Goal: Information Seeking & Learning: Learn about a topic

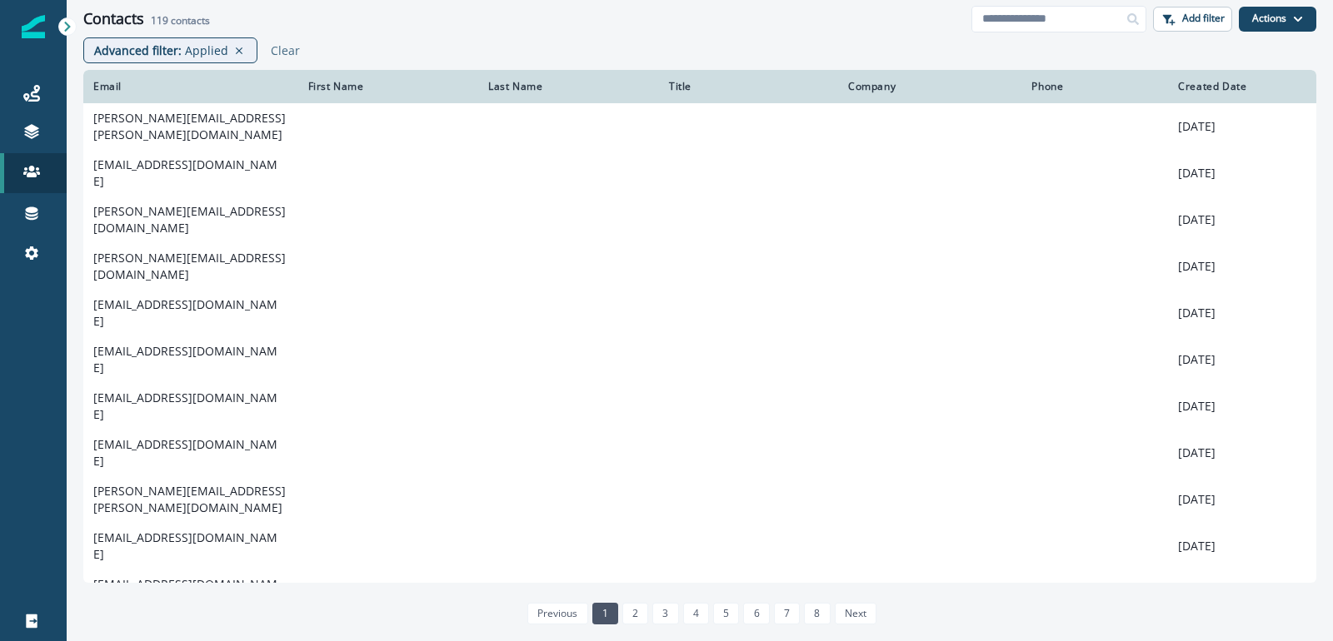
click at [553, 34] on div "Contacts 119 contacts Add filter Actions Create Contact Import Contacts" at bounding box center [700, 18] width 1266 height 37
click at [197, 43] on p "Applied" at bounding box center [206, 50] width 43 height 17
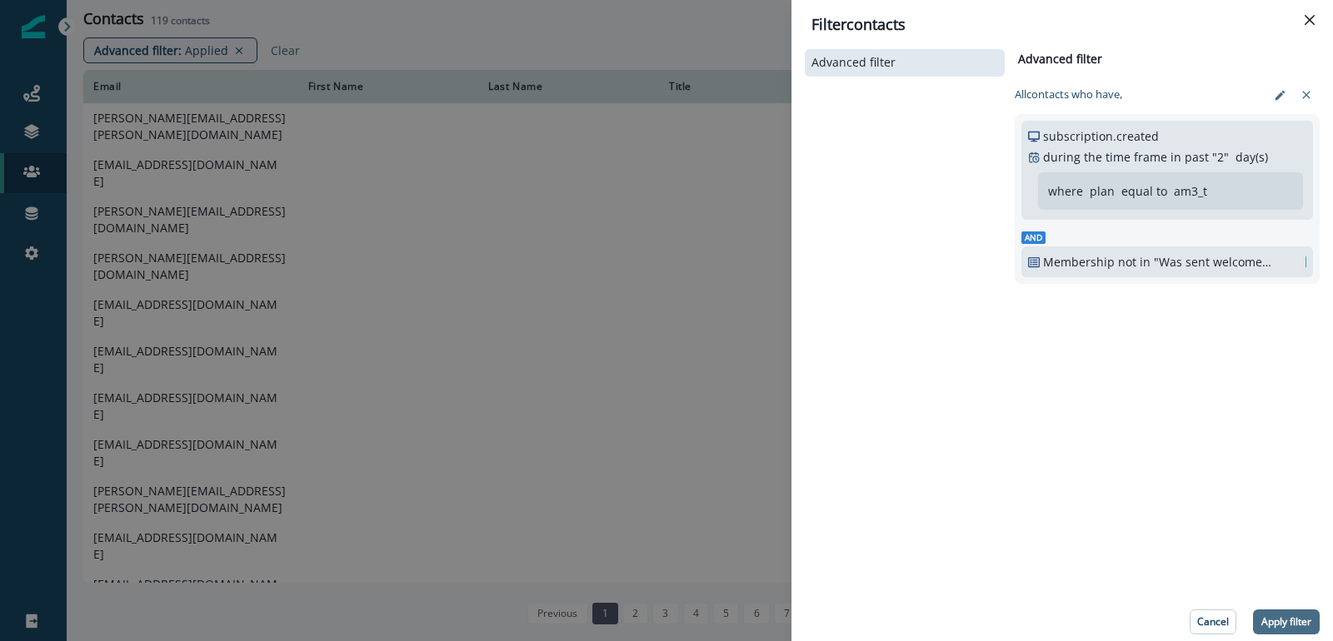
click at [1288, 614] on button "Apply filter" at bounding box center [1286, 622] width 67 height 25
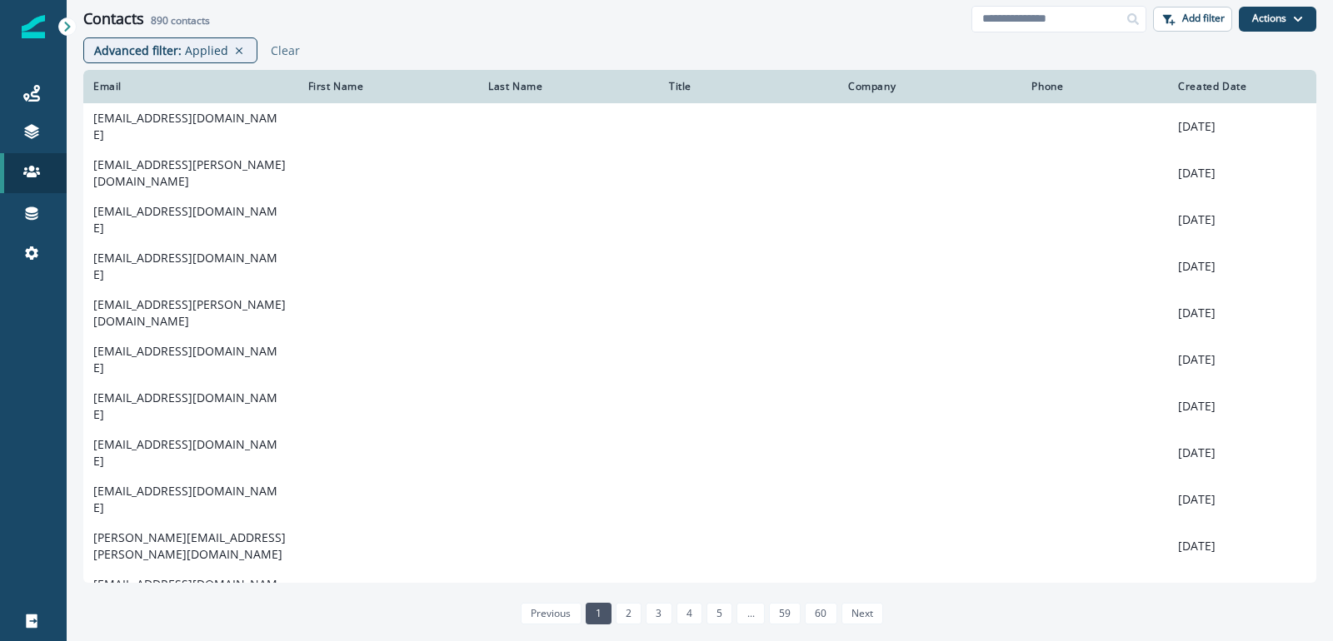
click at [781, 40] on div "Advanced filter : Applied Clear" at bounding box center [700, 53] width 1266 height 32
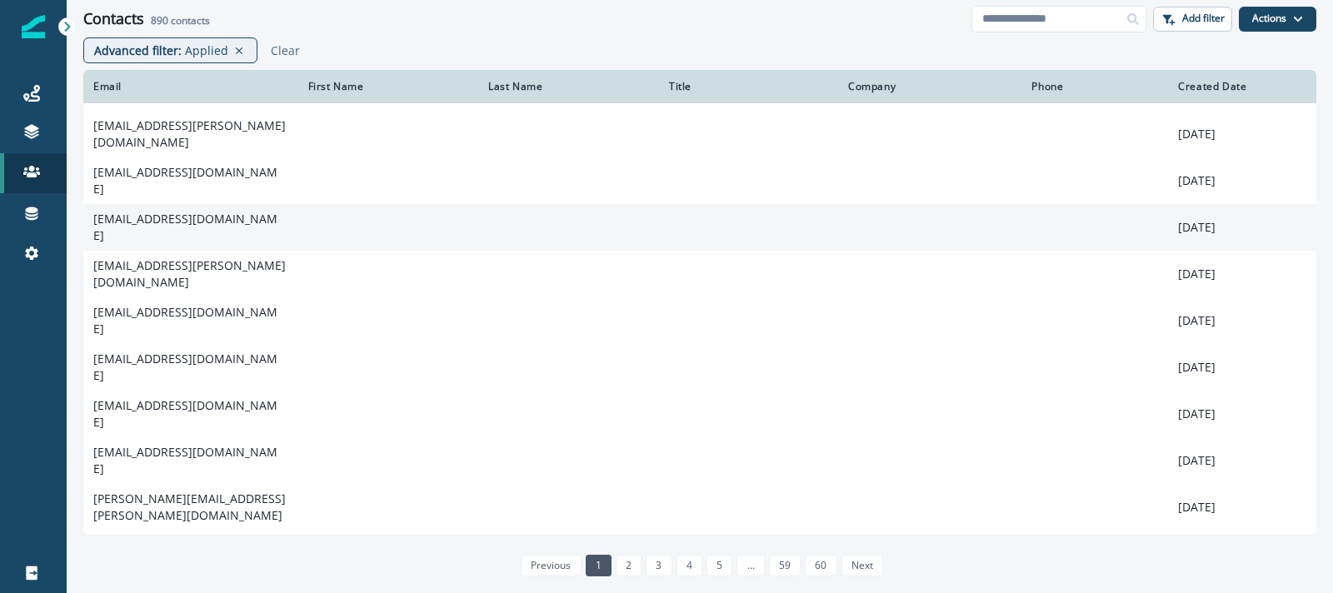
scroll to position [32, 0]
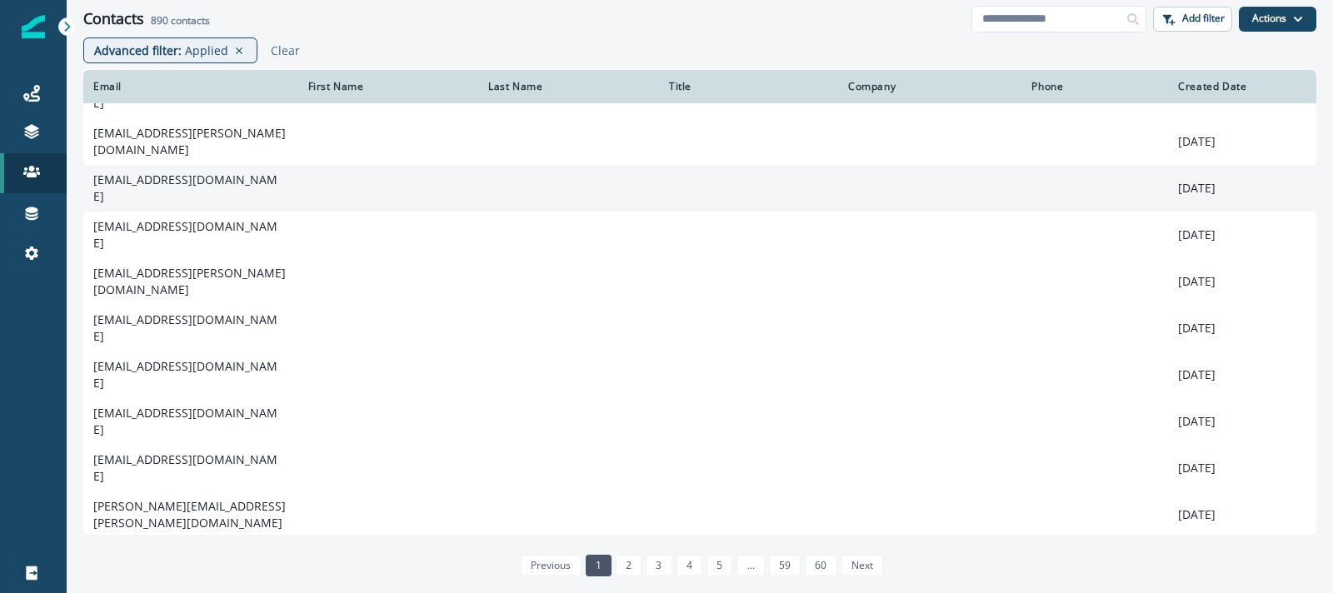
click at [193, 184] on td "[EMAIL_ADDRESS][DOMAIN_NAME]" at bounding box center [190, 188] width 215 height 47
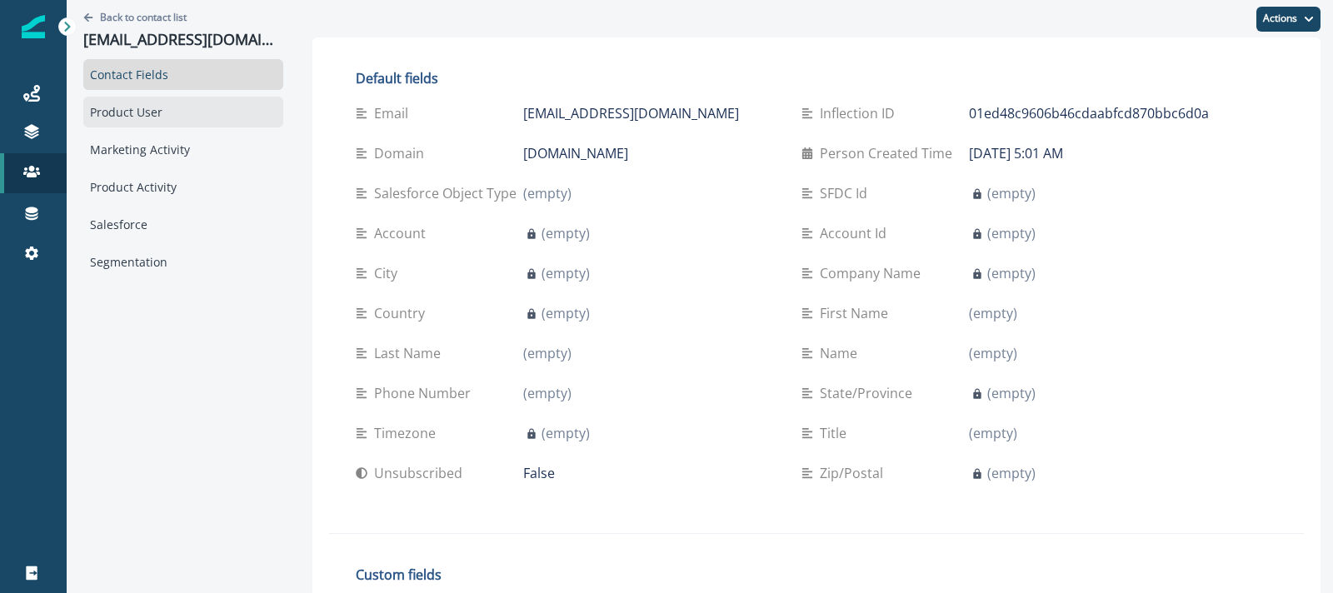
click at [137, 107] on div "Product User" at bounding box center [183, 112] width 200 height 31
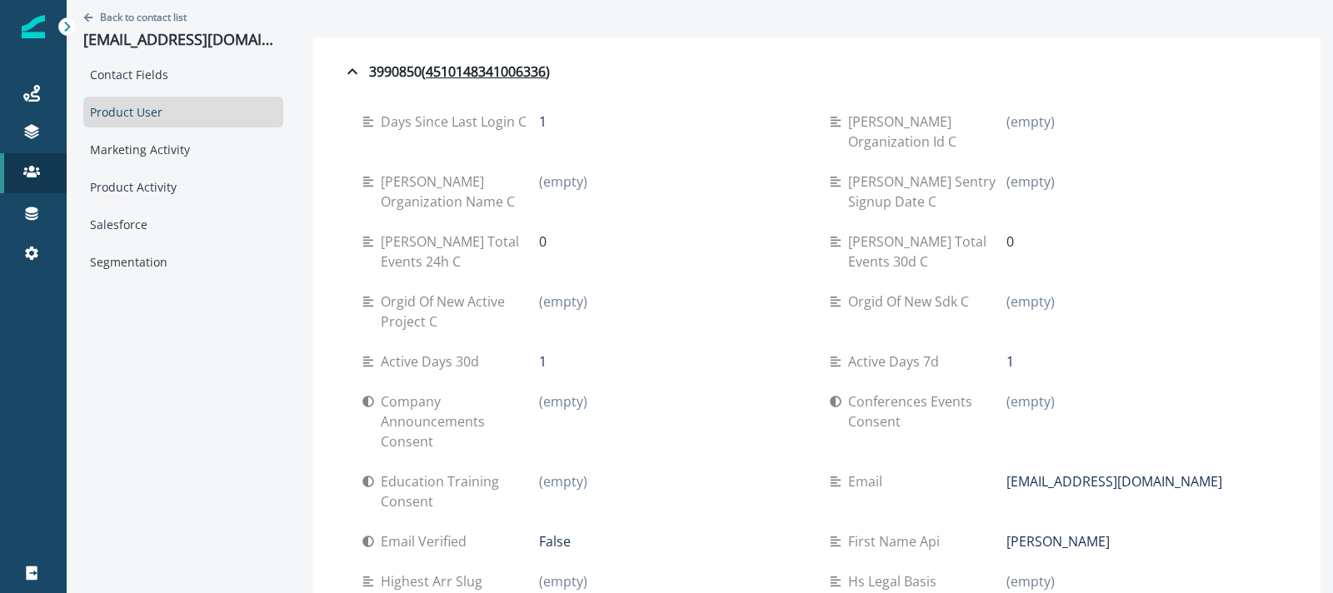
drag, startPoint x: 533, startPoint y: 324, endPoint x: 333, endPoint y: 314, distance: 200.2
click at [509, 352] on div "Active days 30d" at bounding box center [450, 362] width 177 height 20
drag, startPoint x: 530, startPoint y: 322, endPoint x: 517, endPoint y: 322, distance: 12.5
click at [517, 352] on div "Active days 30d 1" at bounding box center [582, 362] width 441 height 20
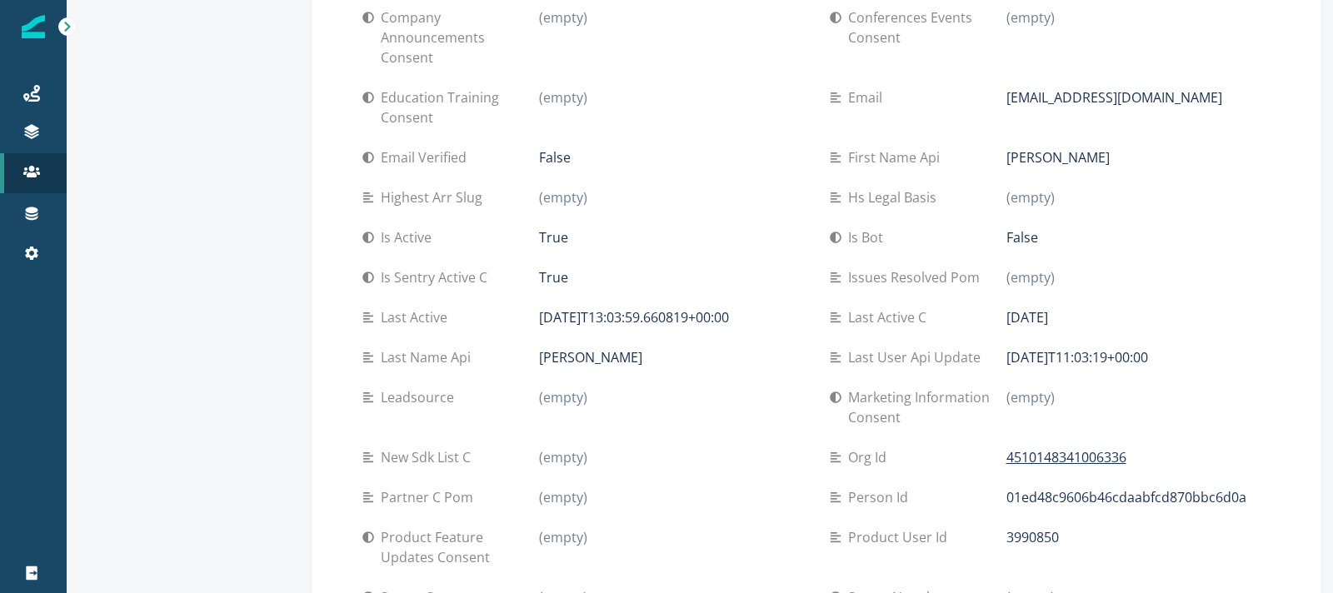
scroll to position [389, 0]
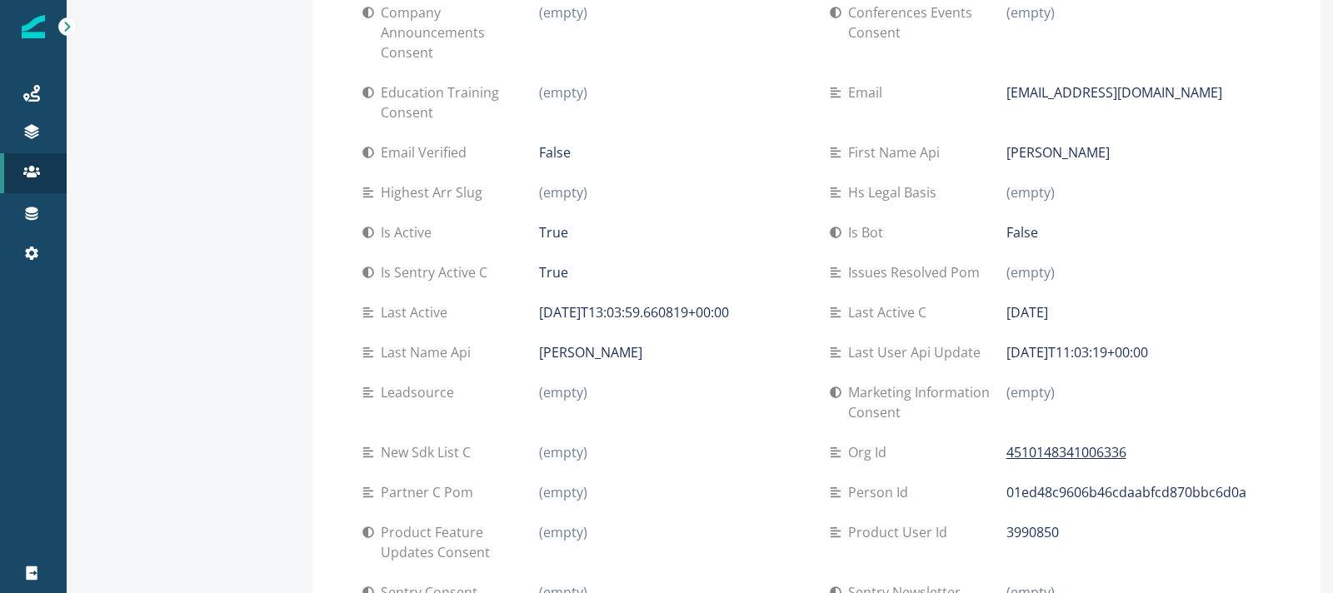
click at [906, 302] on p "Last active c" at bounding box center [890, 312] width 85 height 20
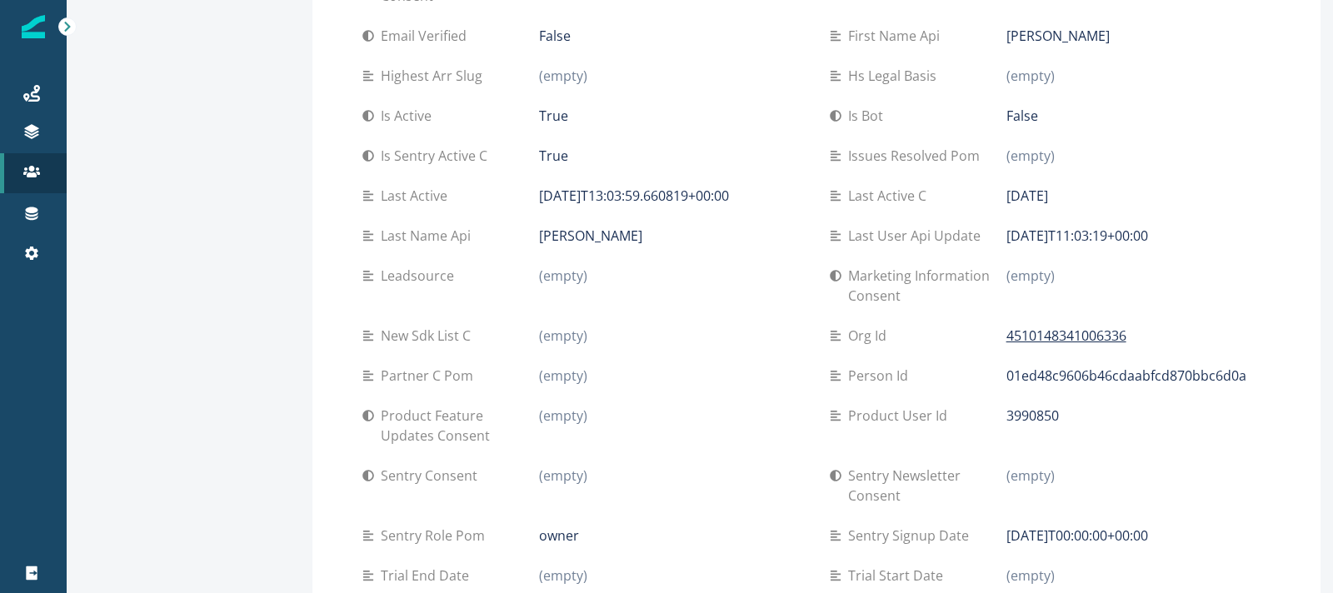
scroll to position [507, 0]
drag, startPoint x: 521, startPoint y: 492, endPoint x: 627, endPoint y: 494, distance: 105.8
click at [627, 524] on div "Sentry role pom owner" at bounding box center [582, 534] width 441 height 20
drag, startPoint x: 835, startPoint y: 530, endPoint x: 938, endPoint y: 529, distance: 102.5
click at [938, 564] on div "Trial start date" at bounding box center [918, 574] width 177 height 20
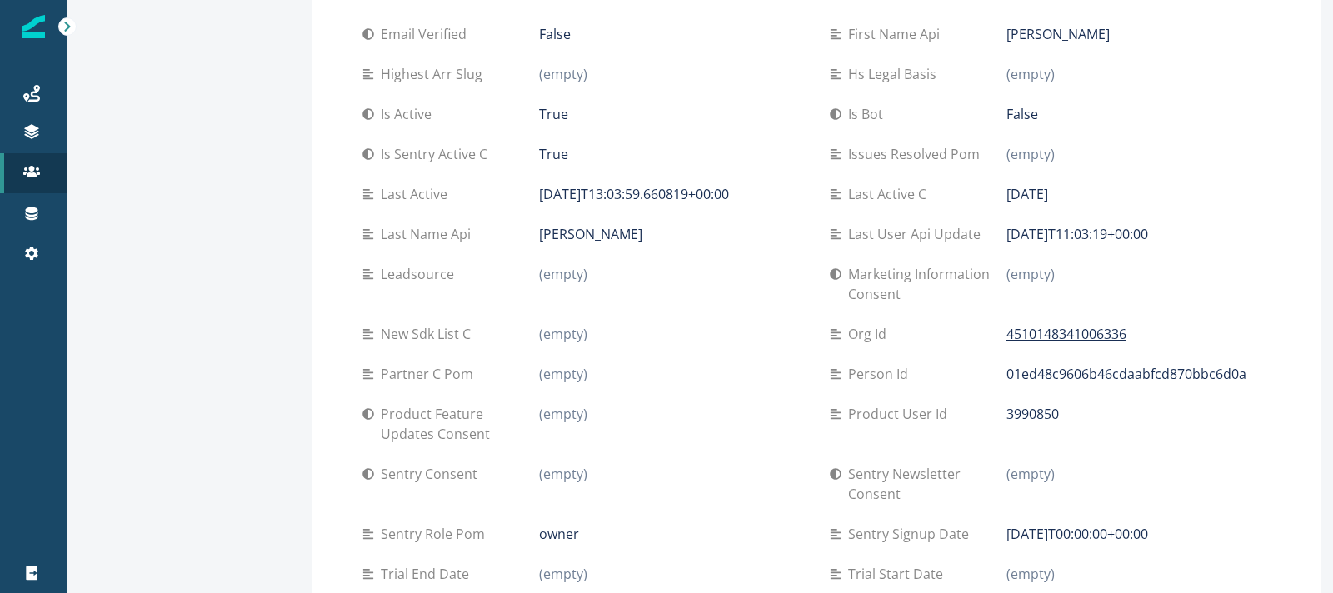
click at [929, 524] on p "Sentry signup date" at bounding box center [911, 534] width 127 height 20
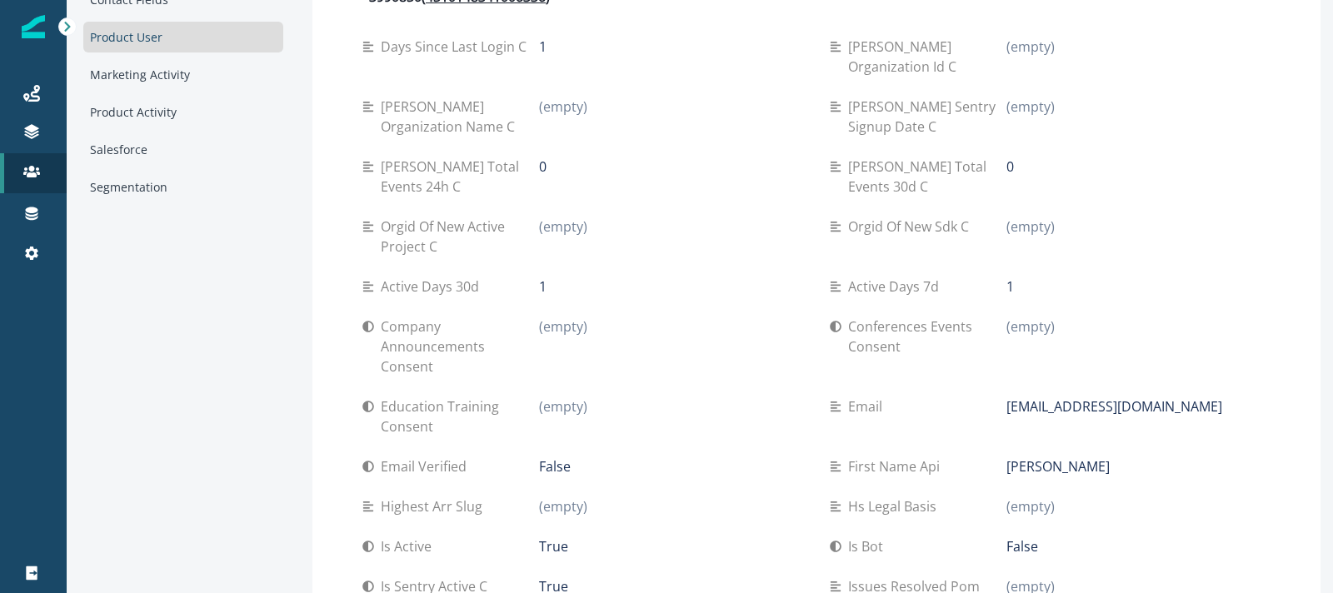
scroll to position [0, 0]
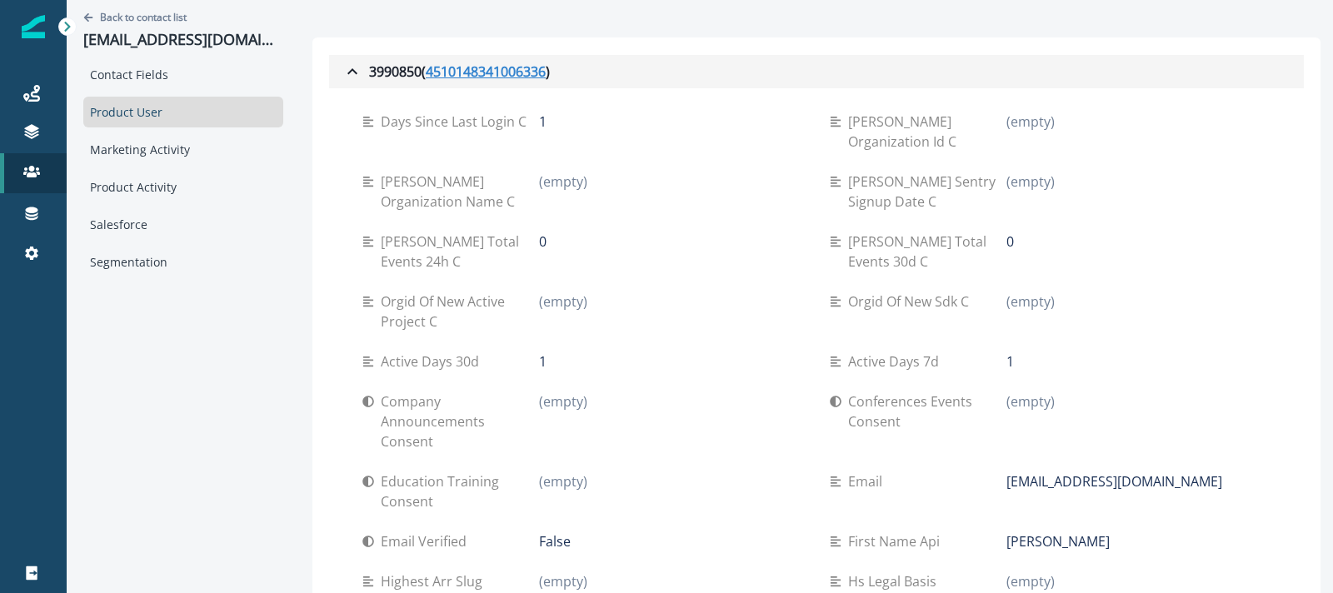
click at [453, 70] on u "4510148341006336" at bounding box center [486, 72] width 120 height 20
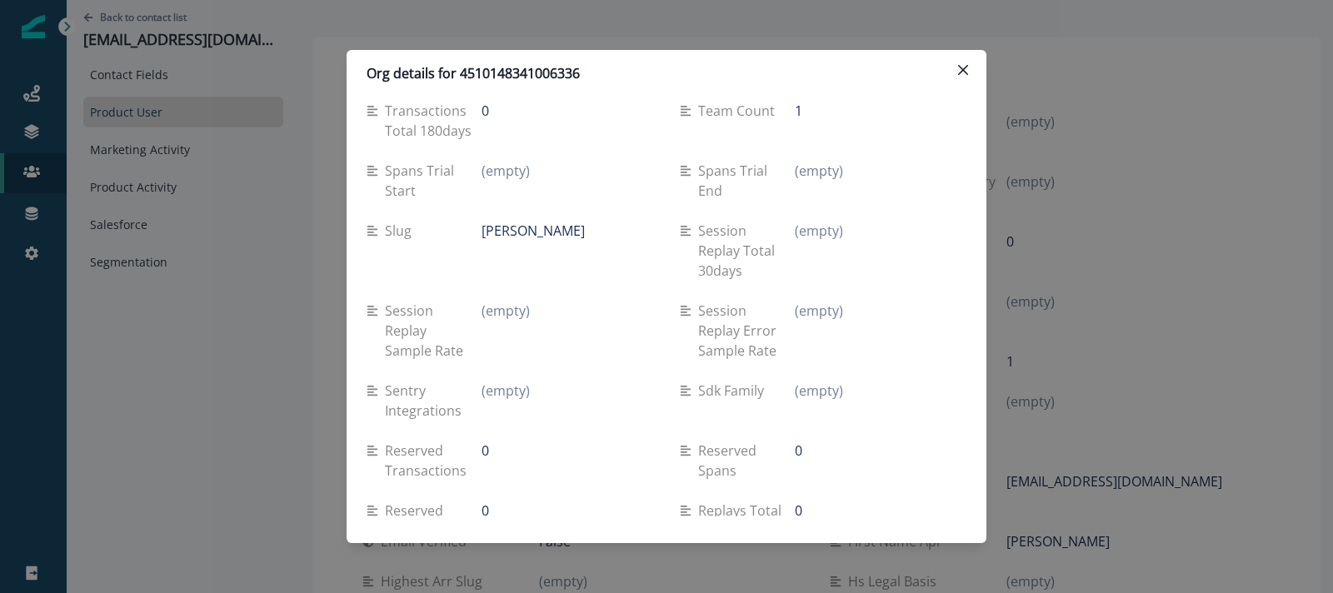
scroll to position [200, 0]
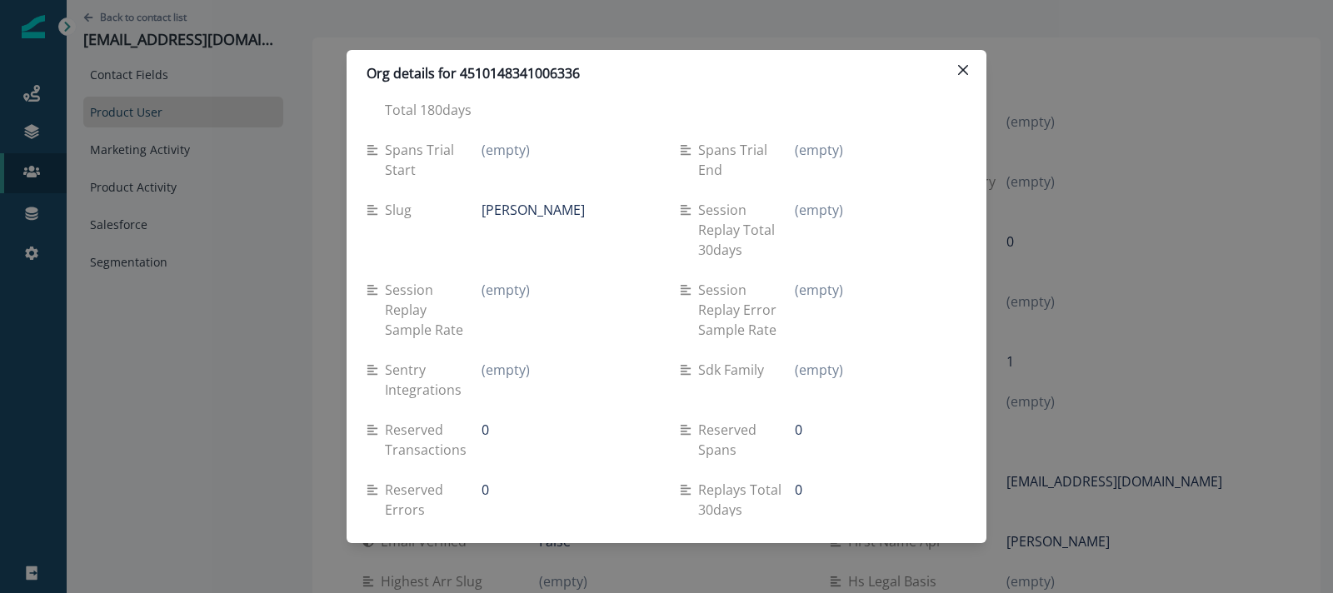
drag, startPoint x: 700, startPoint y: 366, endPoint x: 792, endPoint y: 367, distance: 92.5
click at [792, 367] on div "Sdk family" at bounding box center [737, 370] width 115 height 20
click at [825, 368] on p "(empty)" at bounding box center [819, 370] width 48 height 20
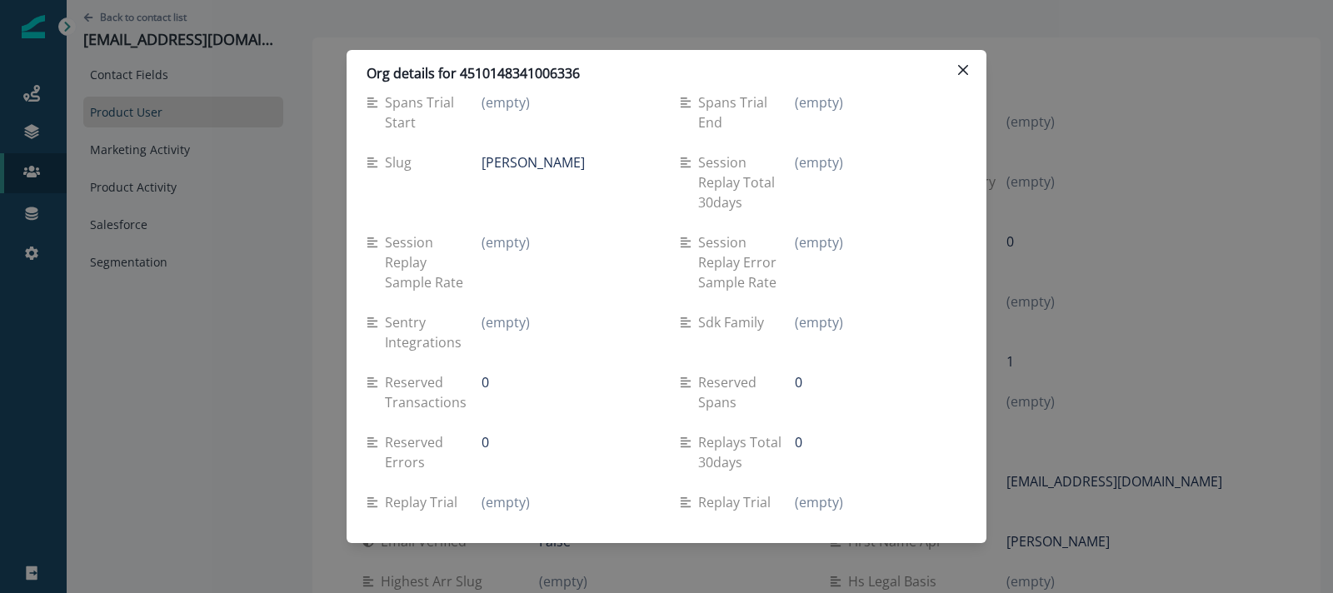
scroll to position [250, 0]
drag, startPoint x: 481, startPoint y: 321, endPoint x: 542, endPoint y: 321, distance: 61.6
click at [542, 321] on div "(empty)" at bounding box center [567, 320] width 172 height 20
click at [496, 327] on p "(empty)" at bounding box center [505, 320] width 48 height 20
drag, startPoint x: 480, startPoint y: 327, endPoint x: 524, endPoint y: 327, distance: 44.1
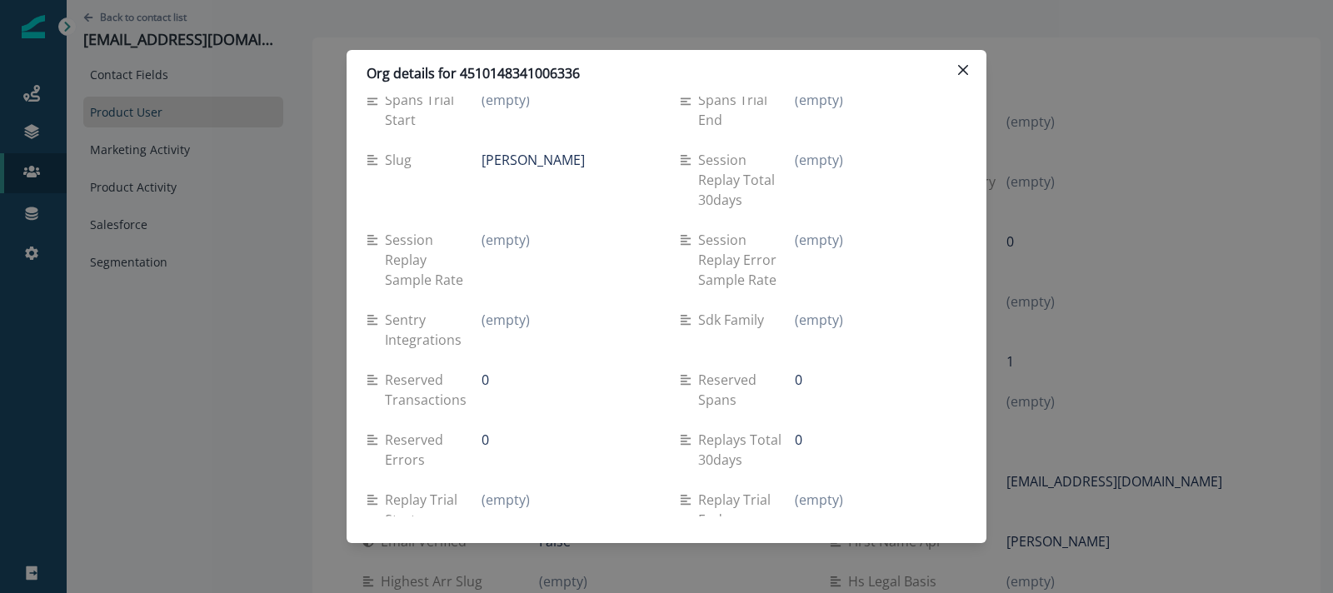
click at [524, 327] on div "Sentry integrations (empty)" at bounding box center [510, 330] width 287 height 40
click at [526, 327] on p "(empty)" at bounding box center [505, 320] width 48 height 20
click at [498, 327] on p "(empty)" at bounding box center [505, 320] width 48 height 20
drag, startPoint x: 480, startPoint y: 322, endPoint x: 556, endPoint y: 323, distance: 75.8
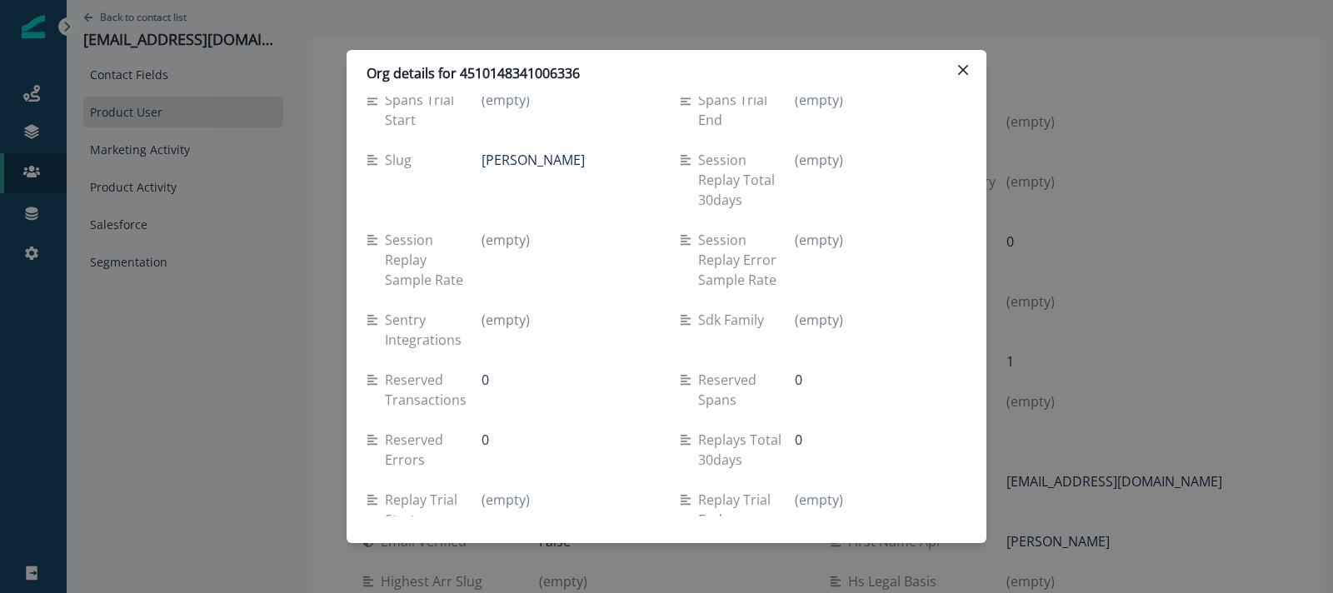
click at [556, 323] on div "Sentry integrations (empty)" at bounding box center [510, 330] width 287 height 40
click at [481, 326] on p "(empty)" at bounding box center [505, 320] width 48 height 20
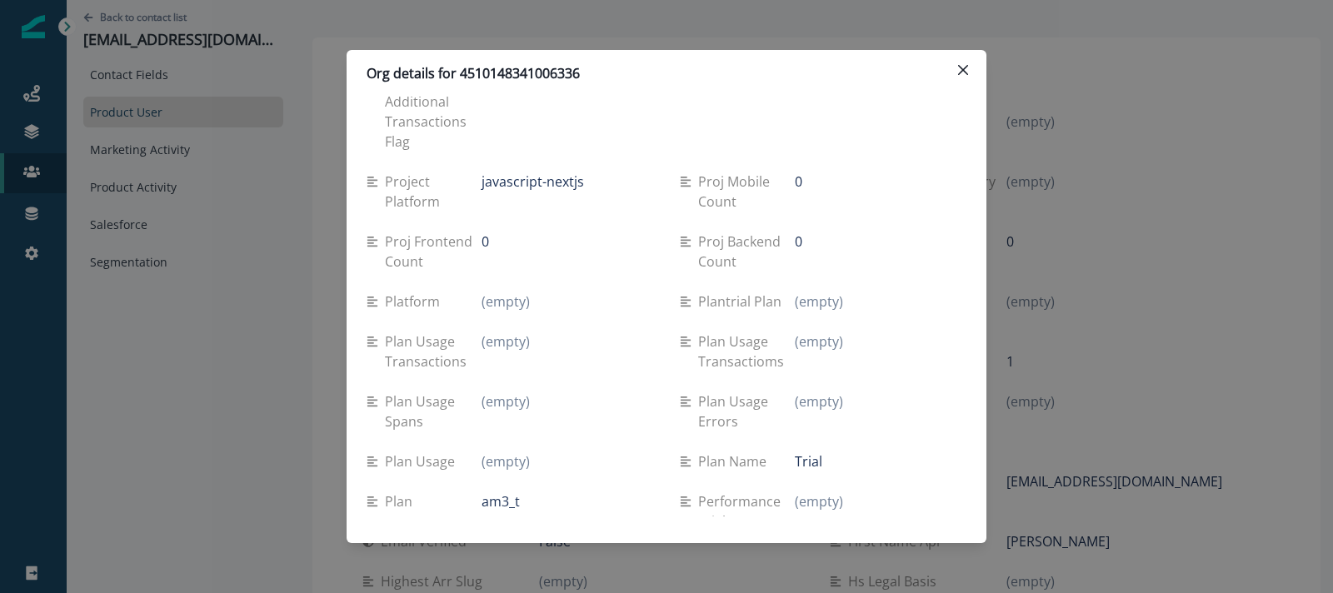
scroll to position [729, 0]
drag, startPoint x: 477, startPoint y: 179, endPoint x: 588, endPoint y: 180, distance: 110.8
click at [588, 180] on div "Project platform javascript-nextjs" at bounding box center [510, 191] width 287 height 40
click at [522, 180] on p "javascript-nextjs" at bounding box center [532, 181] width 102 height 20
drag, startPoint x: 478, startPoint y: 180, endPoint x: 608, endPoint y: 180, distance: 129.9
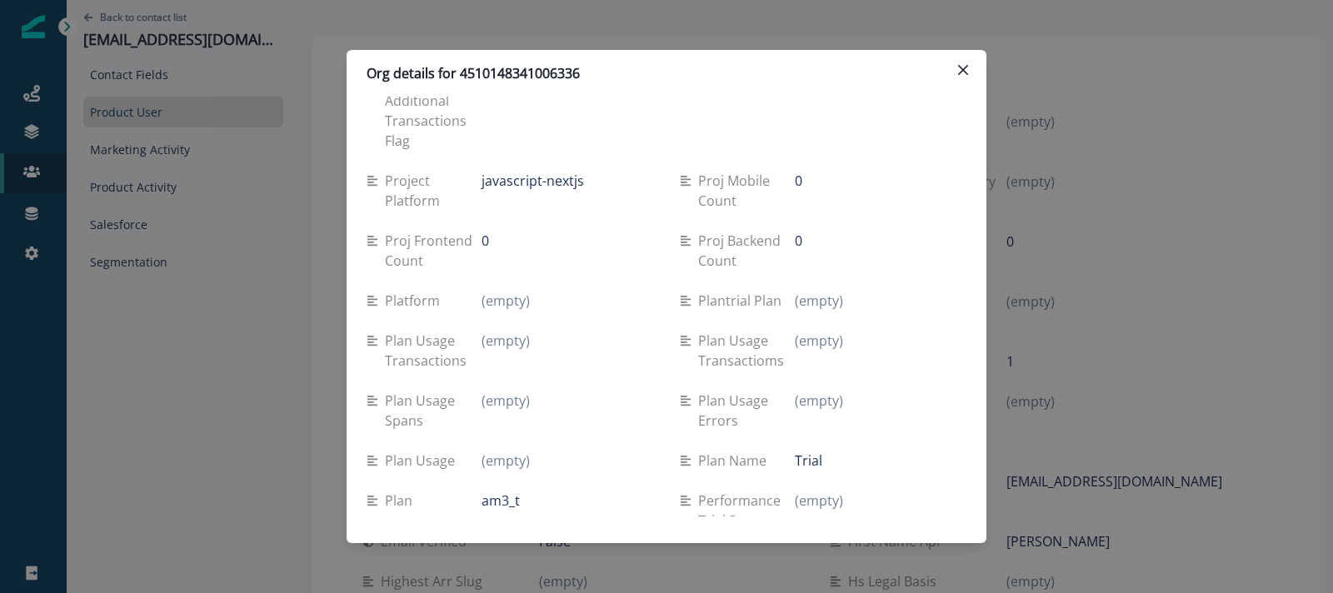
click at [608, 180] on div "Project platform javascript-nextjs" at bounding box center [510, 191] width 287 height 40
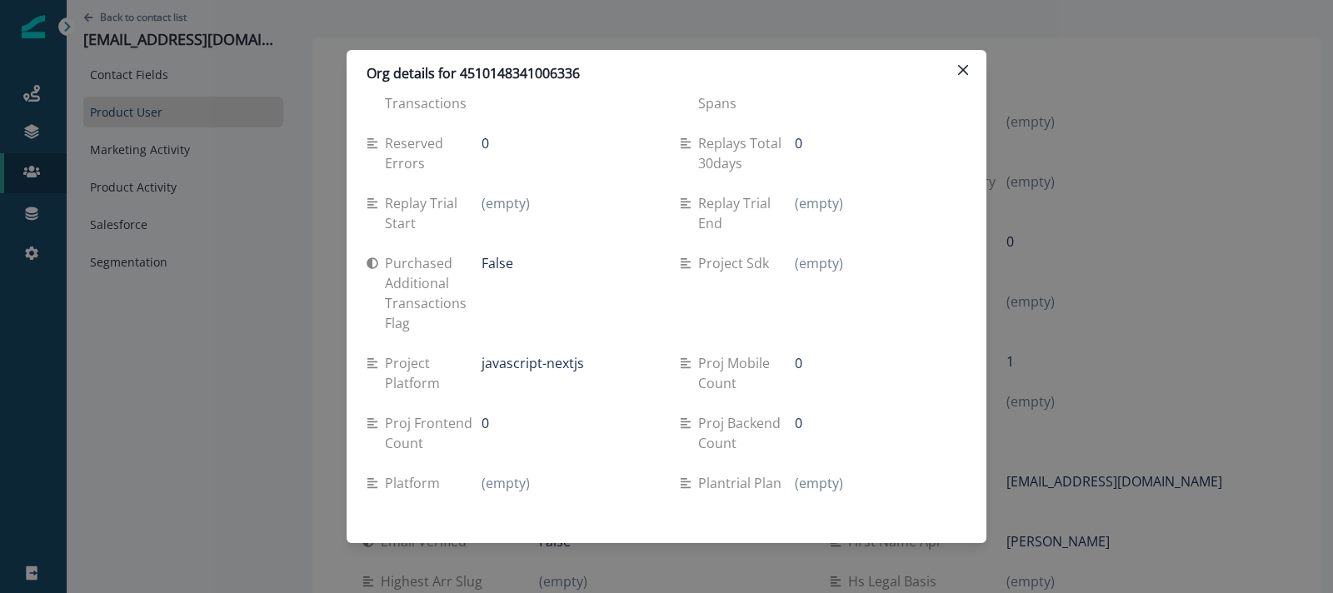
scroll to position [472, 0]
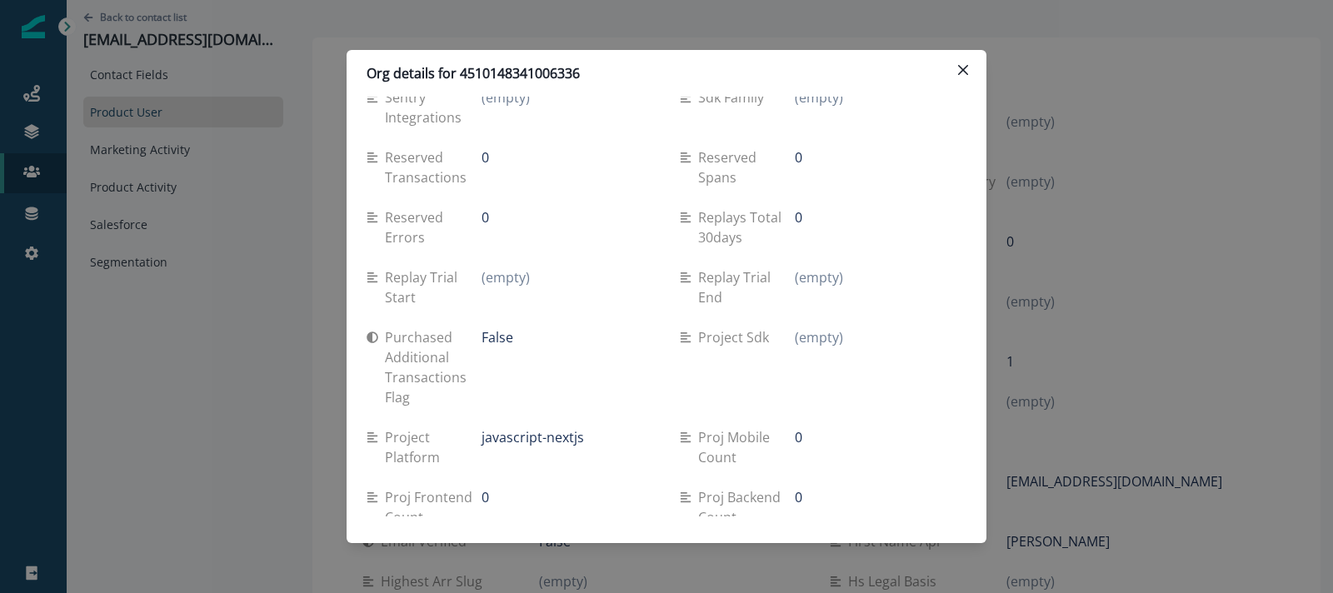
click at [516, 434] on p "javascript-nextjs" at bounding box center [532, 437] width 102 height 20
drag, startPoint x: 481, startPoint y: 435, endPoint x: 580, endPoint y: 431, distance: 98.3
click at [580, 431] on p "javascript-nextjs" at bounding box center [532, 437] width 102 height 20
click at [533, 440] on p "javascript-nextjs" at bounding box center [532, 437] width 102 height 20
drag, startPoint x: 478, startPoint y: 435, endPoint x: 604, endPoint y: 437, distance: 125.8
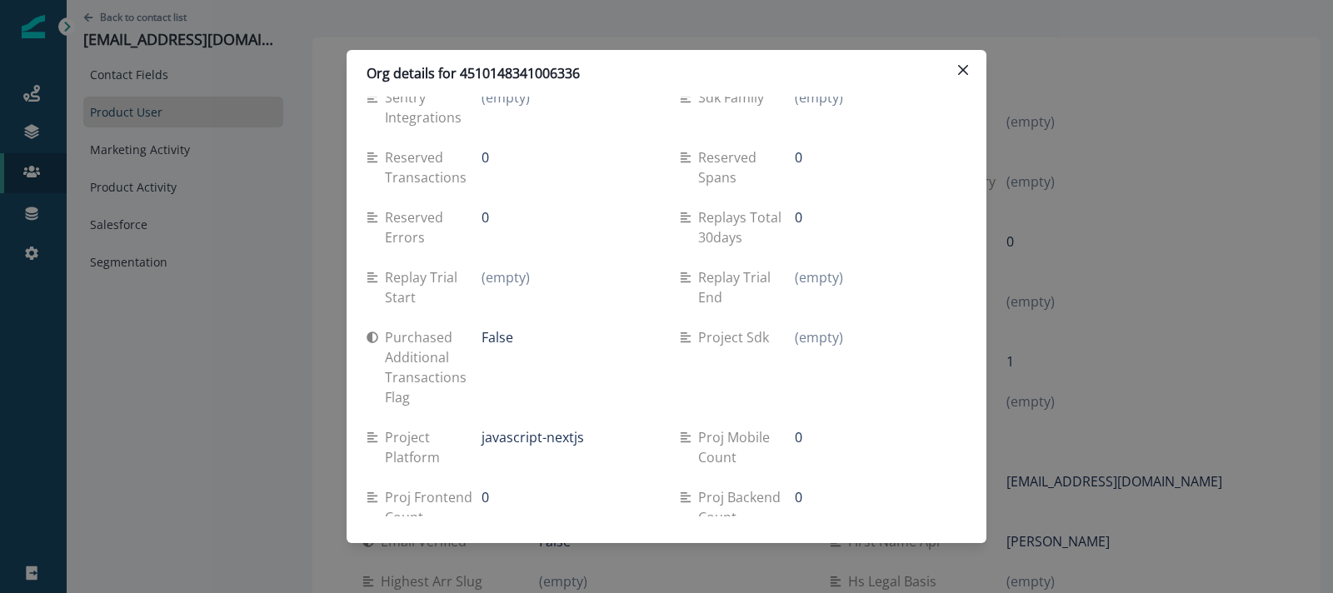
click at [604, 437] on div "Project platform javascript-nextjs" at bounding box center [510, 447] width 287 height 40
click at [604, 437] on div "javascript-nextjs" at bounding box center [567, 437] width 172 height 20
drag, startPoint x: 476, startPoint y: 436, endPoint x: 586, endPoint y: 438, distance: 110.0
click at [586, 438] on div "Project platform javascript-nextjs" at bounding box center [510, 447] width 287 height 40
click at [480, 441] on p "Project platform" at bounding box center [433, 447] width 97 height 40
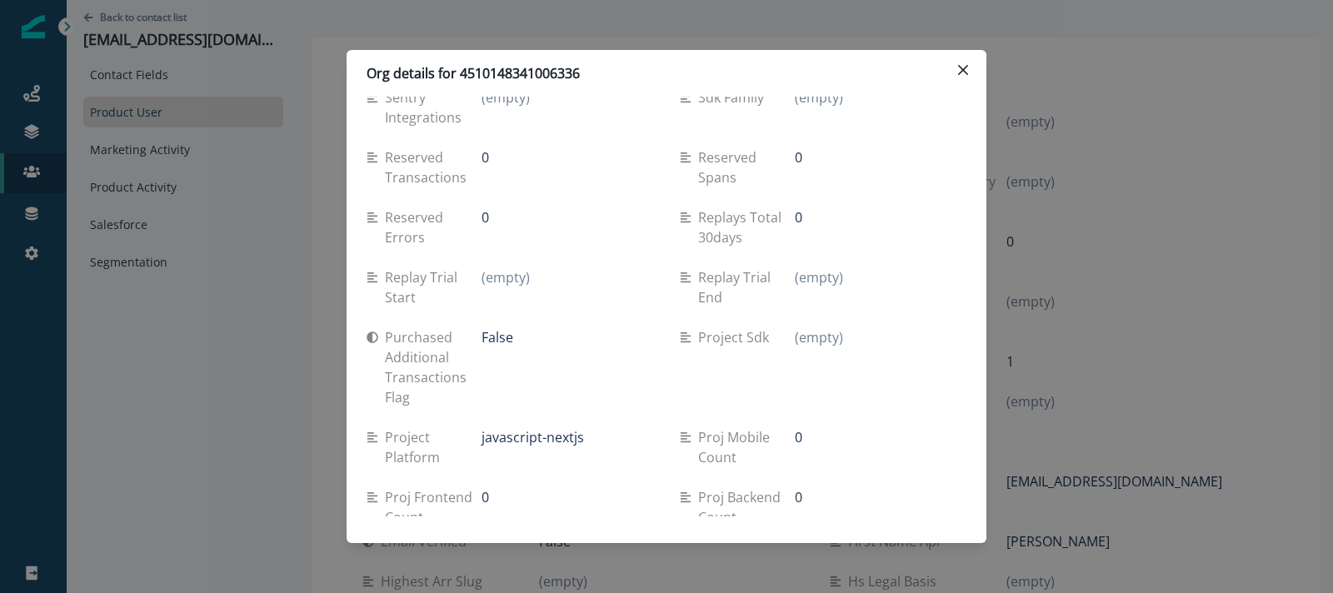
drag, startPoint x: 481, startPoint y: 440, endPoint x: 576, endPoint y: 439, distance: 95.8
click at [576, 439] on p "javascript-nextjs" at bounding box center [532, 437] width 102 height 20
drag, startPoint x: 583, startPoint y: 439, endPoint x: 480, endPoint y: 439, distance: 103.3
click at [480, 439] on div "Project platform javascript-nextjs" at bounding box center [510, 447] width 287 height 40
click at [543, 415] on div "Purchased additional transactions flag False" at bounding box center [510, 367] width 287 height 100
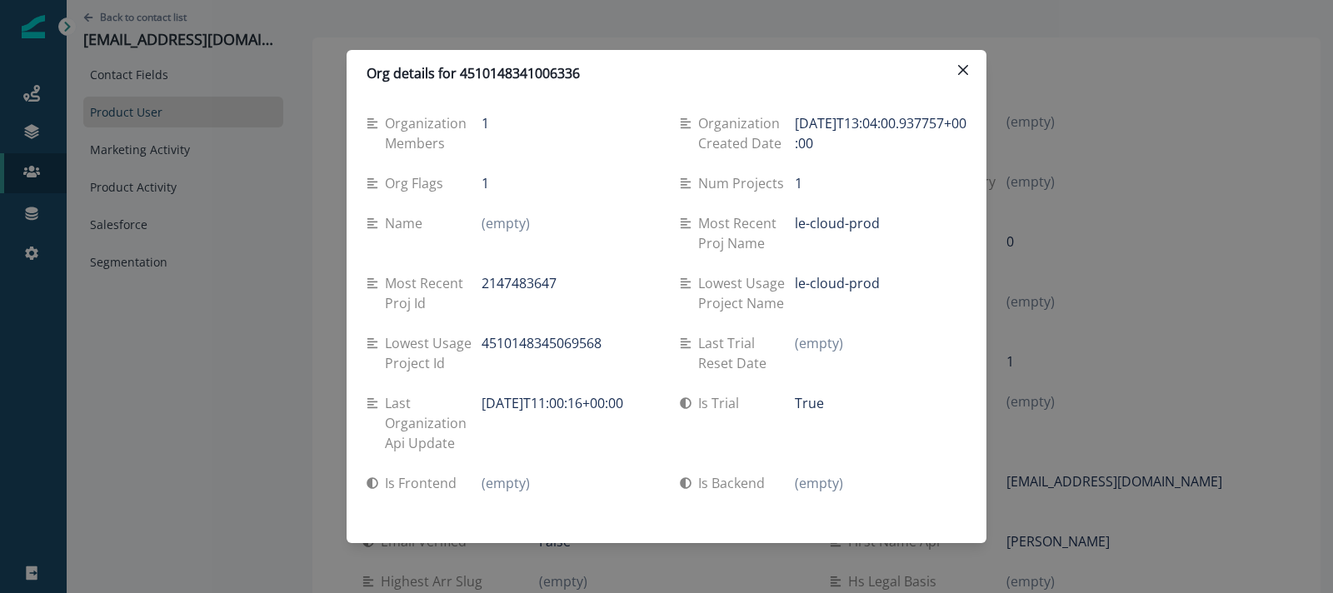
scroll to position [1292, 0]
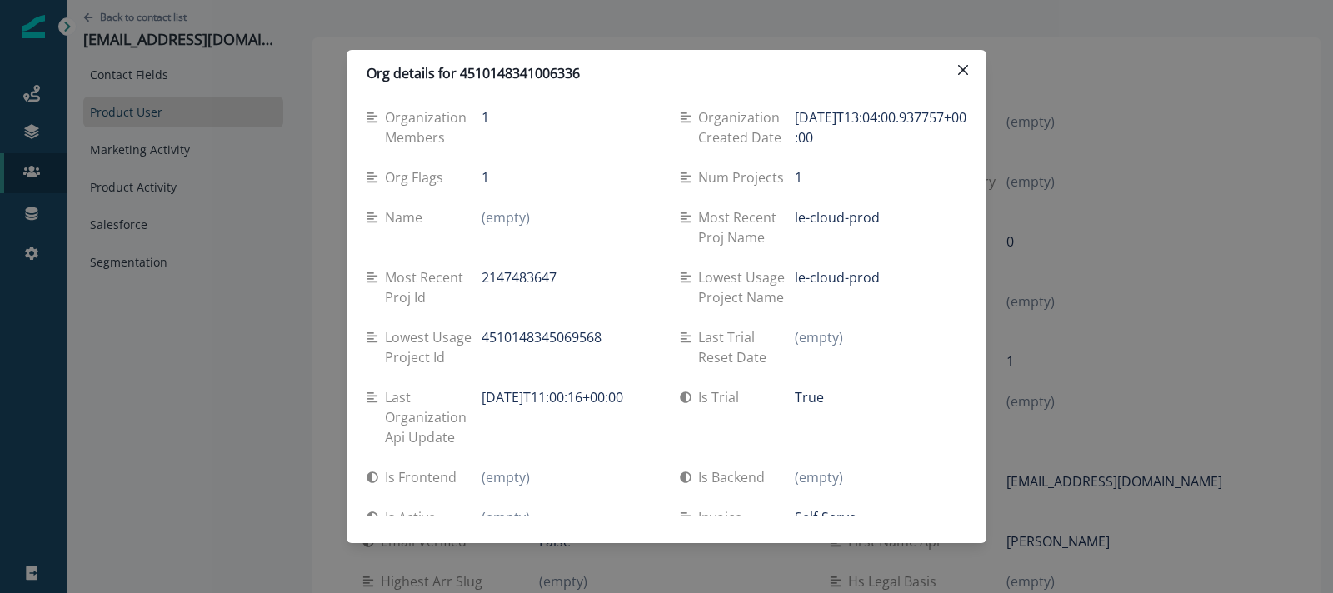
drag, startPoint x: 486, startPoint y: 177, endPoint x: 786, endPoint y: 194, distance: 301.2
click at [789, 194] on div "Week event growth (empty) Using web (empty) Using mobile (empty) Trial start [D…" at bounding box center [667, 217] width 600 height 2799
click at [830, 183] on div "1" at bounding box center [881, 177] width 172 height 20
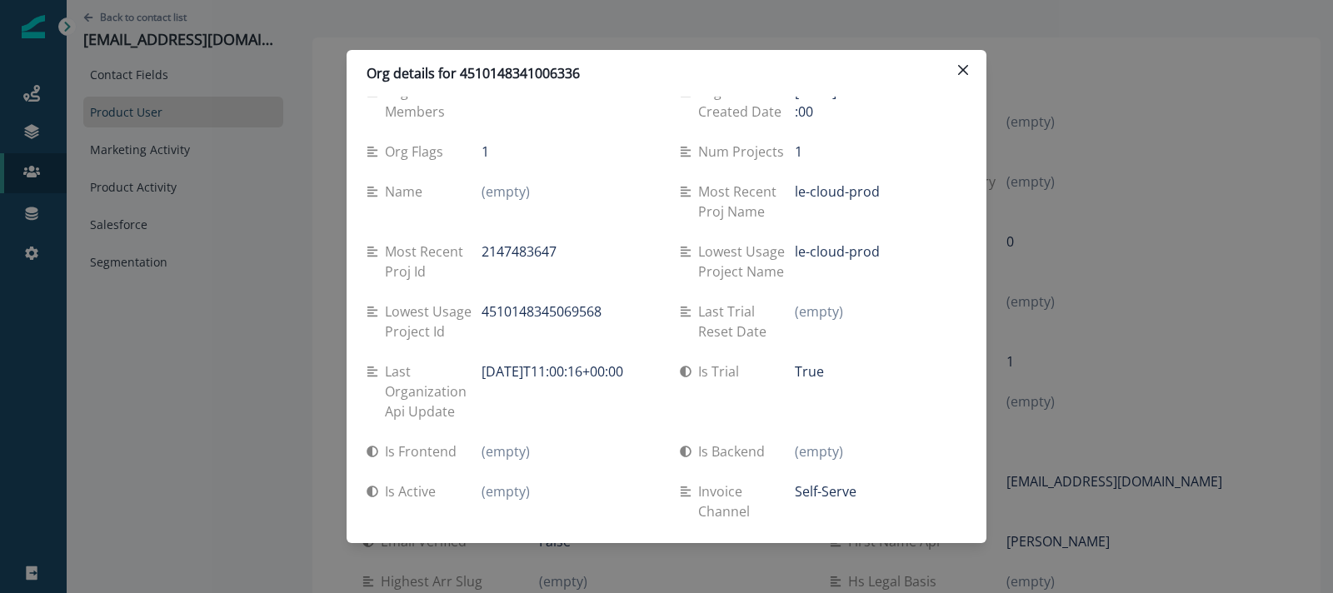
drag, startPoint x: 794, startPoint y: 194, endPoint x: 885, endPoint y: 194, distance: 91.6
click at [885, 194] on div "le-cloud-prod" at bounding box center [881, 192] width 172 height 20
drag, startPoint x: 793, startPoint y: 253, endPoint x: 873, endPoint y: 257, distance: 80.0
click at [873, 257] on div "Lowest usage project name le-cloud-prod" at bounding box center [823, 262] width 287 height 40
drag, startPoint x: 790, startPoint y: 190, endPoint x: 892, endPoint y: 191, distance: 102.5
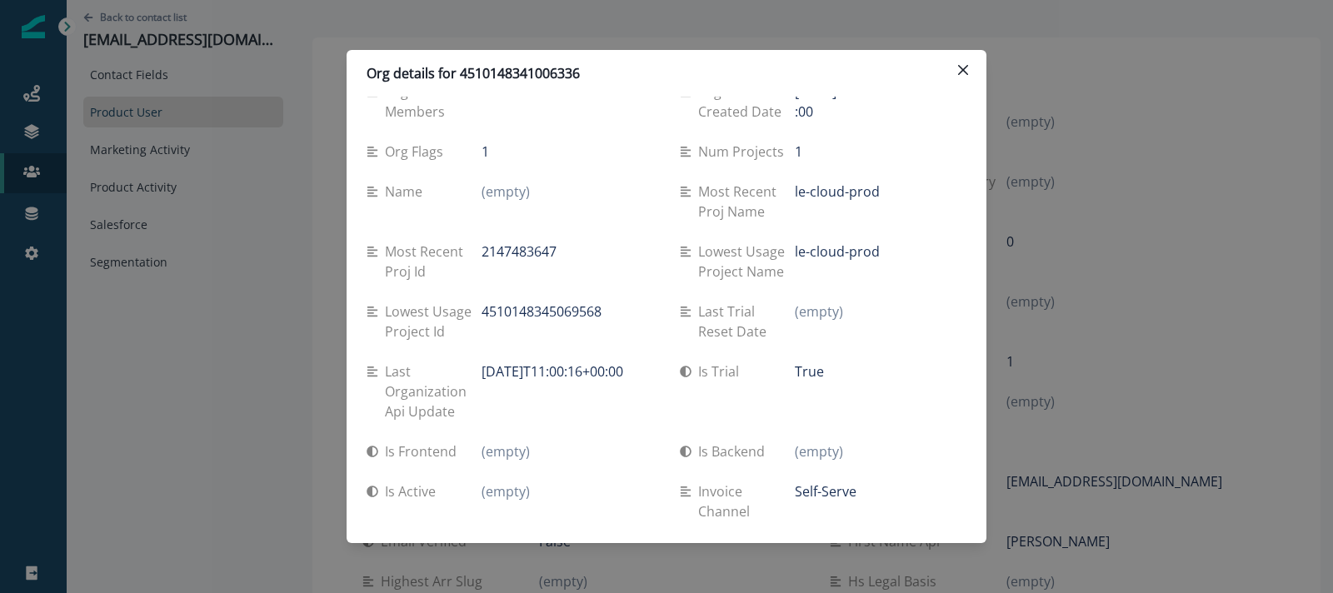
click at [892, 191] on div "Most recent proj name le-cloud-prod" at bounding box center [823, 202] width 287 height 40
click at [774, 215] on p "Most recent proj name" at bounding box center [746, 202] width 97 height 40
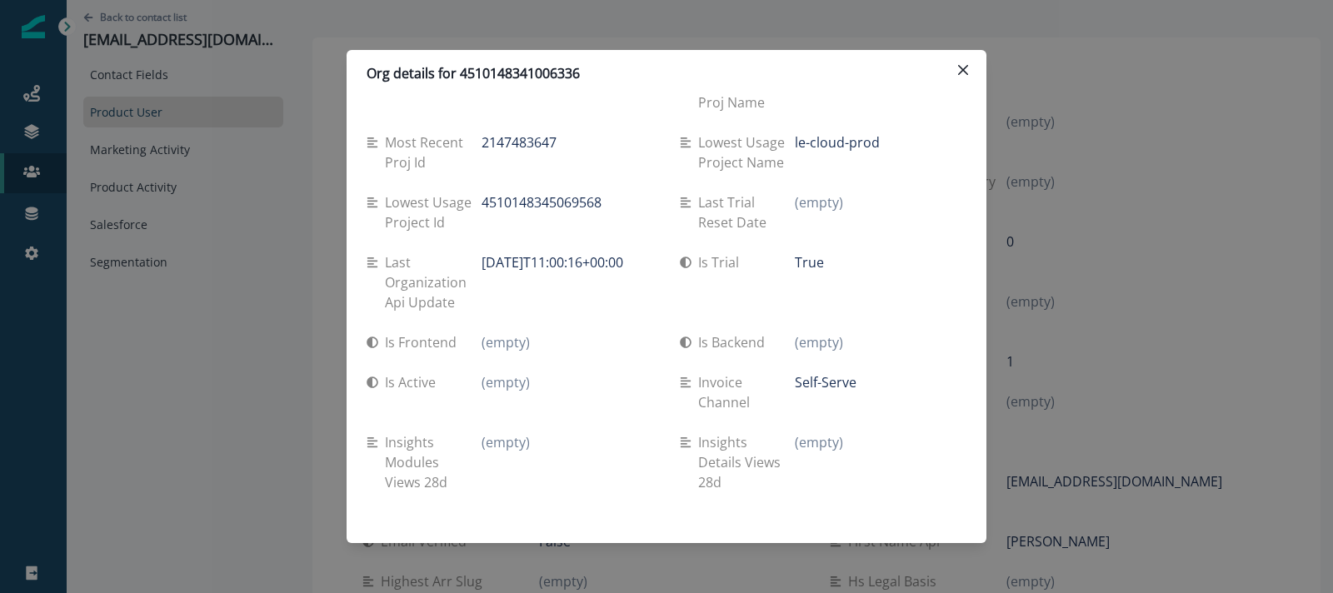
scroll to position [1344, 0]
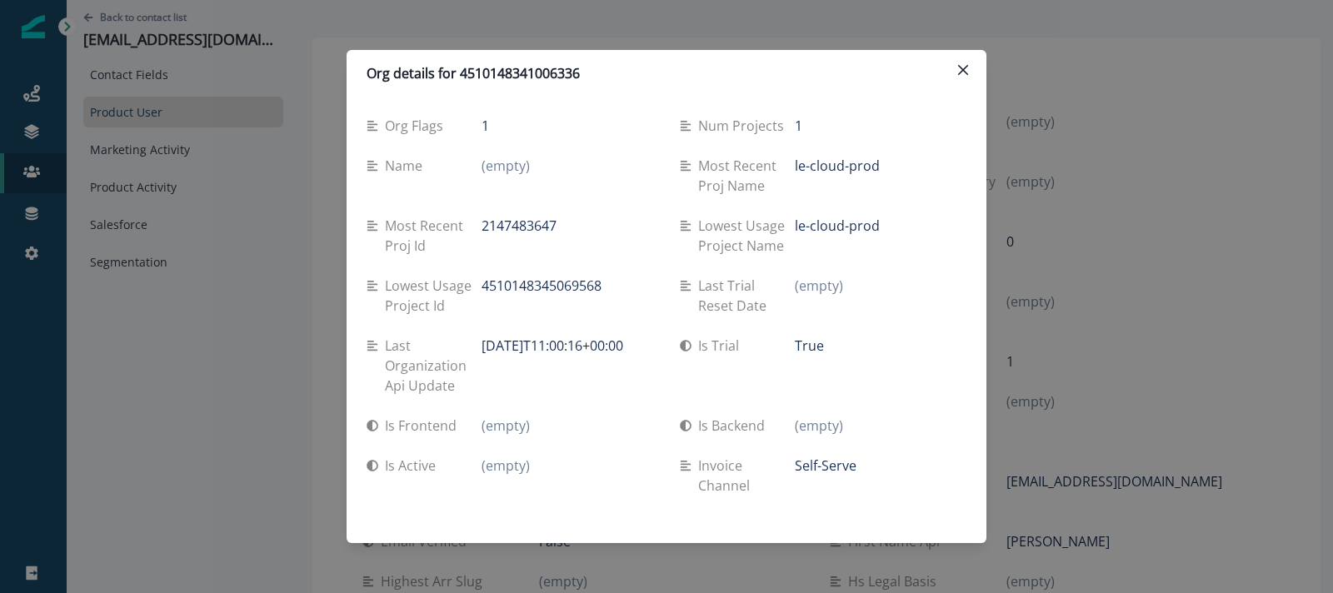
drag, startPoint x: 793, startPoint y: 165, endPoint x: 866, endPoint y: 170, distance: 73.5
click at [866, 170] on div "Most recent proj name le-cloud-prod" at bounding box center [823, 176] width 287 height 40
click at [880, 169] on div "le-cloud-prod" at bounding box center [881, 166] width 172 height 20
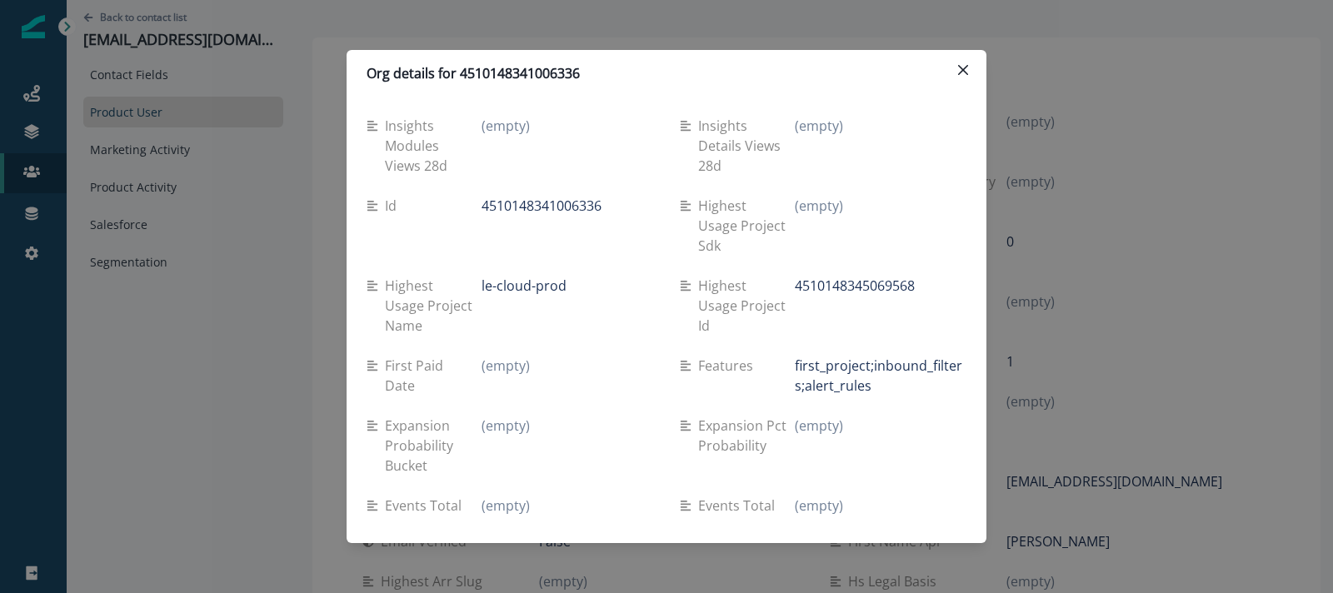
scroll to position [1756, 0]
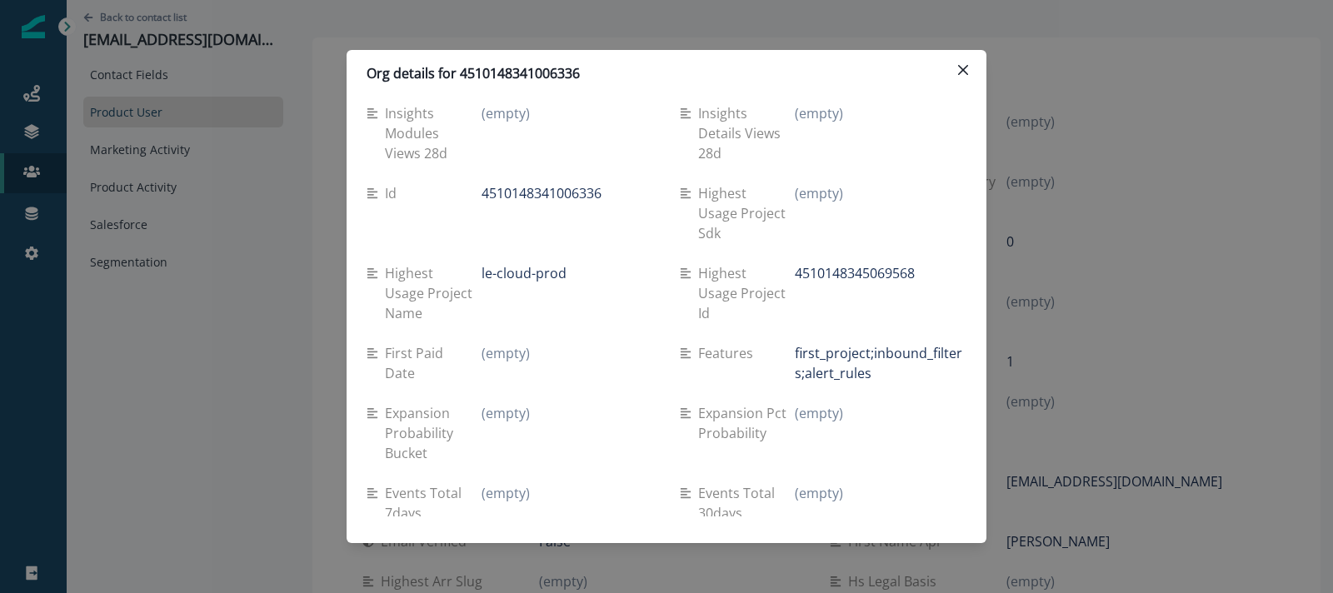
drag, startPoint x: 477, startPoint y: 253, endPoint x: 572, endPoint y: 245, distance: 95.3
click at [571, 263] on div "Highest usage project name le-cloud-prod" at bounding box center [510, 293] width 287 height 60
click at [508, 263] on p "le-cloud-prod" at bounding box center [523, 273] width 85 height 20
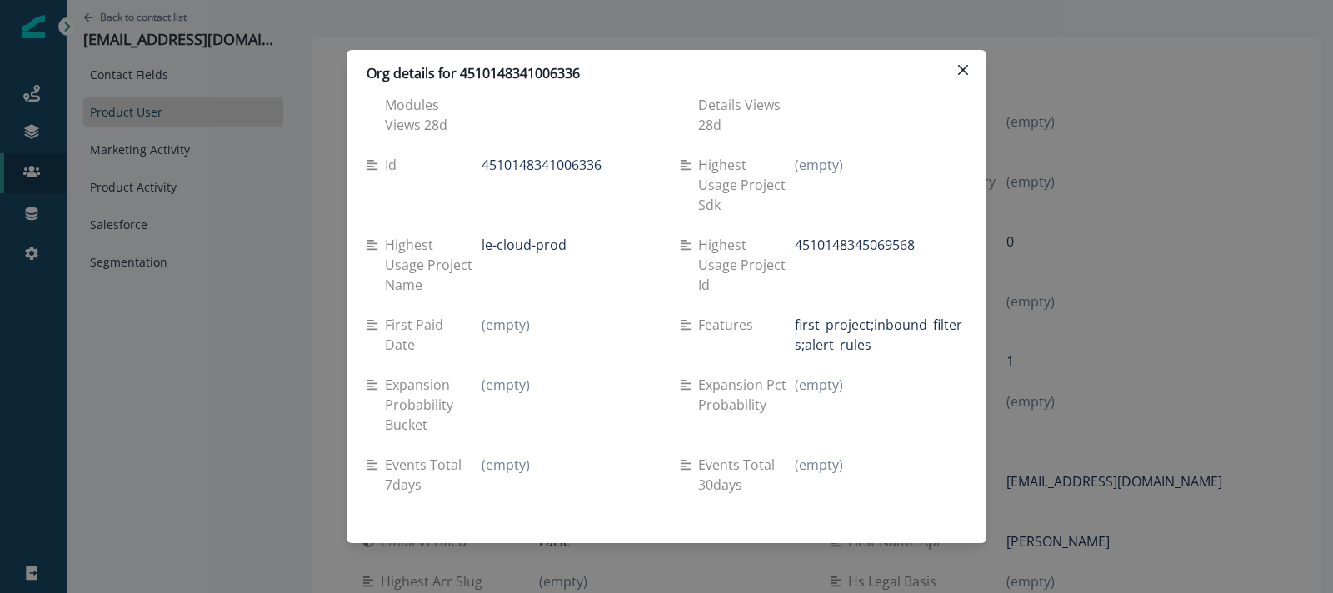
drag, startPoint x: 476, startPoint y: 224, endPoint x: 571, endPoint y: 225, distance: 94.1
click at [571, 235] on div "Highest usage project name le-cloud-prod" at bounding box center [510, 265] width 287 height 60
click at [571, 235] on div "le-cloud-prod" at bounding box center [567, 245] width 172 height 20
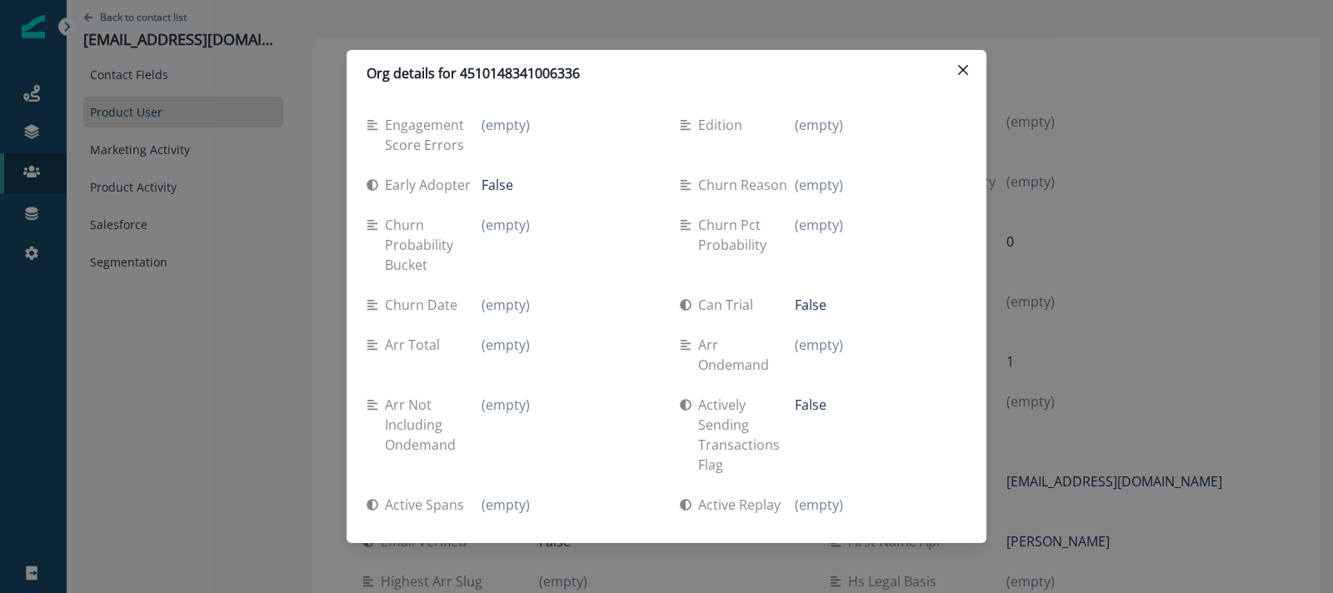
scroll to position [2299, 0]
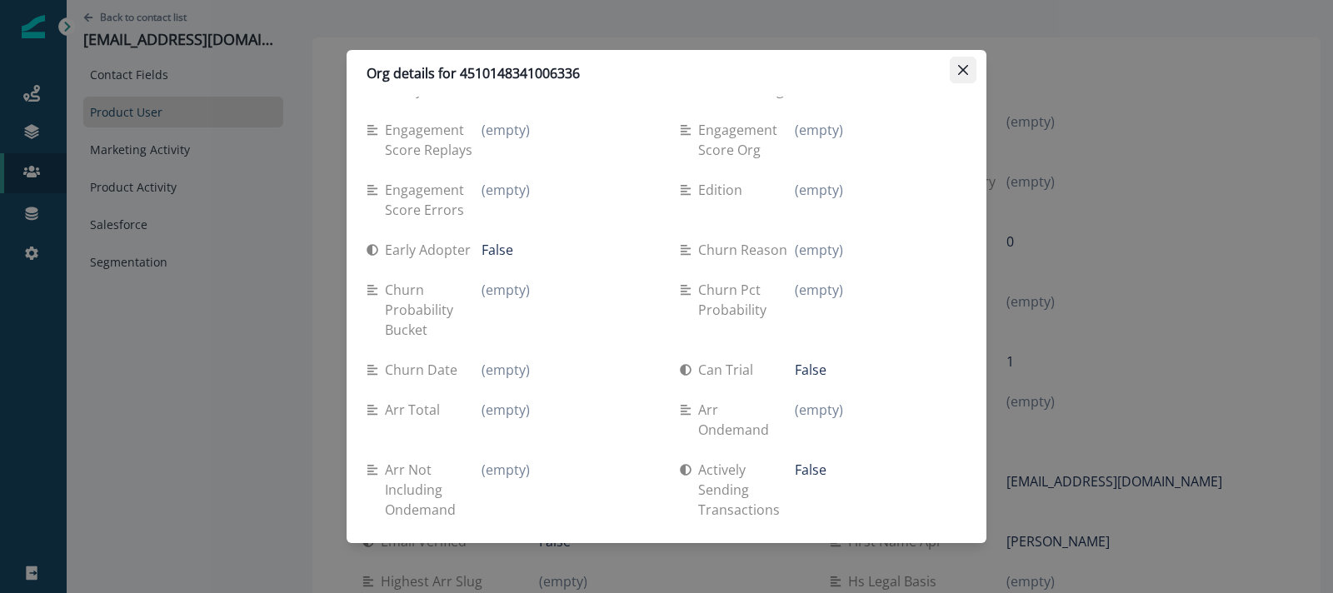
click at [960, 64] on button "Close" at bounding box center [963, 70] width 27 height 27
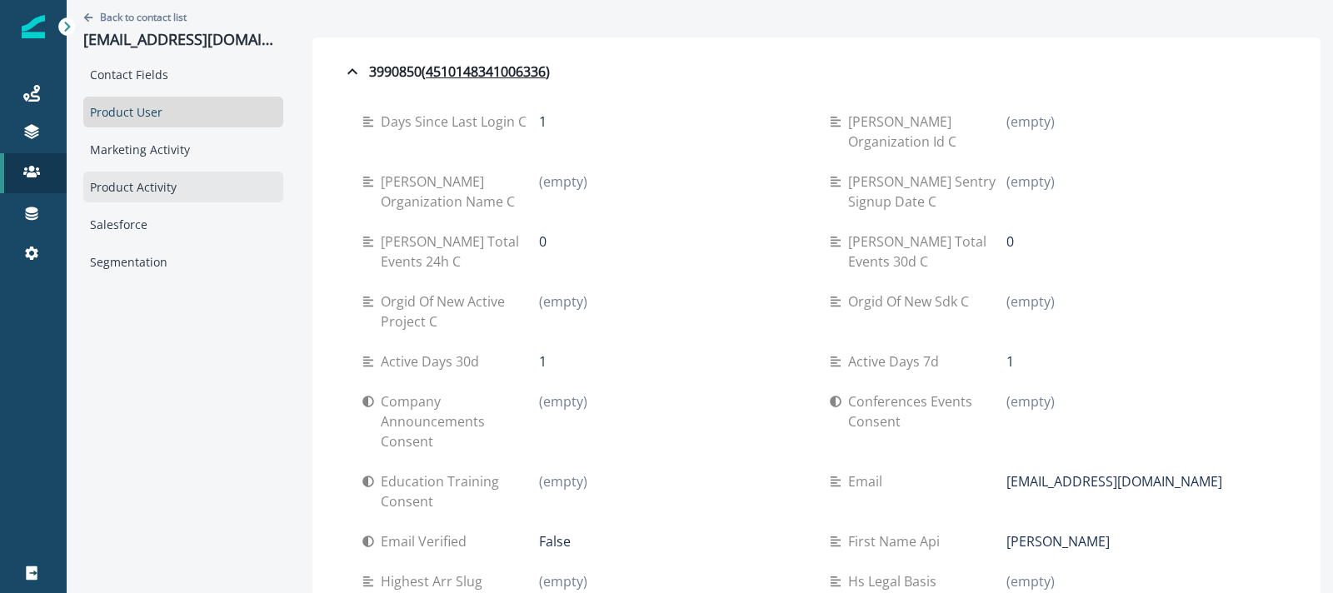
click at [145, 187] on div "Product Activity" at bounding box center [183, 187] width 200 height 31
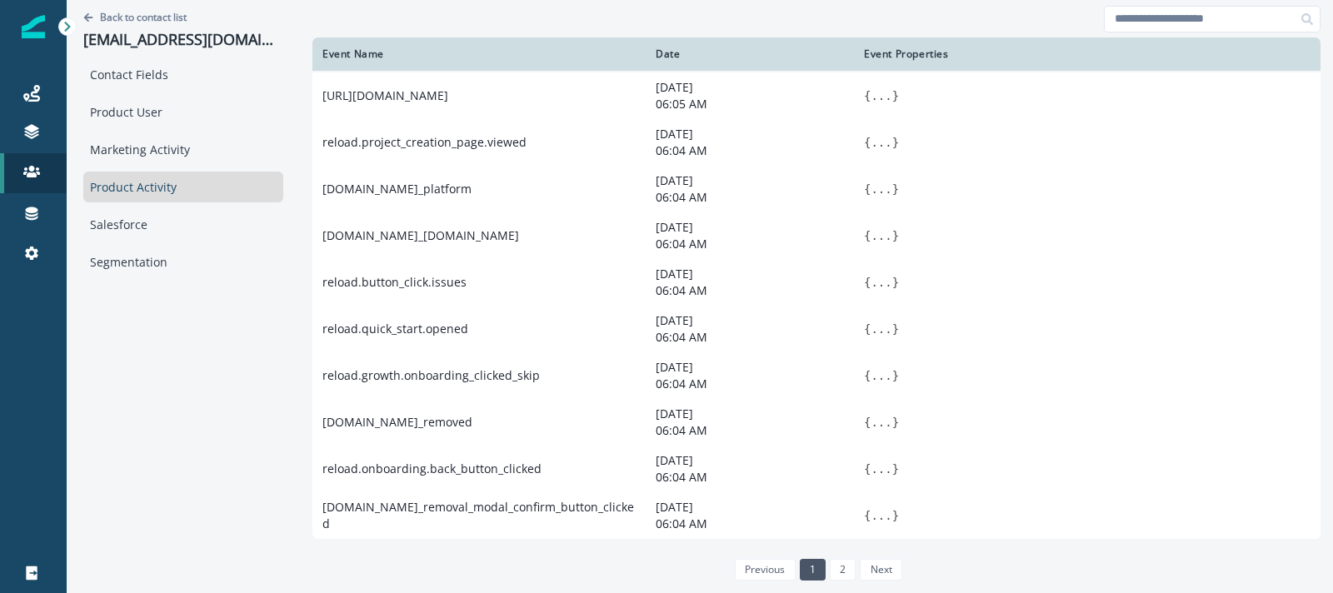
scroll to position [0, 0]
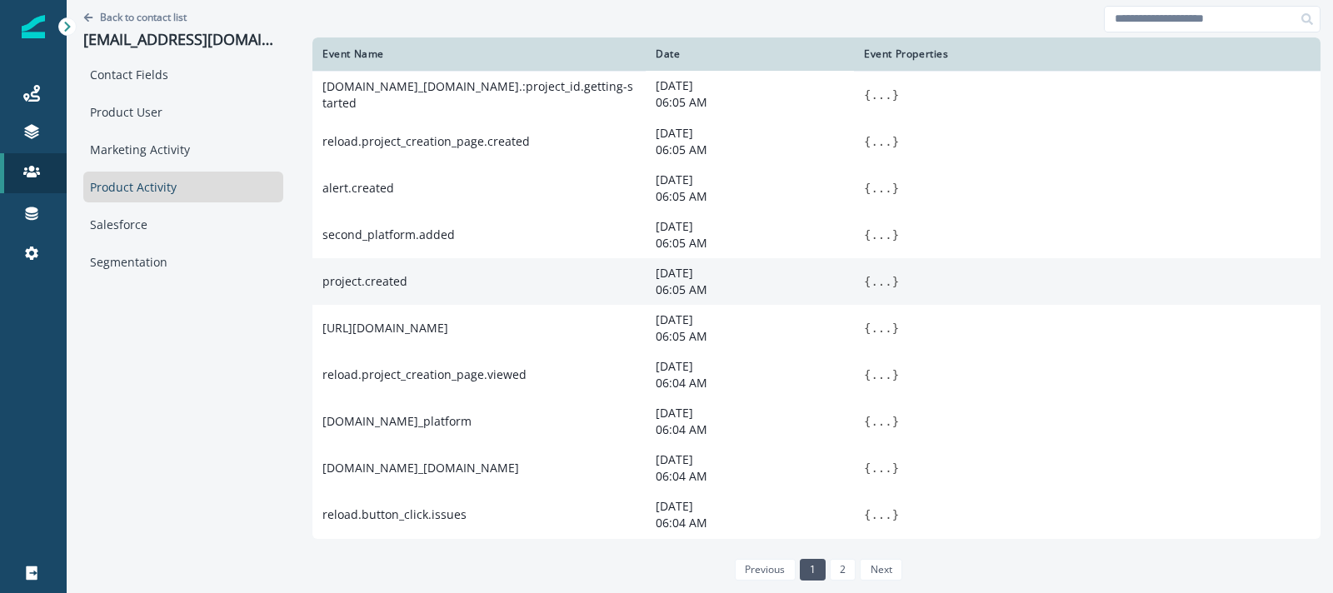
click at [359, 285] on td "project.created" at bounding box center [478, 281] width 333 height 47
click at [870, 275] on button "..." at bounding box center [880, 281] width 21 height 17
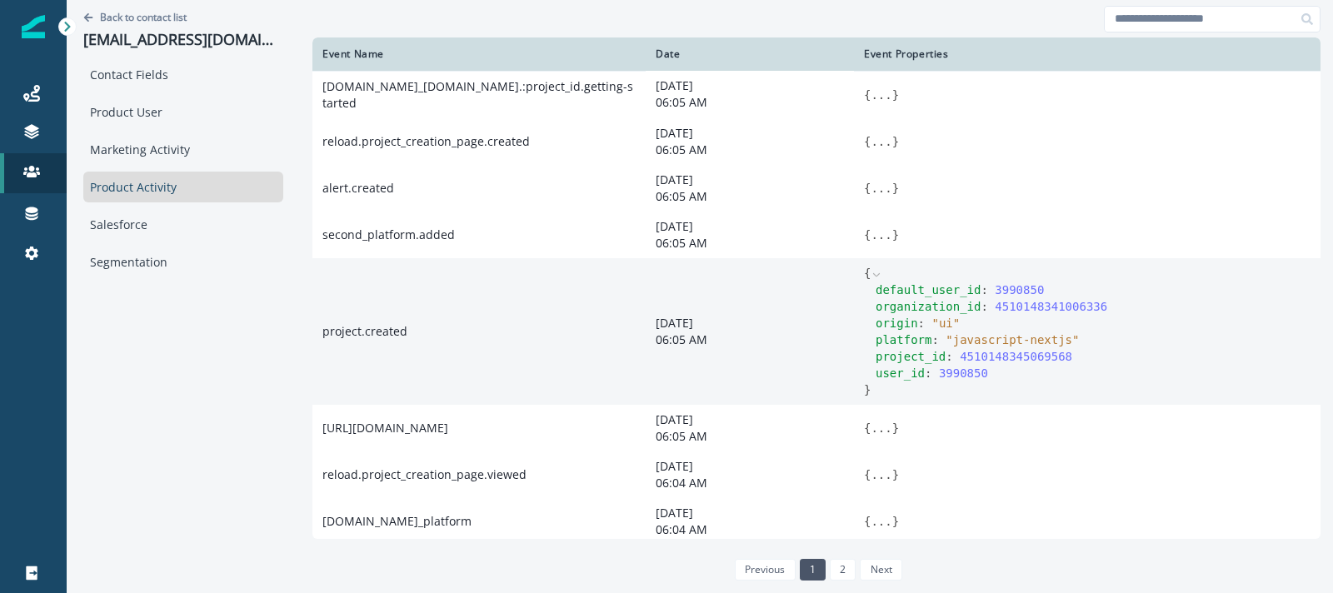
drag, startPoint x: 930, startPoint y: 337, endPoint x: 1069, endPoint y: 341, distance: 139.2
click at [1070, 340] on div "platform : " javascript-nextjs "" at bounding box center [1092, 340] width 435 height 17
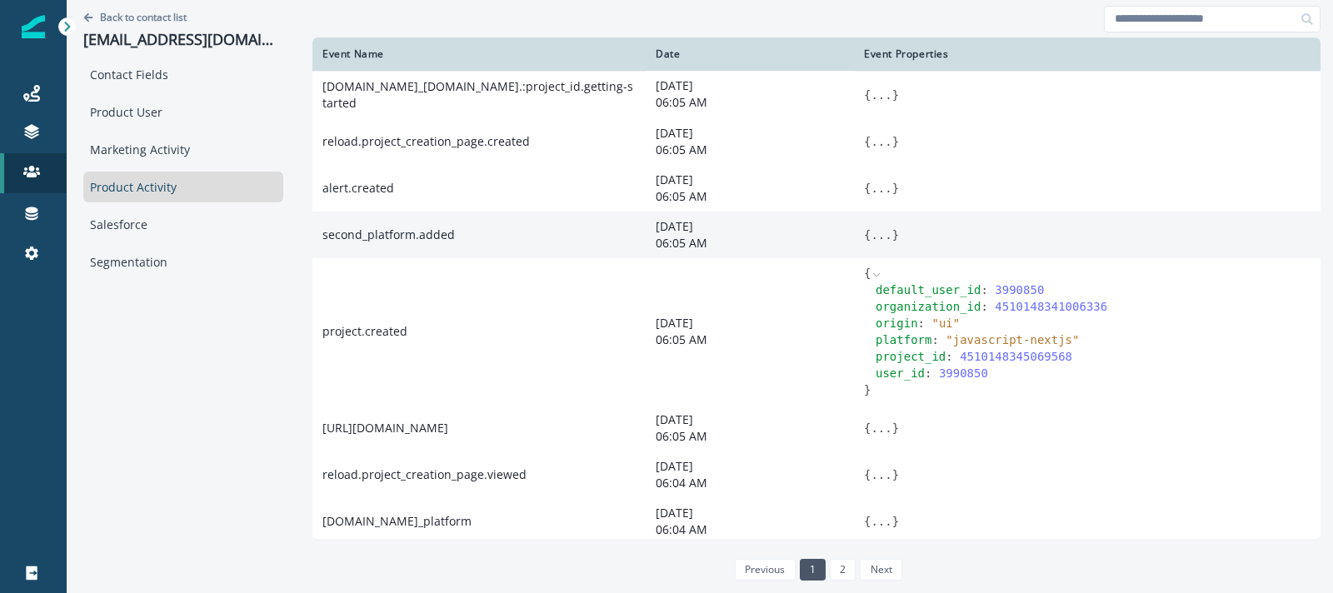
click at [870, 232] on button "..." at bounding box center [880, 235] width 21 height 17
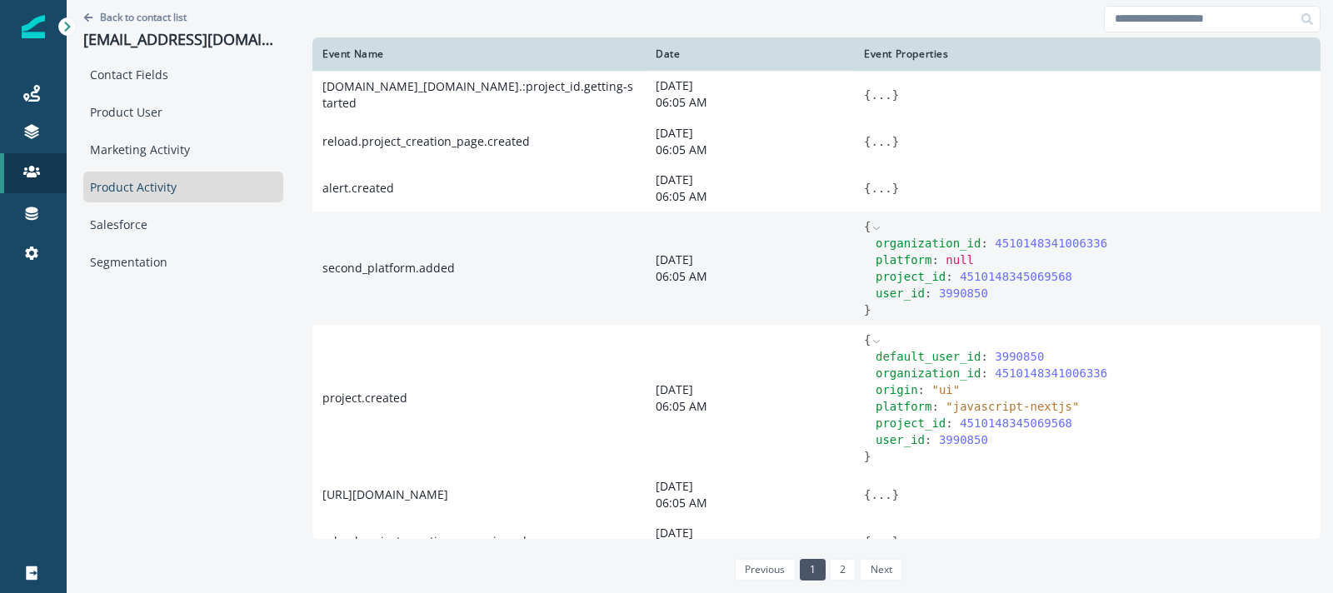
drag, startPoint x: 927, startPoint y: 257, endPoint x: 975, endPoint y: 257, distance: 47.5
click at [975, 257] on div "platform : null" at bounding box center [1092, 260] width 435 height 17
click at [854, 272] on td "{ organization_id : 4510148341006336 platform : null project_id : 4510148345069…" at bounding box center [1087, 268] width 466 height 113
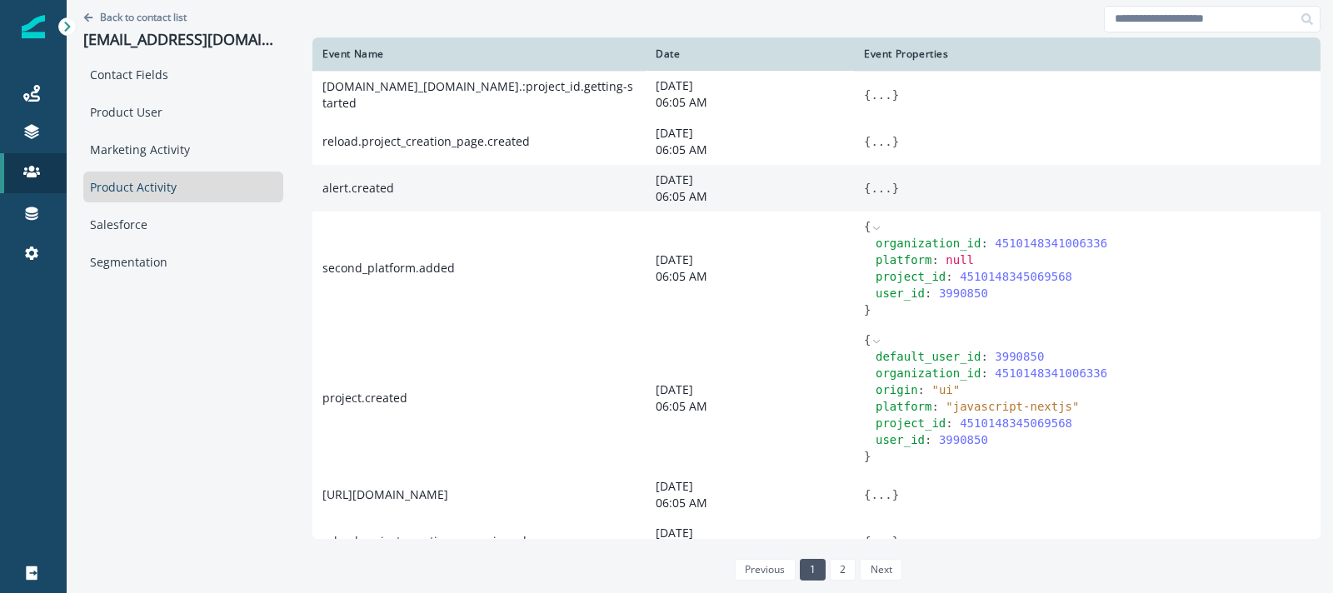
click at [870, 189] on button "..." at bounding box center [880, 188] width 21 height 17
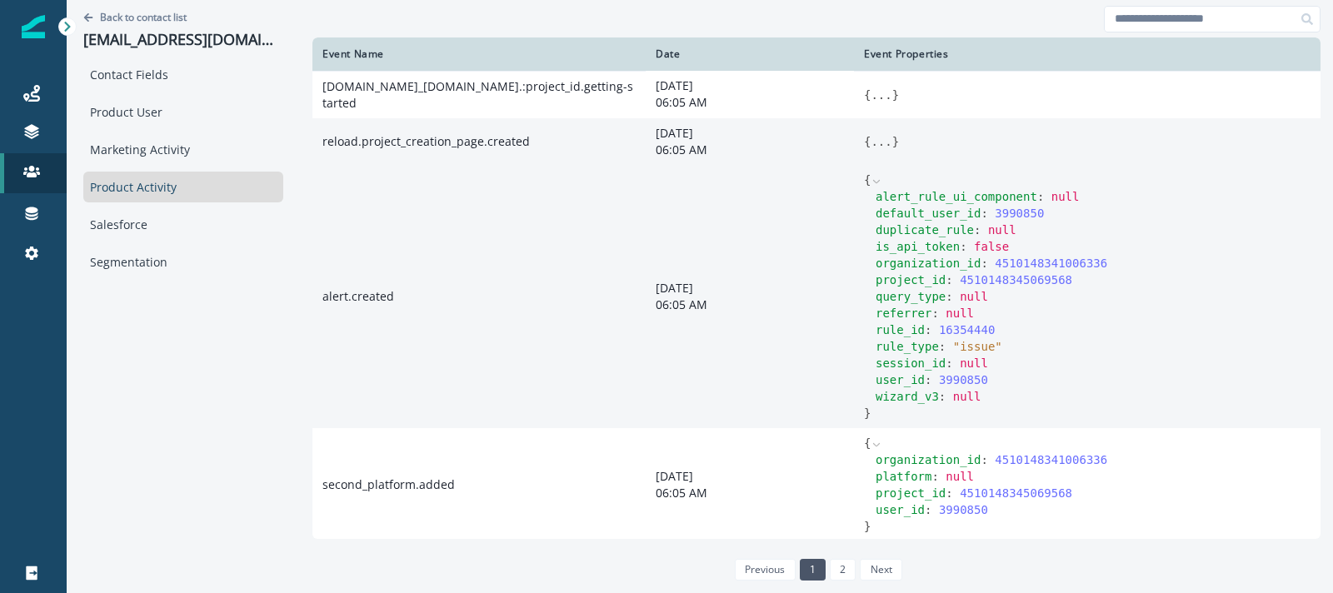
click at [870, 142] on button "..." at bounding box center [880, 141] width 21 height 17
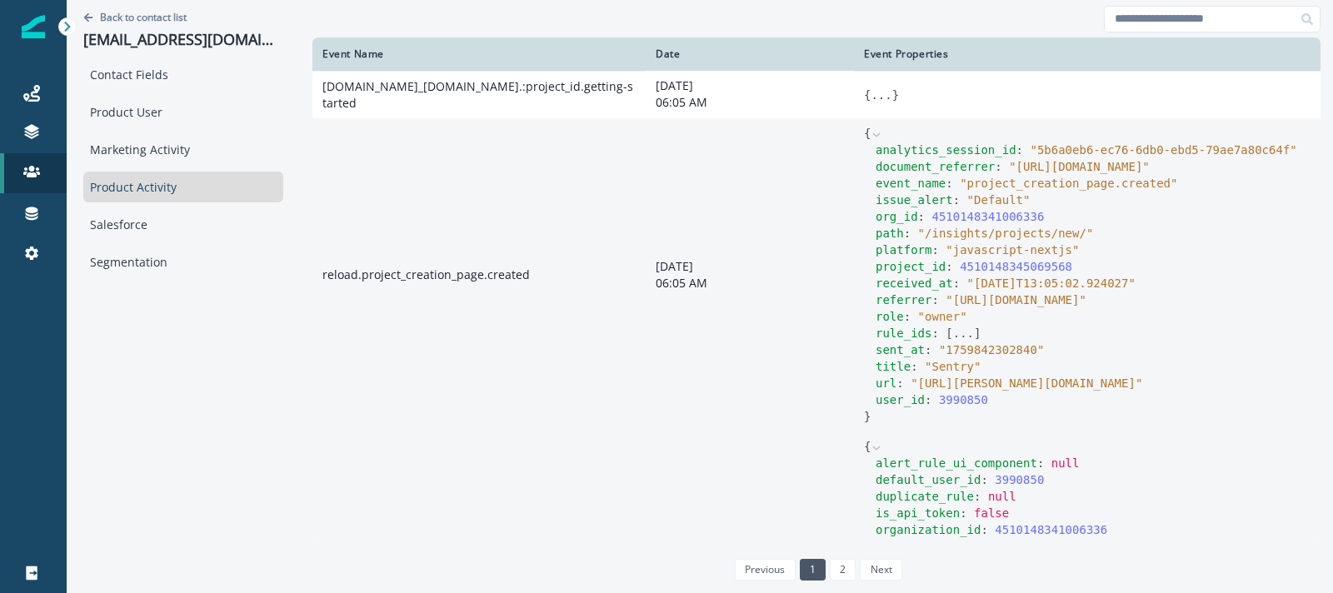
drag, startPoint x: 935, startPoint y: 252, endPoint x: 1056, endPoint y: 250, distance: 120.8
click at [1055, 250] on span "" javascript-nextjs "" at bounding box center [1011, 249] width 133 height 13
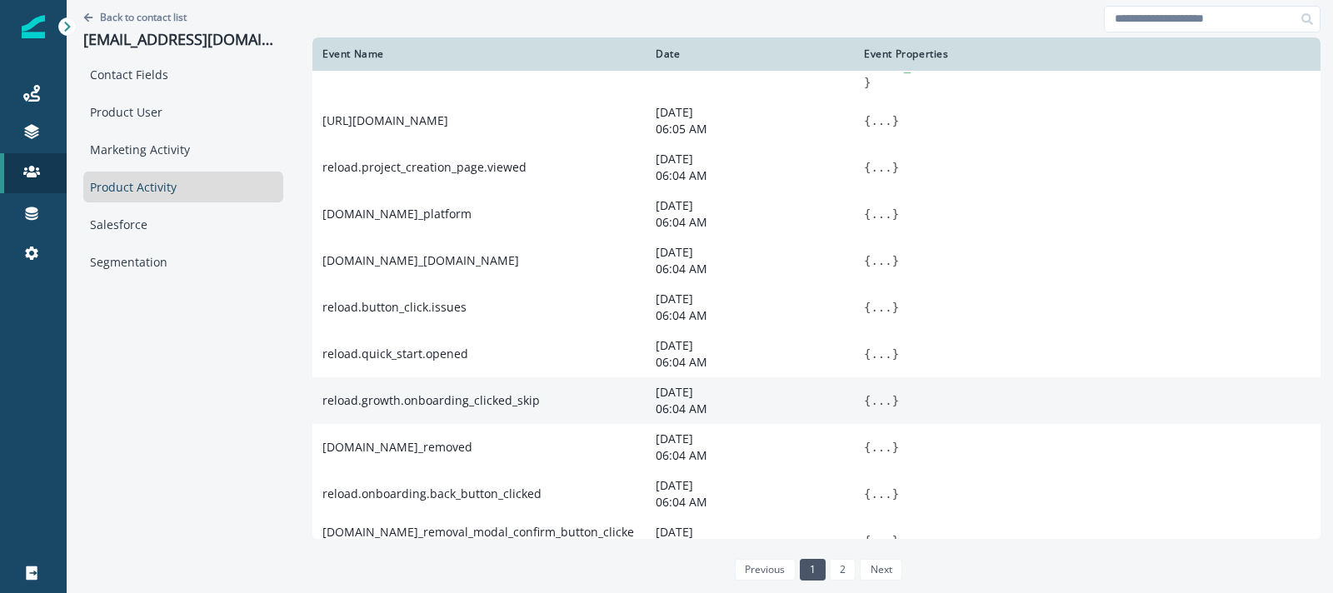
scroll to position [855, 0]
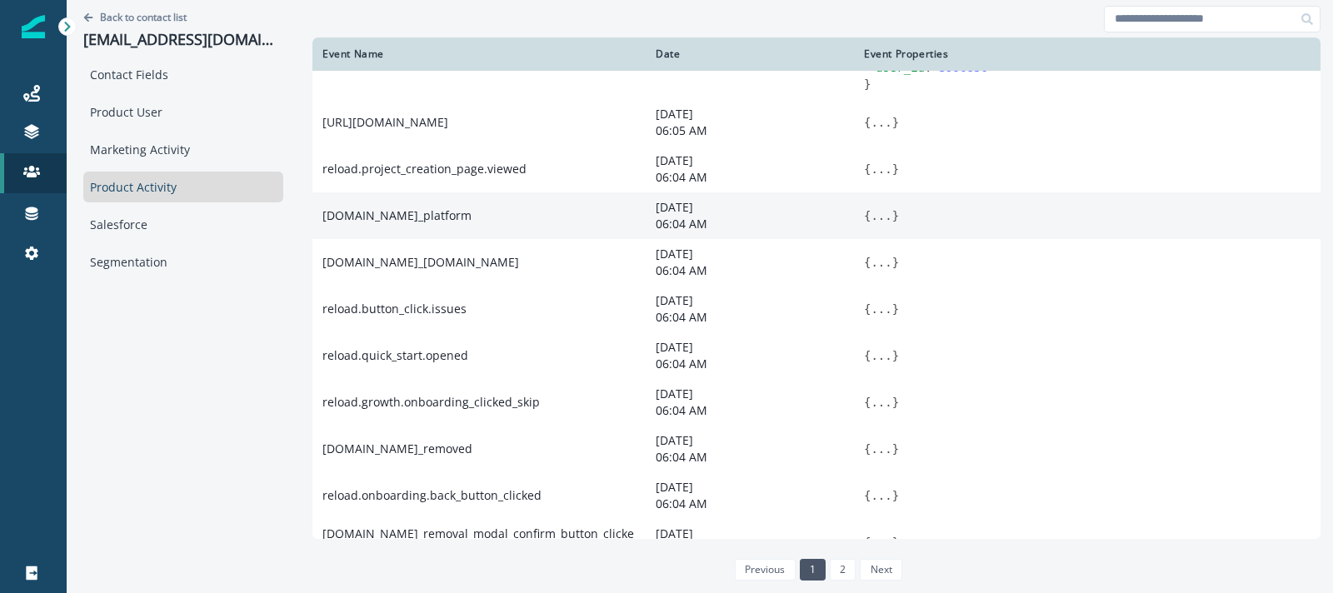
click at [870, 213] on button "..." at bounding box center [880, 215] width 21 height 17
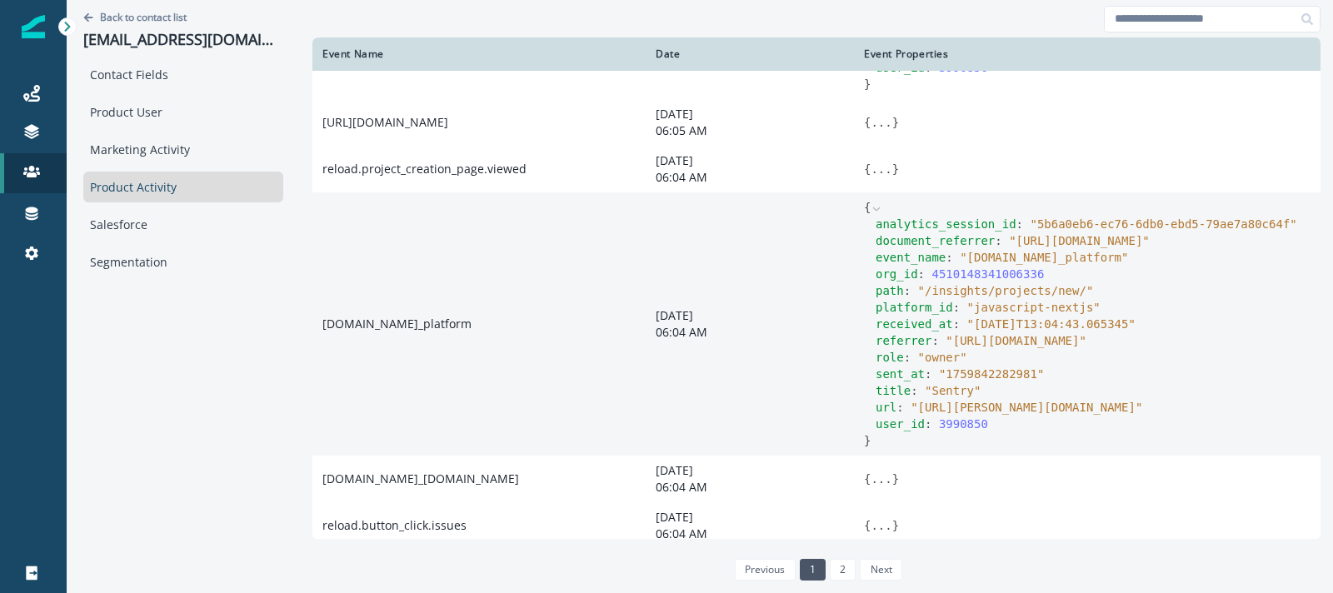
scroll to position [860, 0]
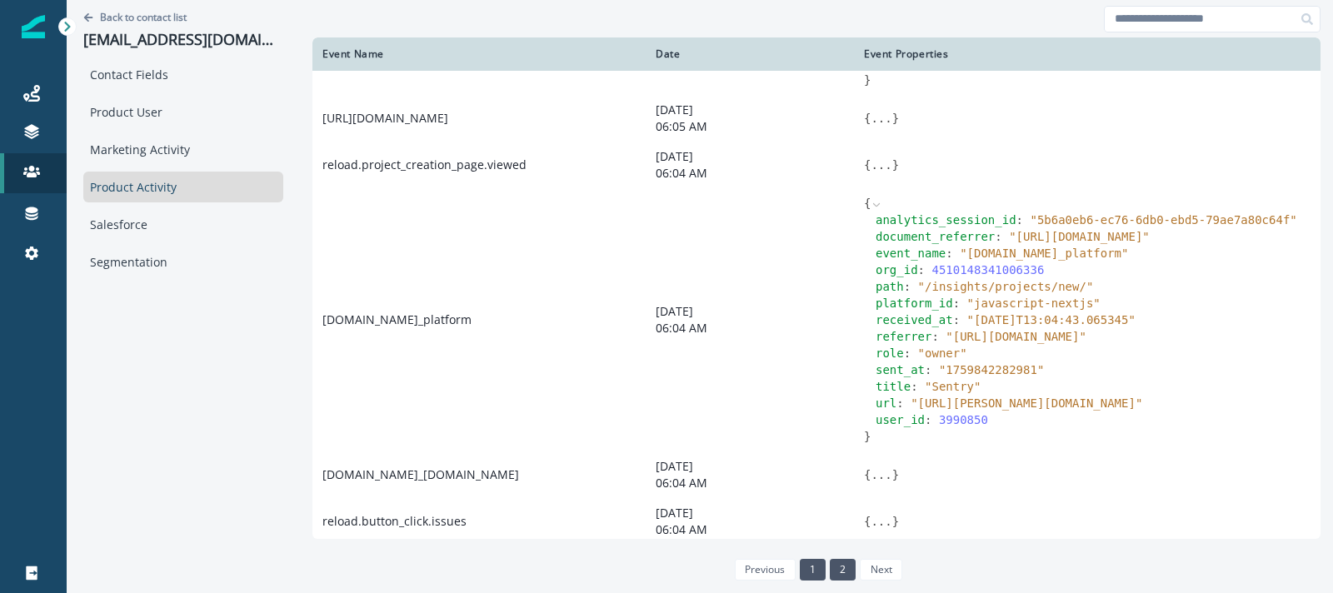
click at [830, 561] on link "2" at bounding box center [843, 570] width 26 height 22
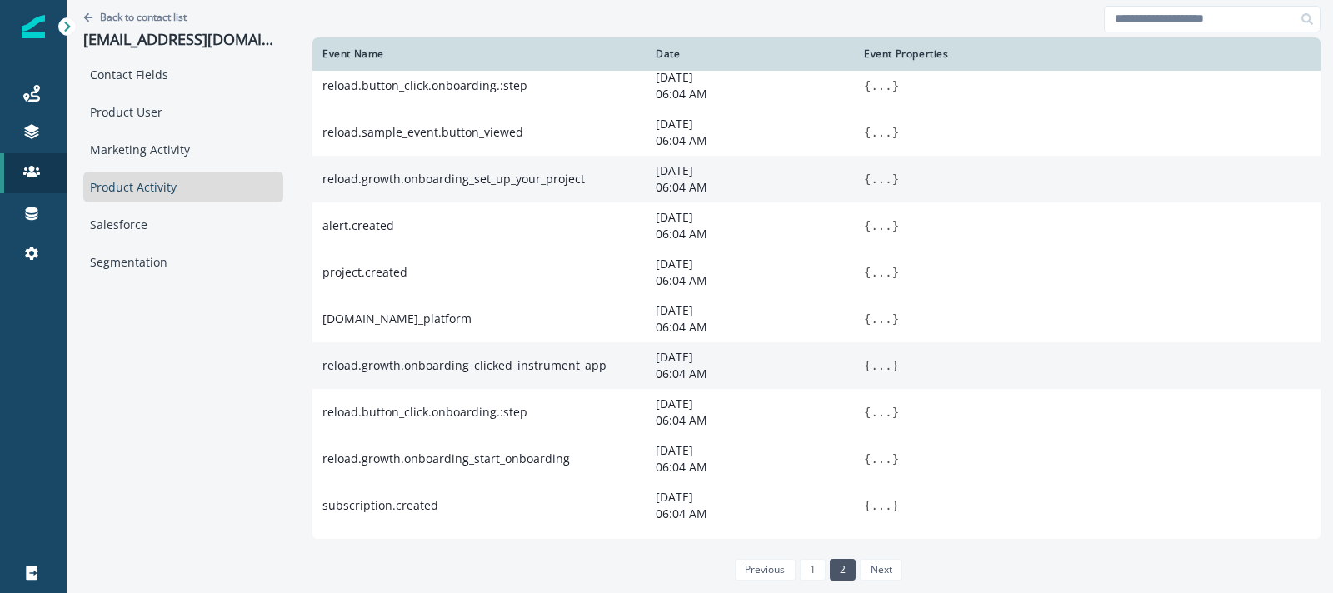
scroll to position [0, 0]
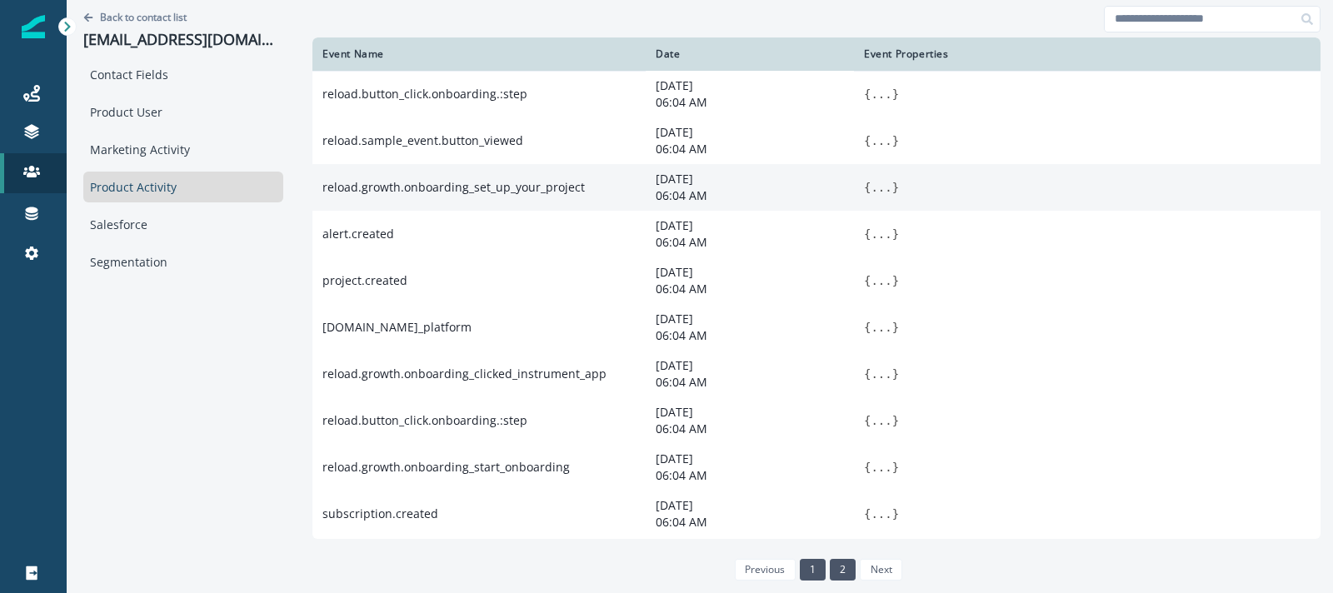
click at [800, 570] on link "1" at bounding box center [813, 570] width 26 height 22
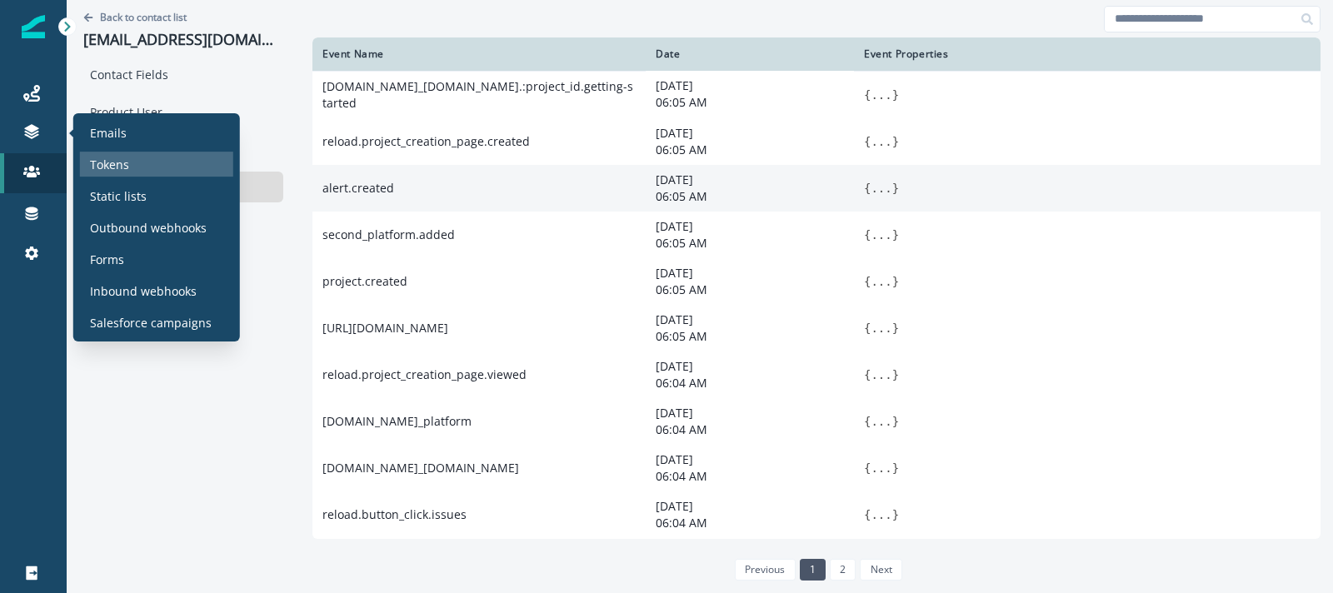
click at [121, 172] on p "Tokens" at bounding box center [109, 164] width 39 height 17
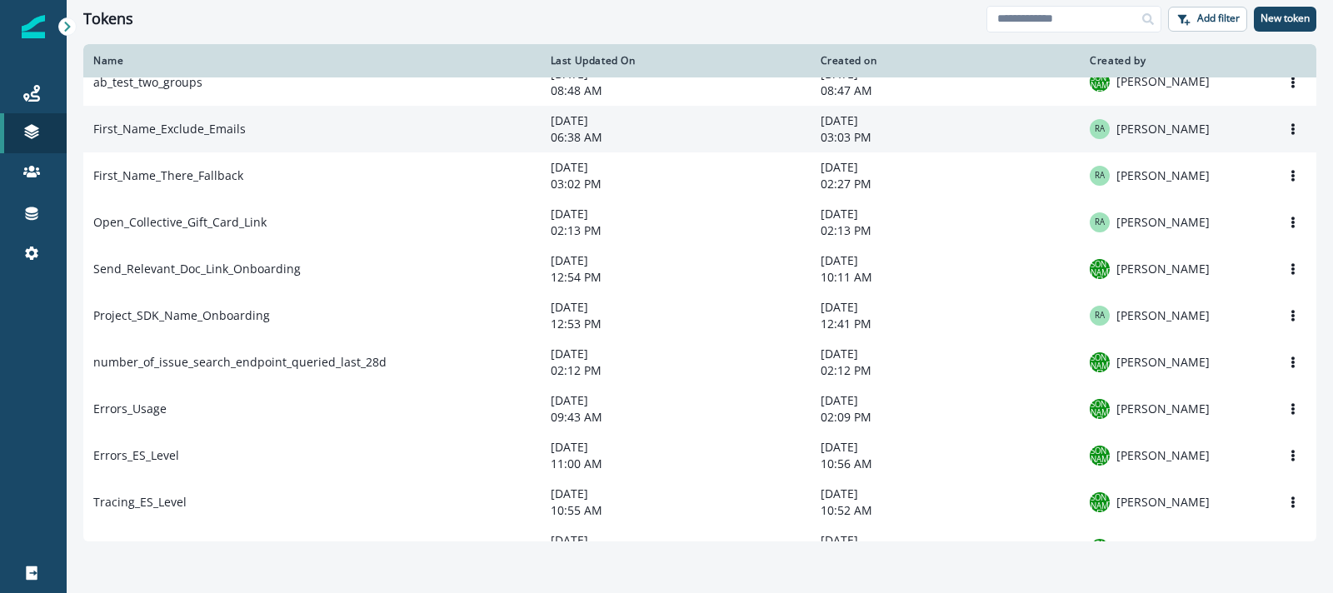
scroll to position [37, 0]
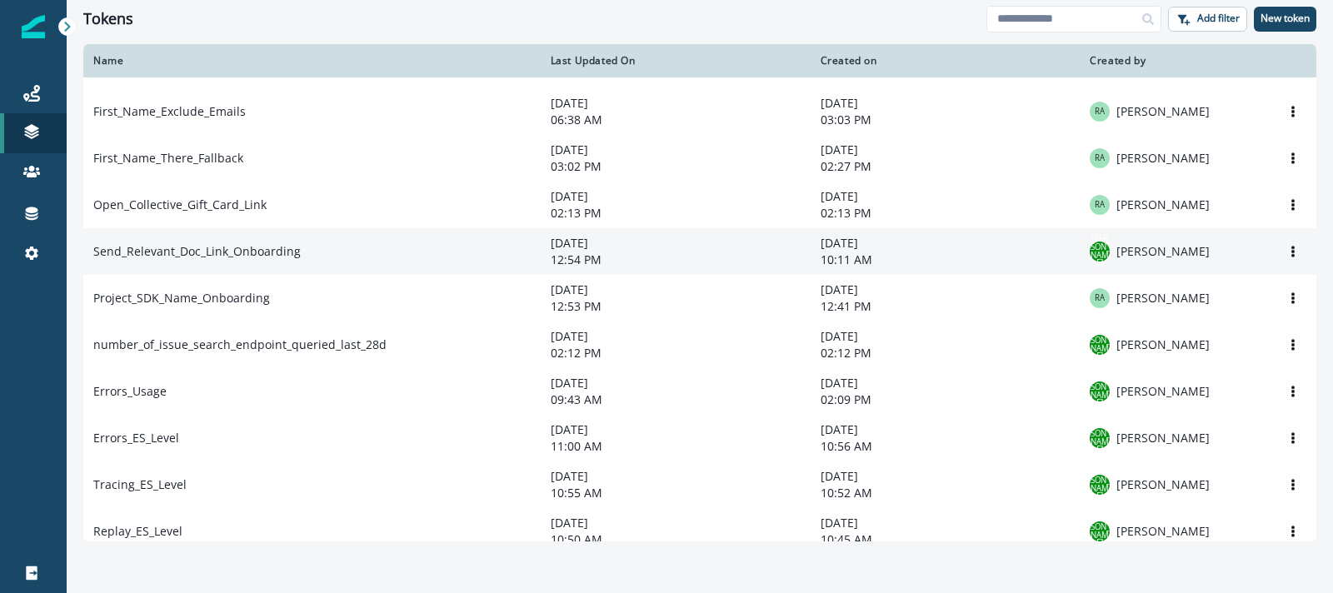
click at [295, 247] on td "Send_Relevant_Doc_Link_Onboarding" at bounding box center [311, 251] width 457 height 47
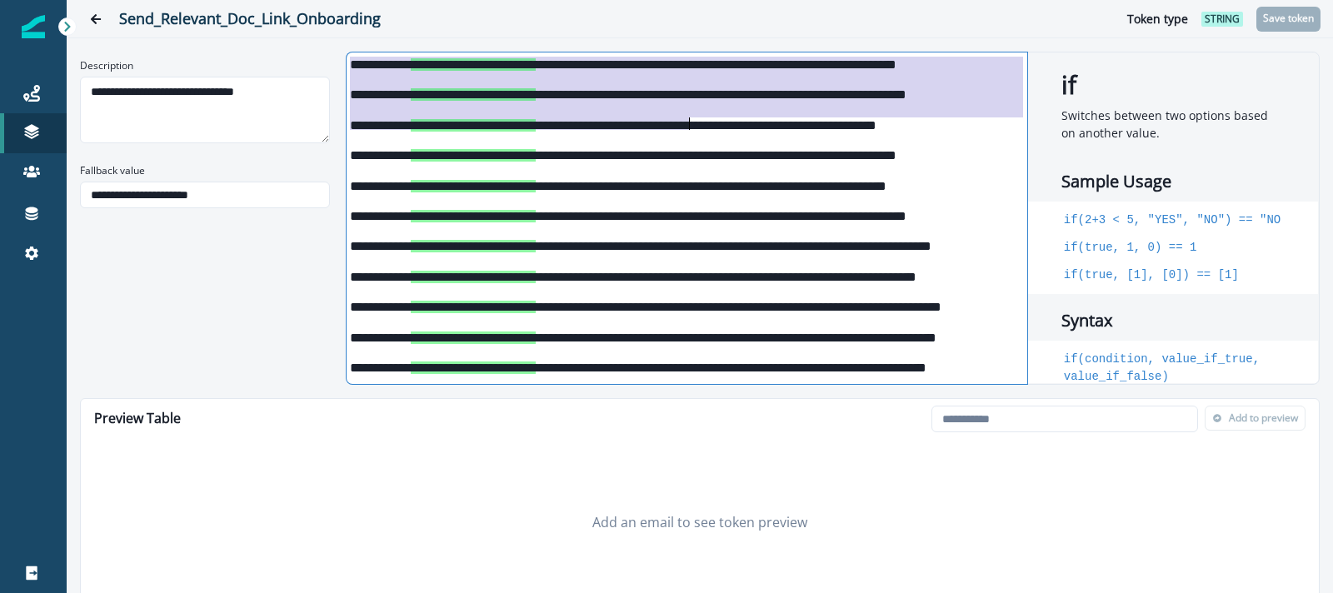
drag, startPoint x: 353, startPoint y: 64, endPoint x: 688, endPoint y: 131, distance: 341.4
click at [688, 130] on div "**********" at bounding box center [686, 472] width 678 height 840
click at [688, 131] on div "**********" at bounding box center [686, 132] width 678 height 30
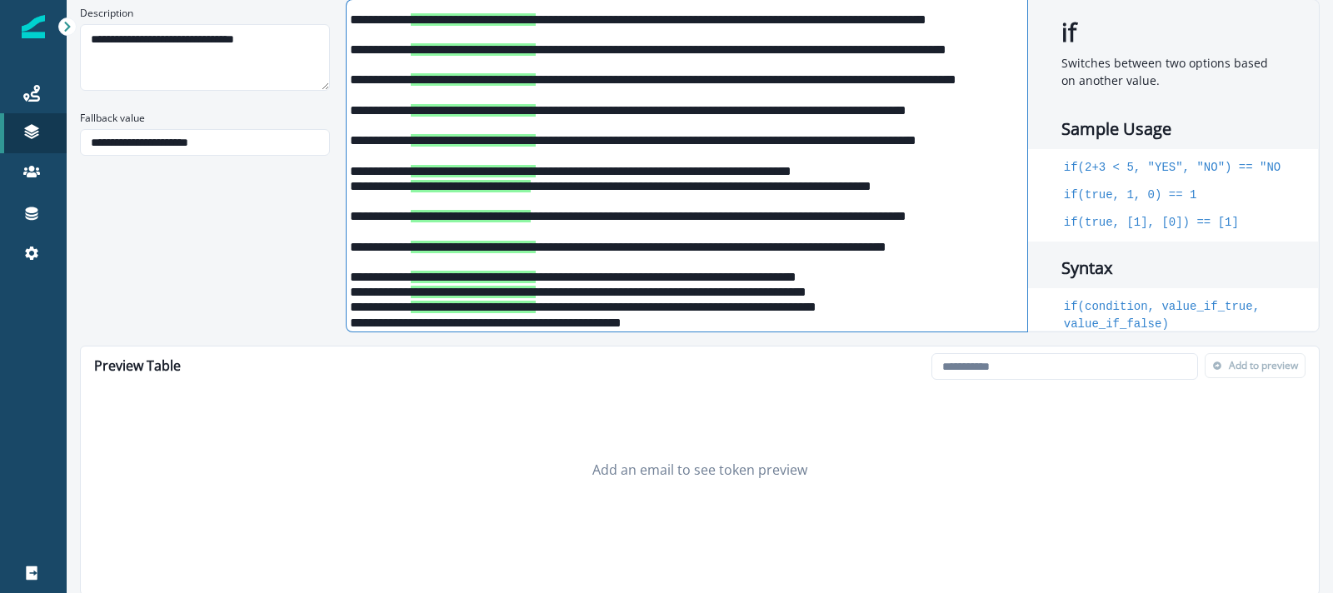
scroll to position [67, 0]
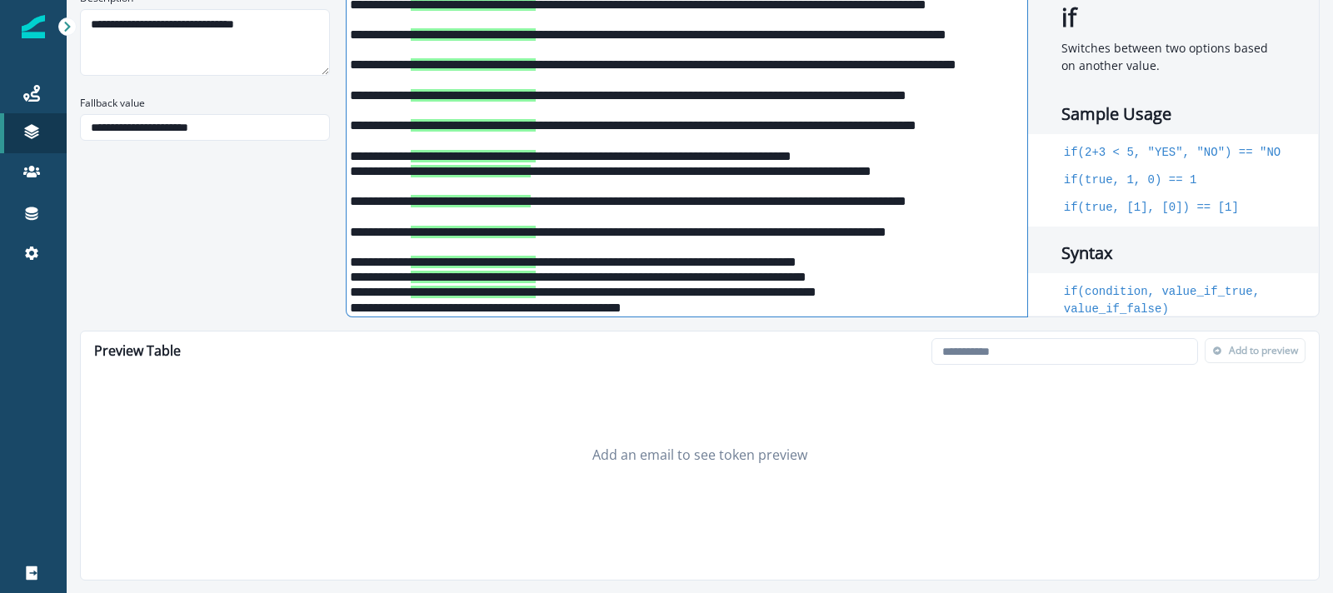
click at [636, 242] on div "**********" at bounding box center [686, 238] width 678 height 30
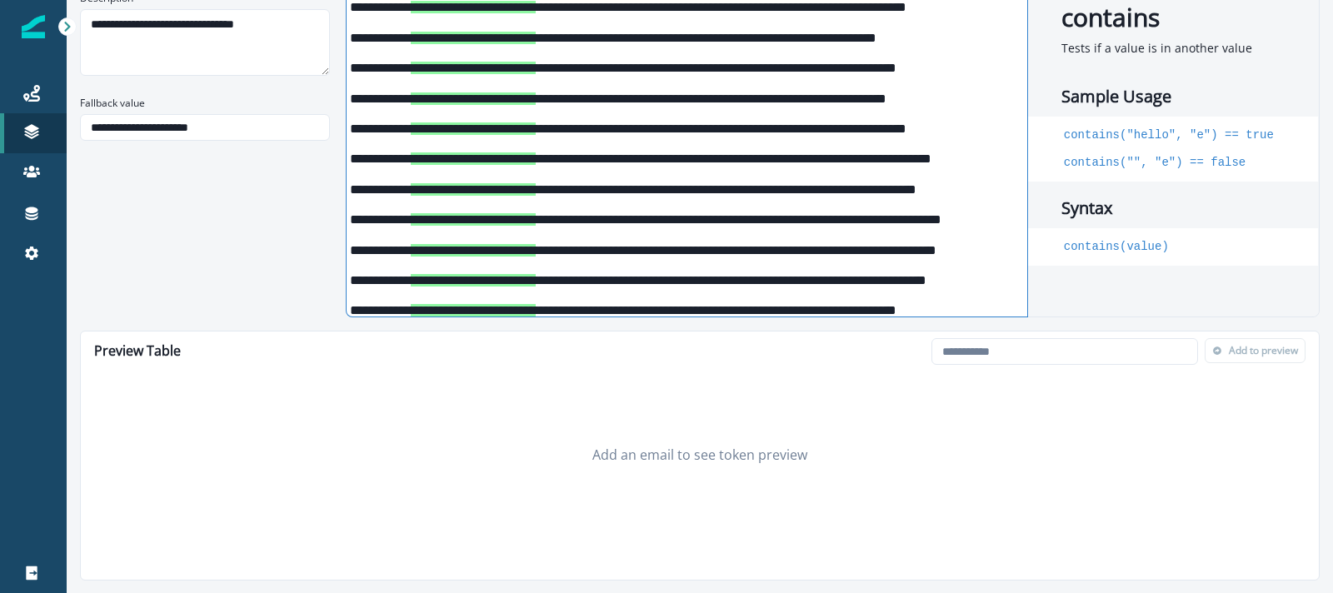
scroll to position [0, 0]
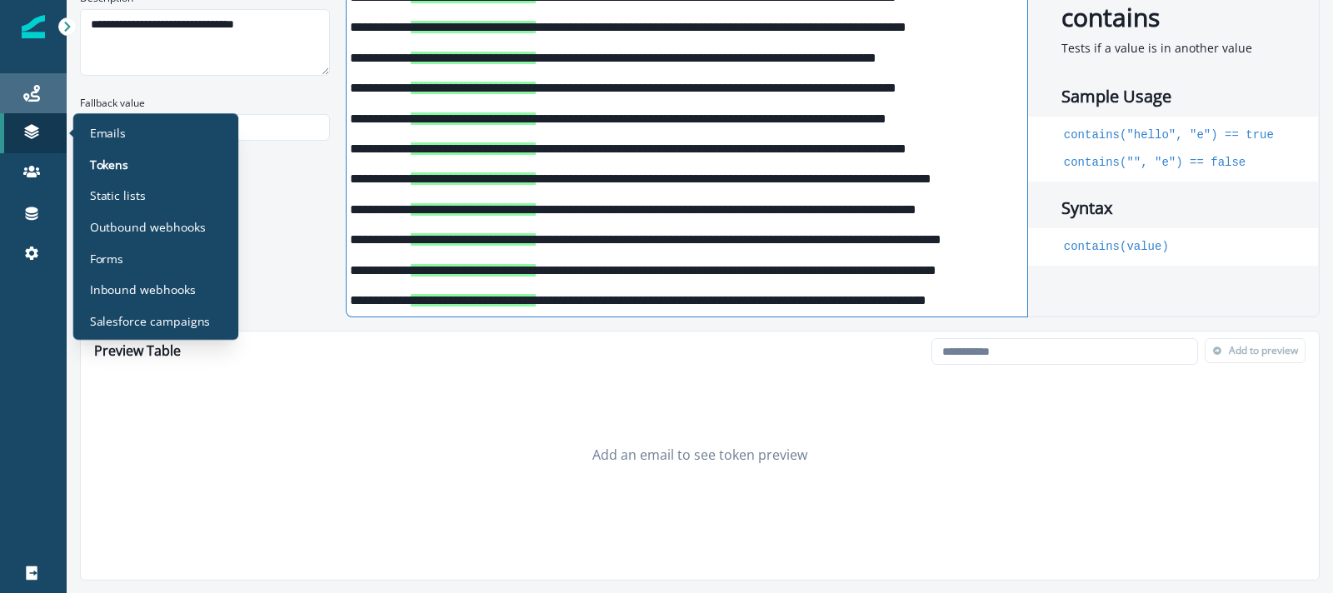
click at [32, 104] on link "Journeys" at bounding box center [33, 93] width 67 height 40
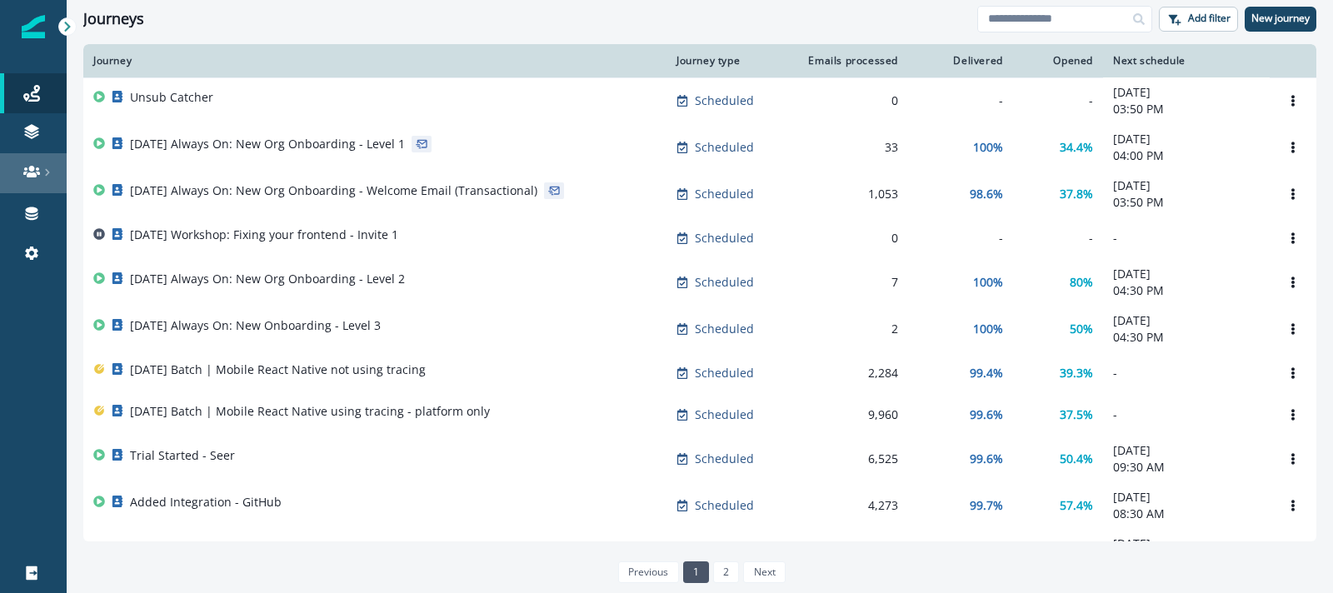
click at [36, 178] on icon at bounding box center [31, 171] width 17 height 17
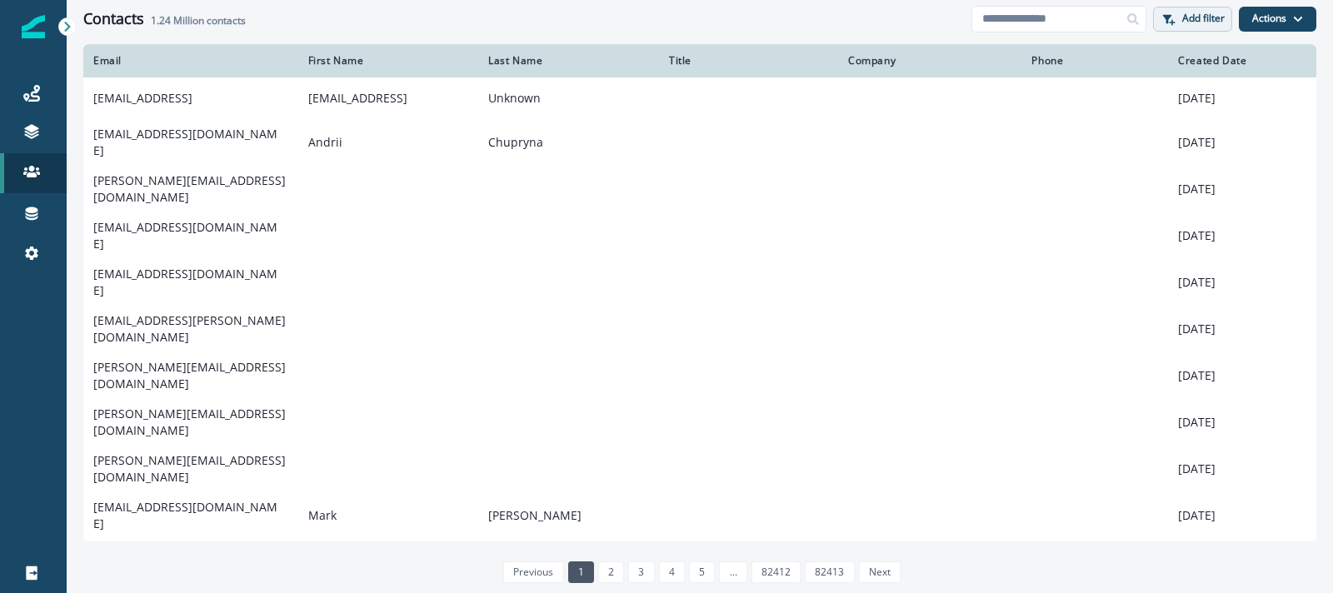
click at [1188, 22] on p "Add filter" at bounding box center [1203, 18] width 42 height 12
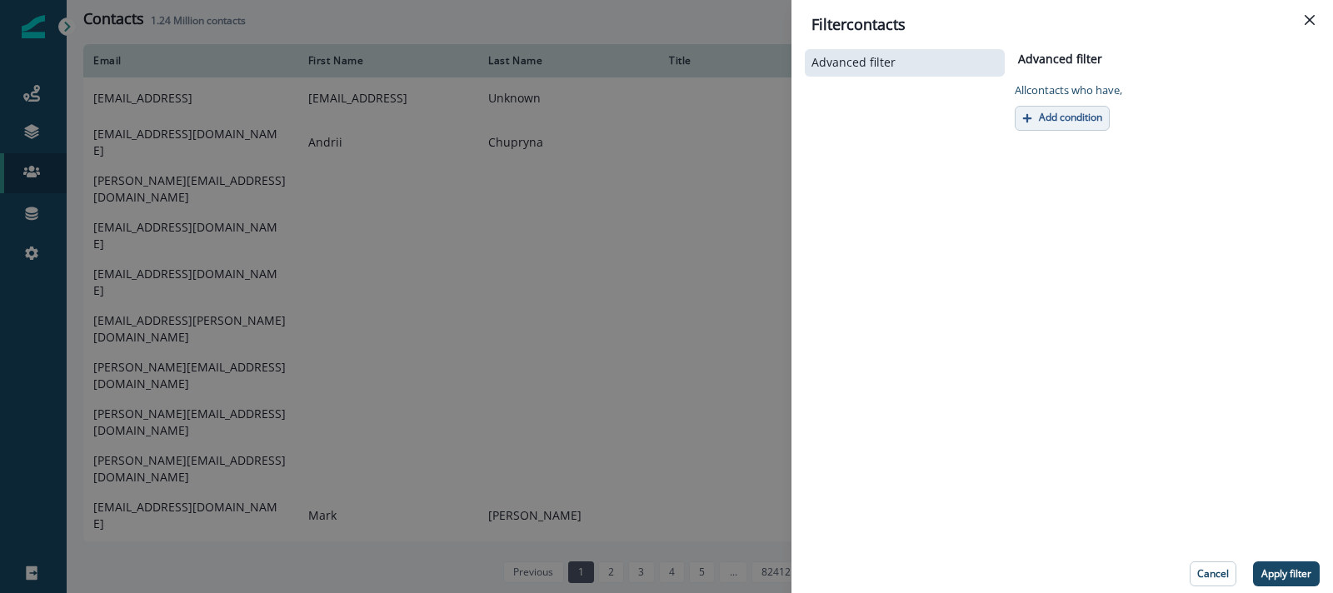
click at [1060, 114] on p "Add condition" at bounding box center [1070, 118] width 63 height 12
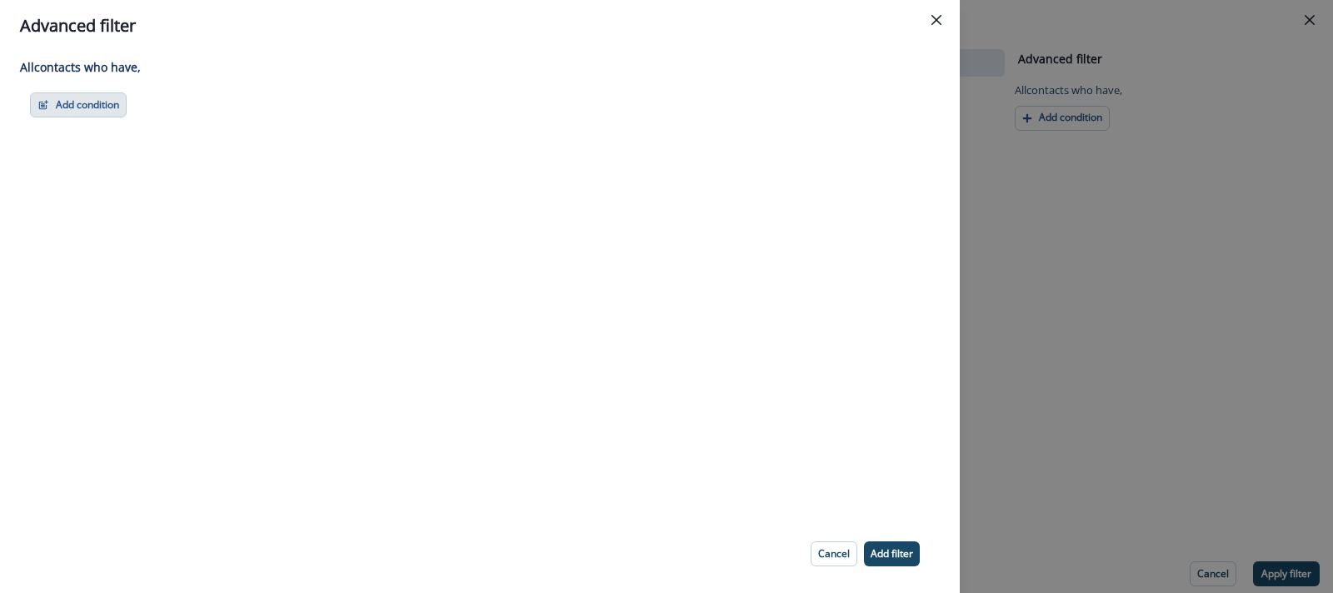
click at [56, 100] on button "Add condition" at bounding box center [78, 104] width 97 height 25
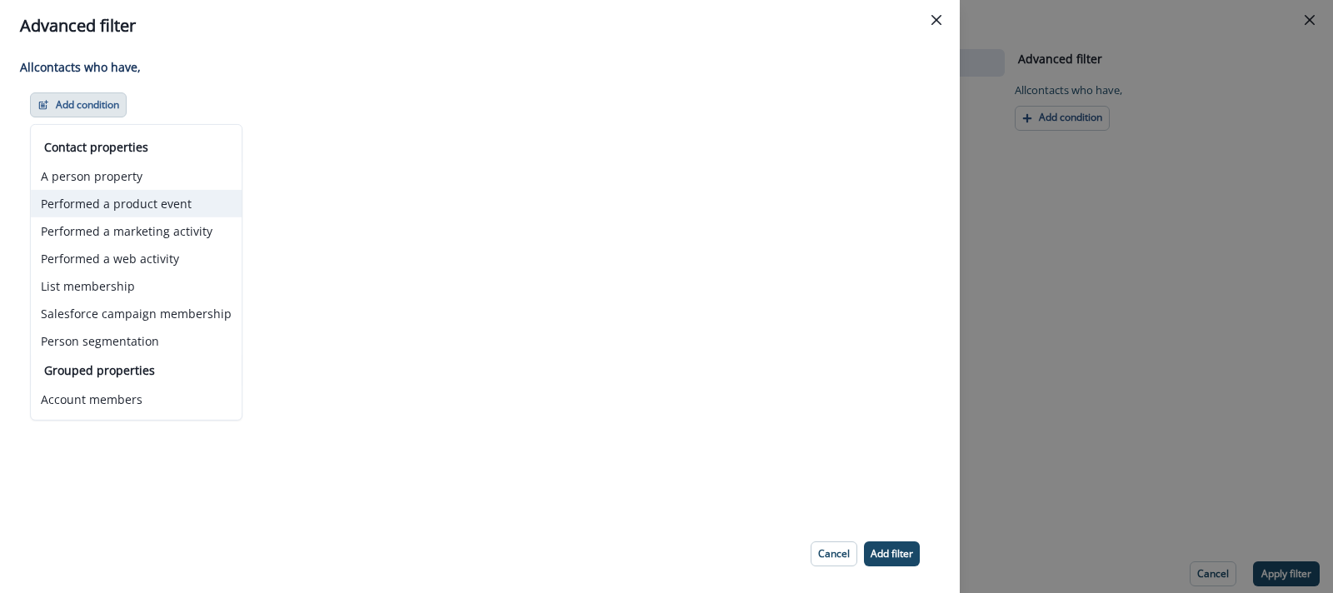
click at [126, 205] on button "Performed a product event" at bounding box center [136, 203] width 211 height 27
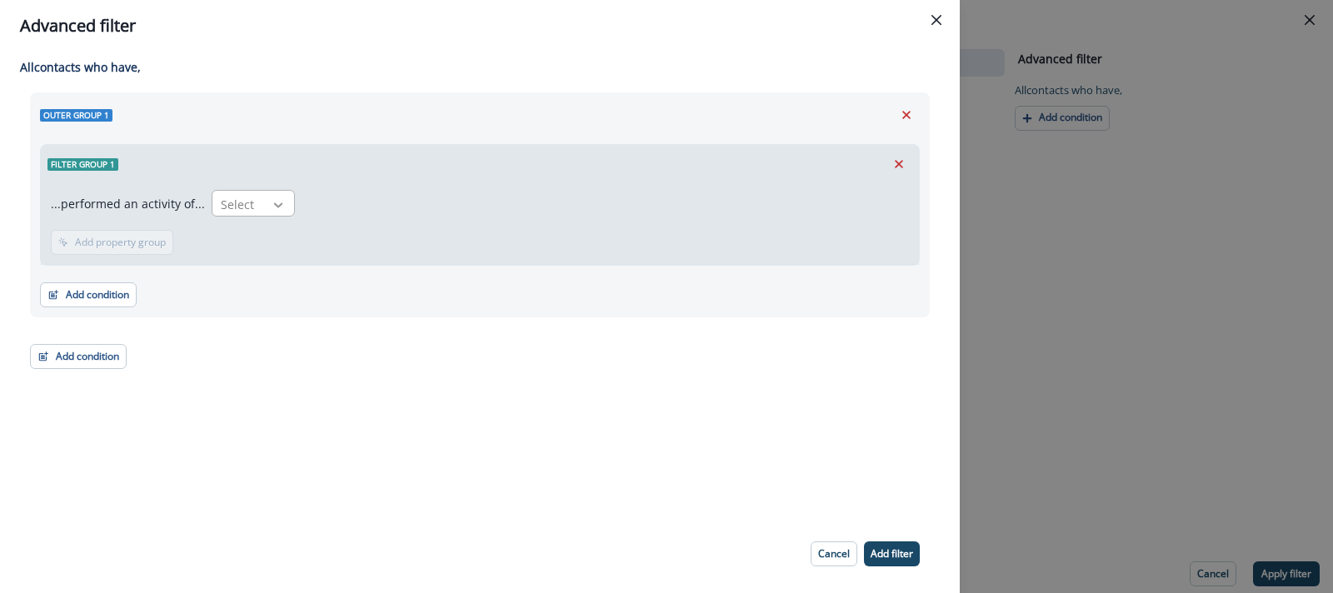
click at [279, 207] on icon at bounding box center [278, 205] width 15 height 17
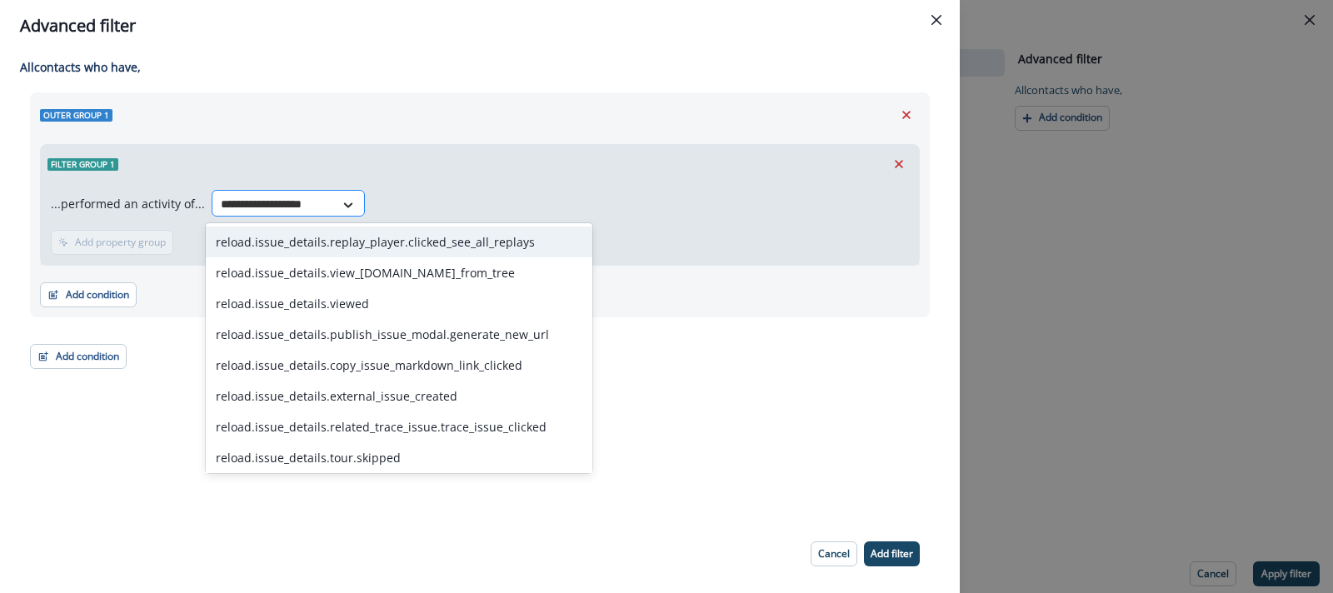
type input "**********"
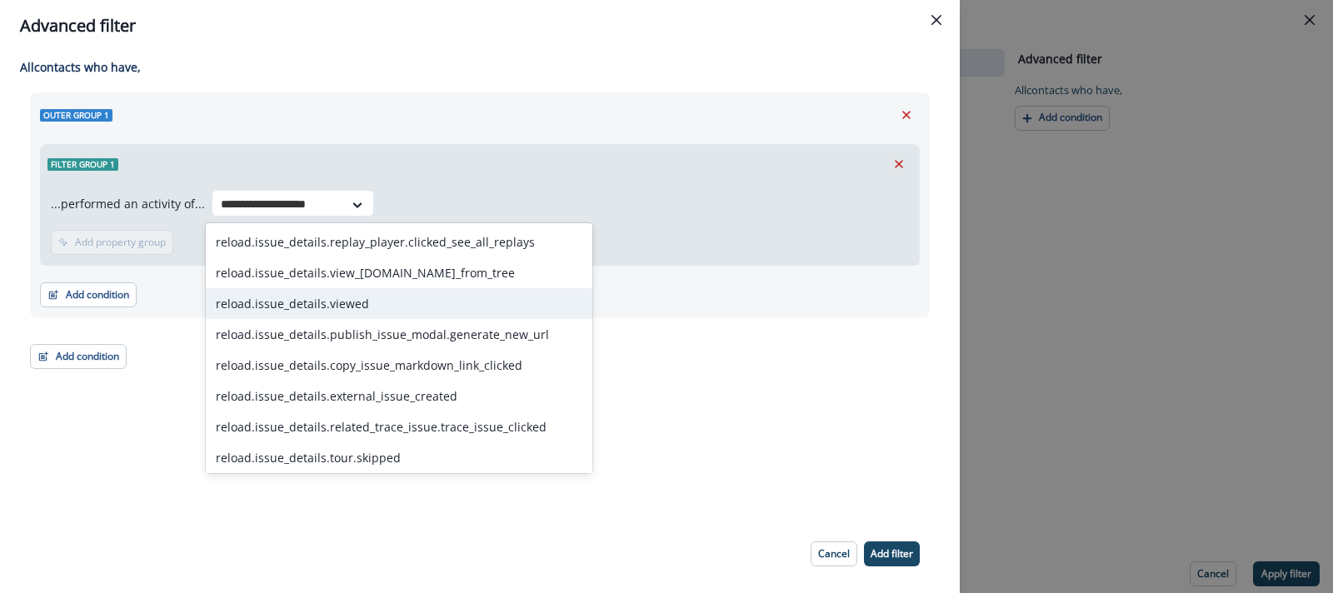
click at [272, 299] on div "reload.issue_details.viewed" at bounding box center [399, 303] width 387 height 31
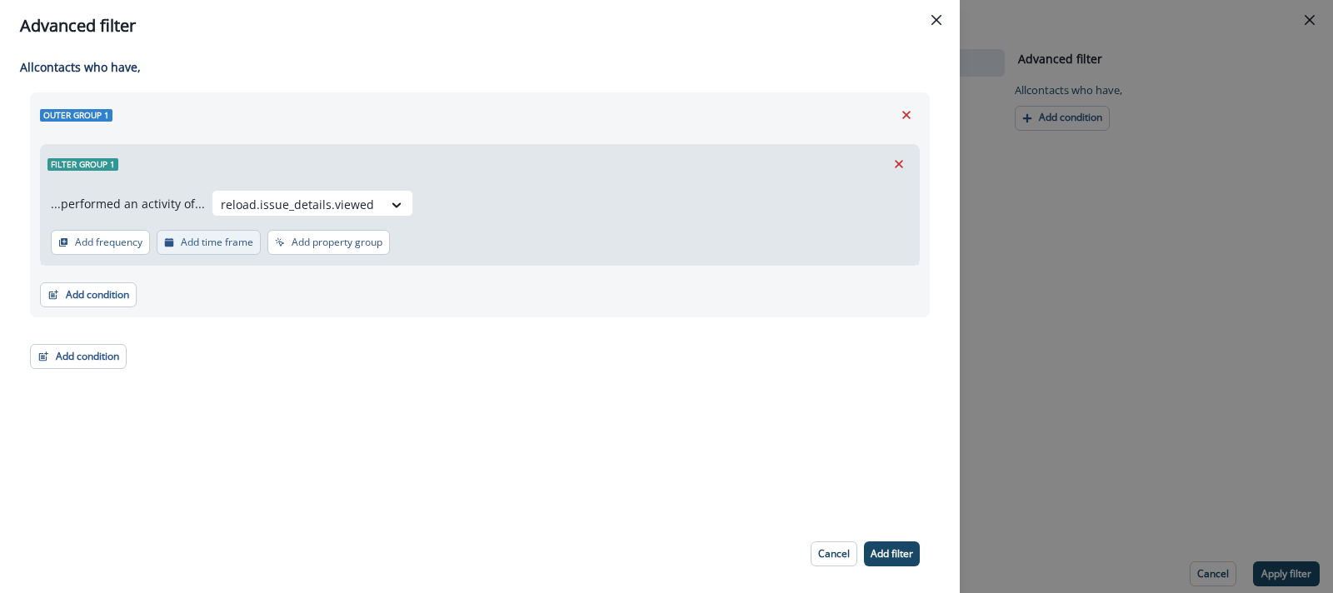
click at [228, 250] on button "Add time frame" at bounding box center [209, 242] width 104 height 25
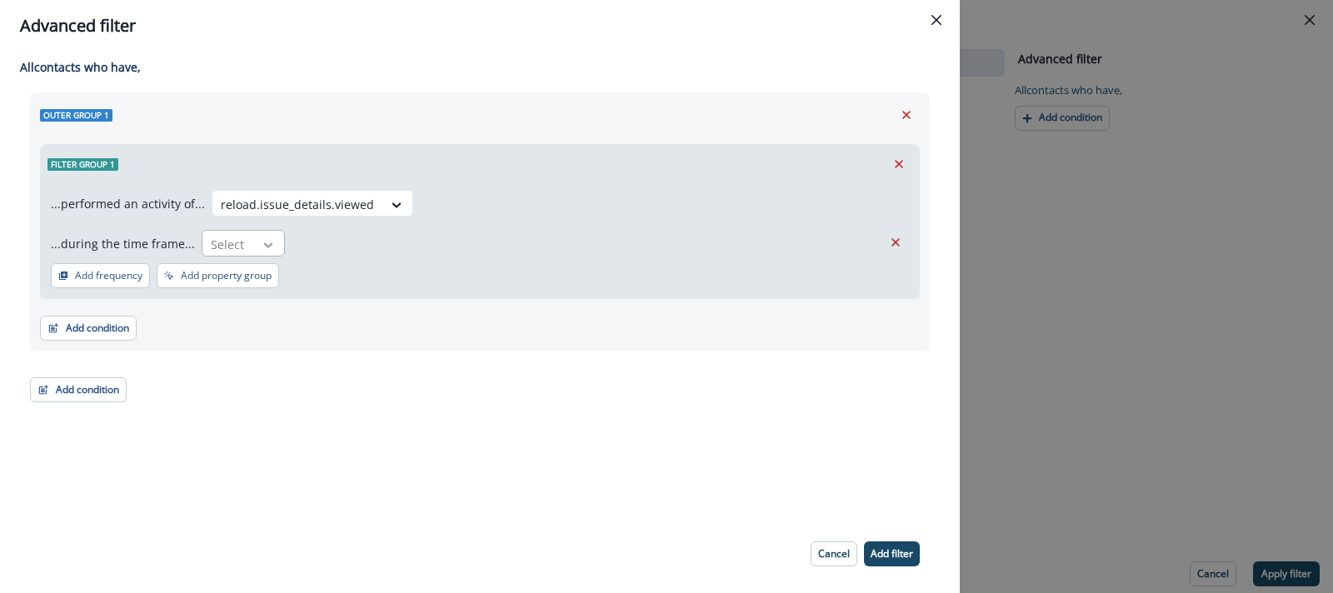
click at [266, 242] on icon at bounding box center [268, 244] width 9 height 5
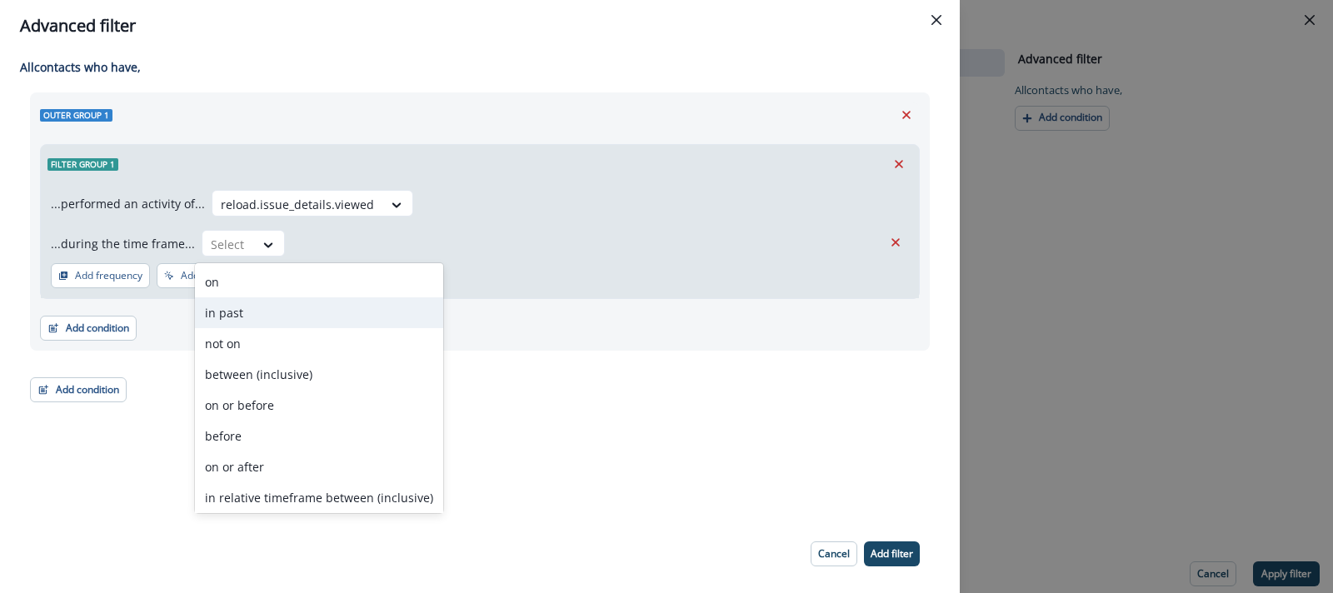
click at [227, 305] on div "in past" at bounding box center [319, 312] width 248 height 31
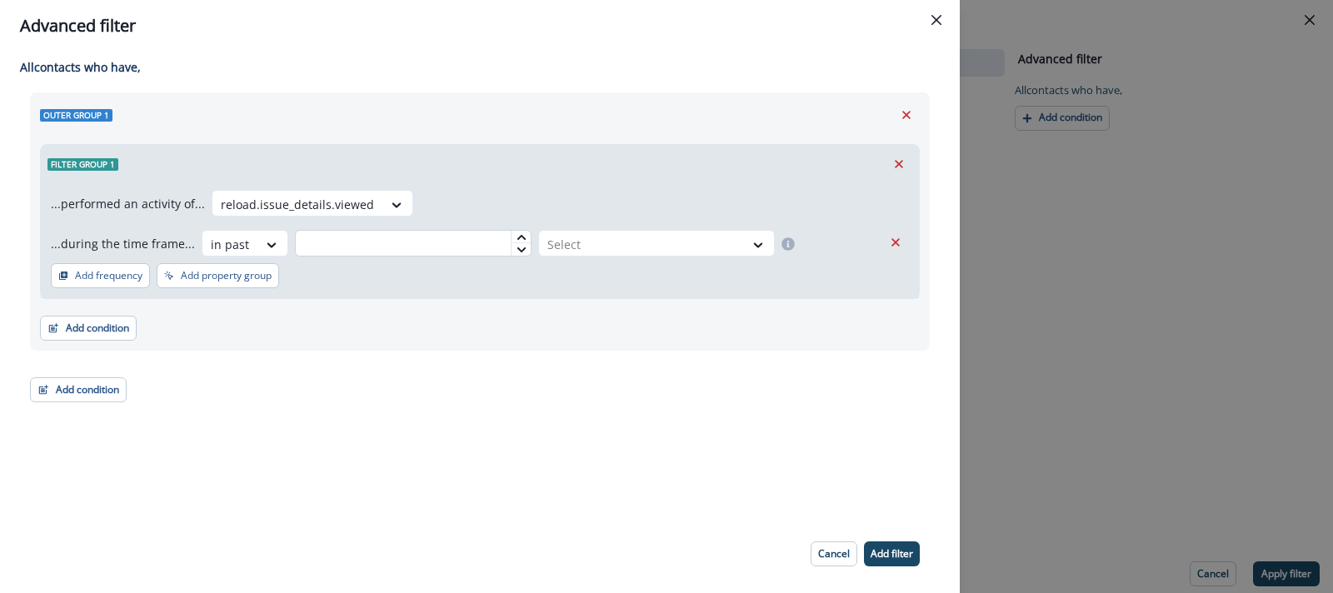
click at [431, 238] on input "text" at bounding box center [413, 243] width 237 height 27
type input "*"
click at [568, 242] on div at bounding box center [641, 244] width 188 height 21
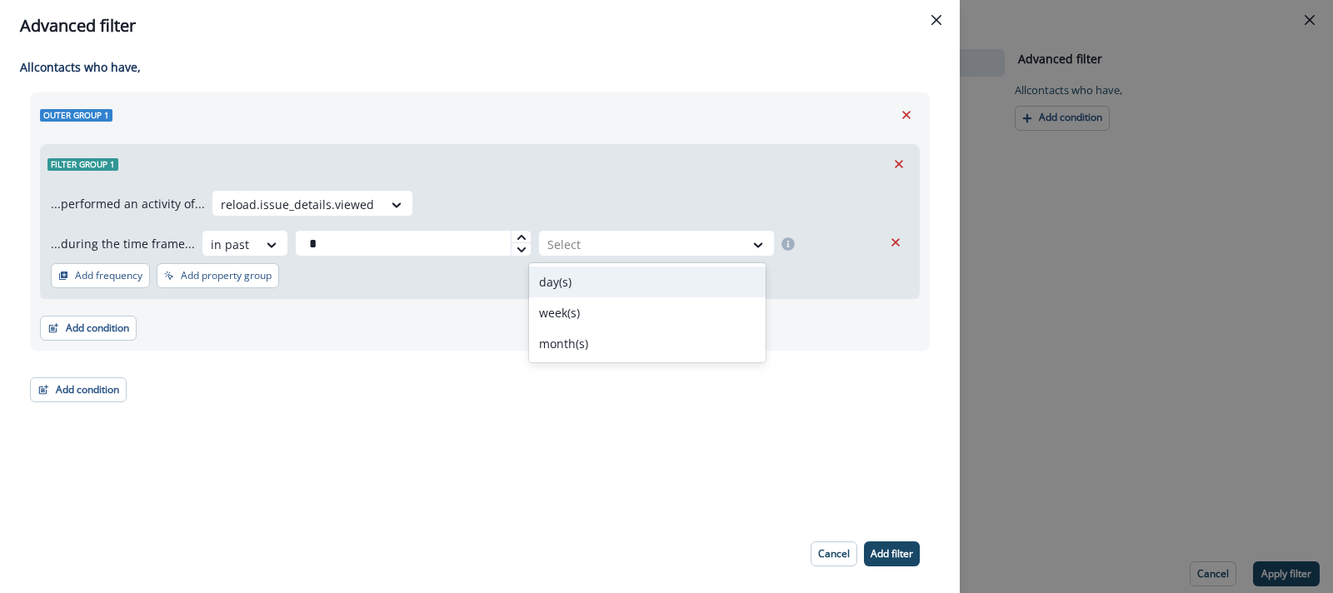
click at [557, 278] on div "day(s)" at bounding box center [647, 282] width 237 height 31
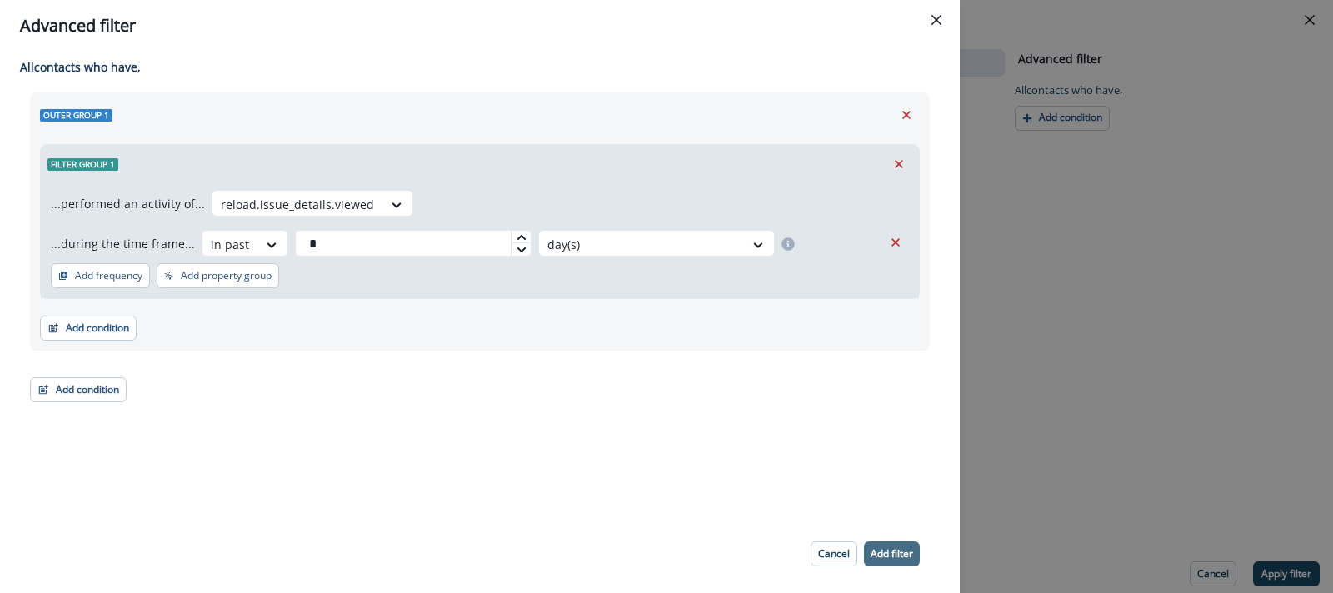
click at [890, 549] on p "Add filter" at bounding box center [891, 554] width 42 height 12
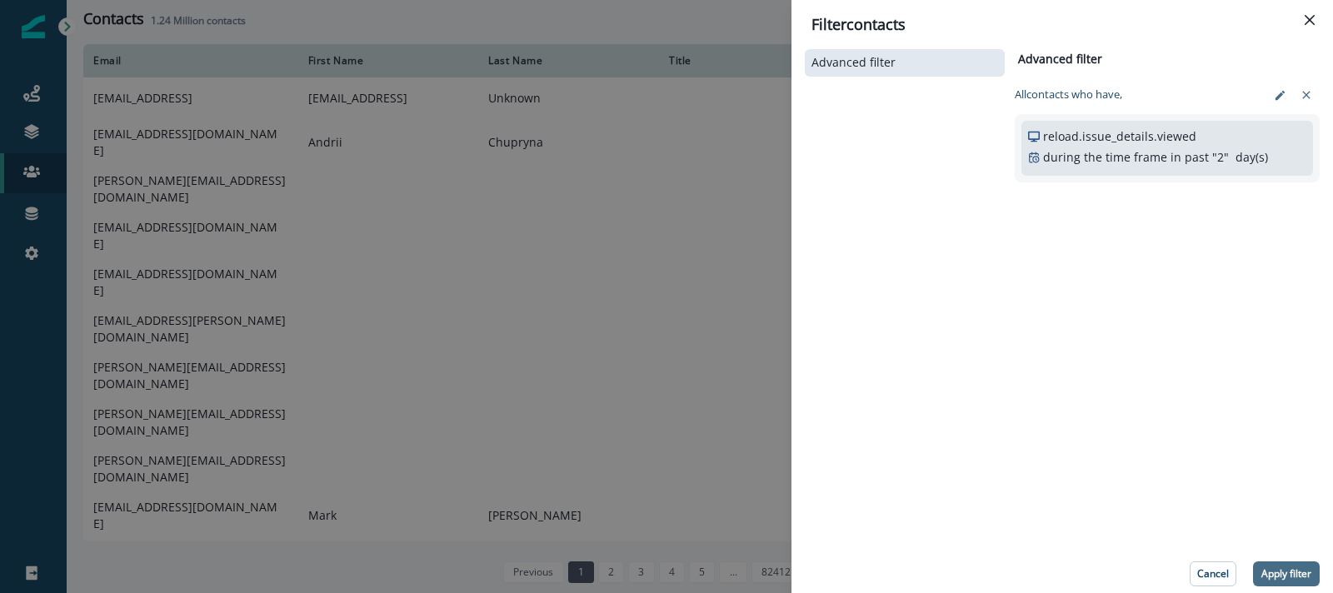
click at [1275, 572] on p "Apply filter" at bounding box center [1286, 574] width 50 height 12
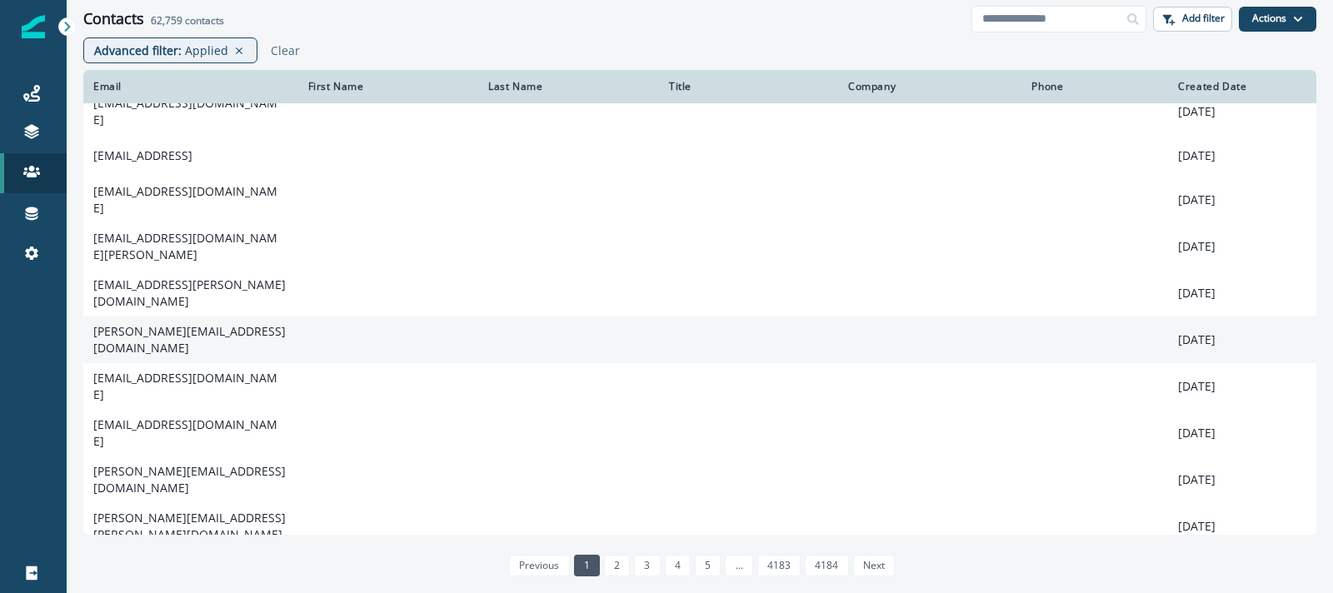
scroll to position [21, 0]
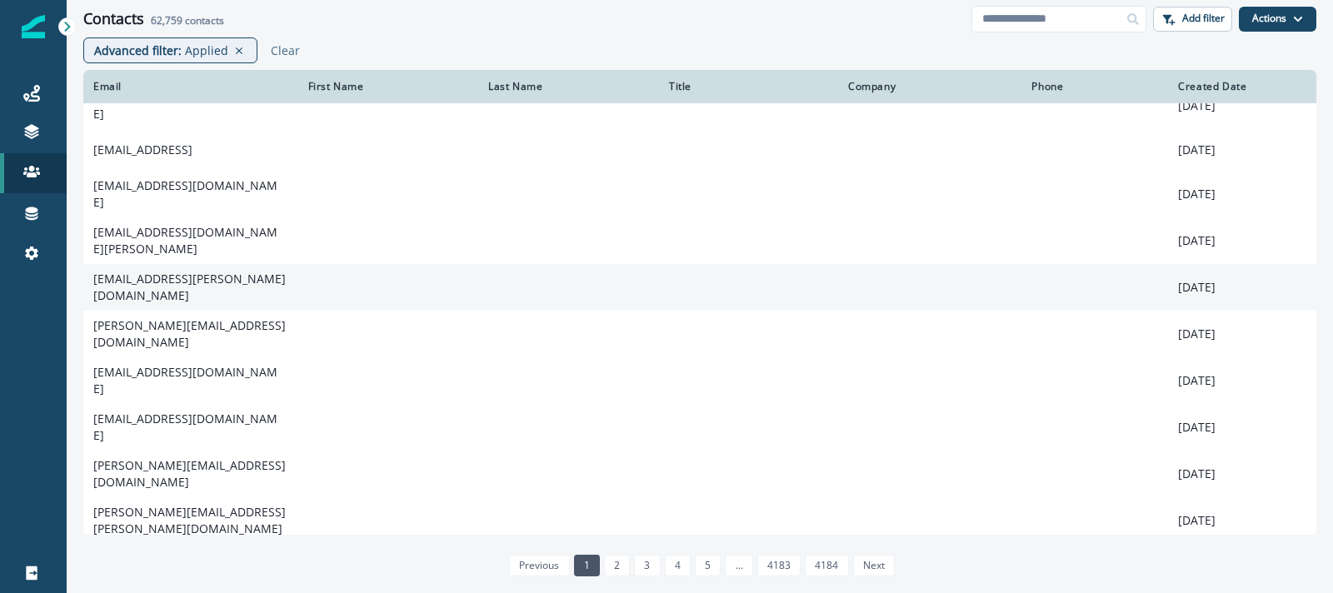
click at [245, 265] on td "[EMAIL_ADDRESS][PERSON_NAME][DOMAIN_NAME]" at bounding box center [190, 287] width 215 height 47
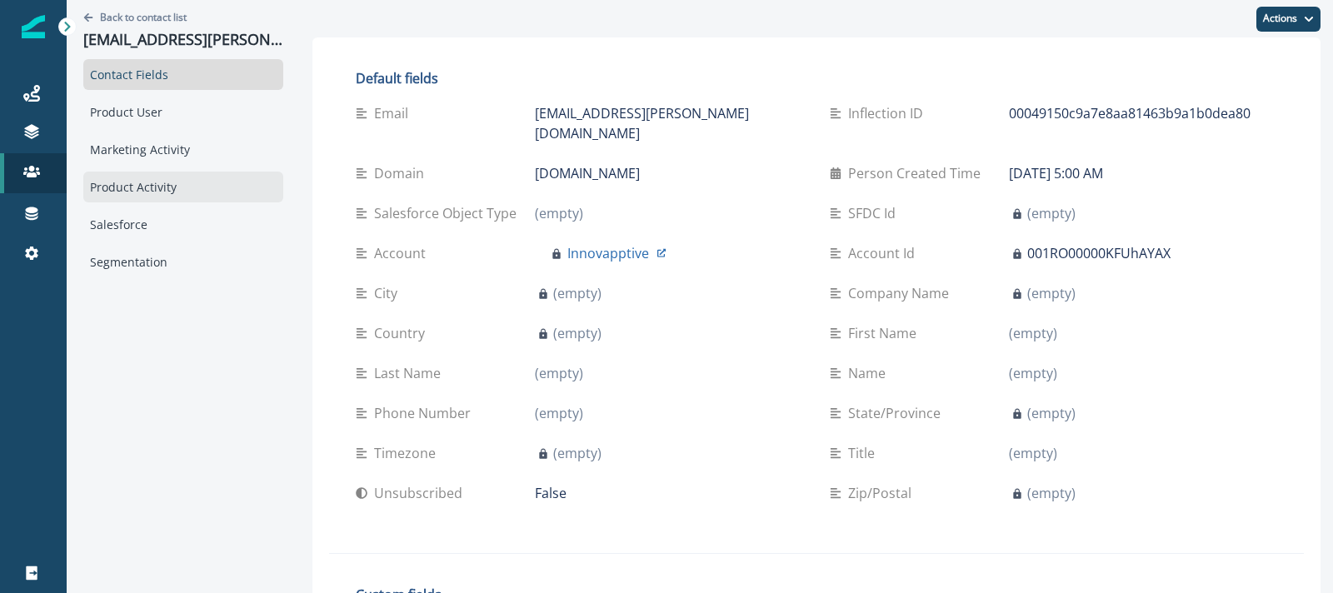
click at [128, 182] on div "Product Activity" at bounding box center [183, 187] width 200 height 31
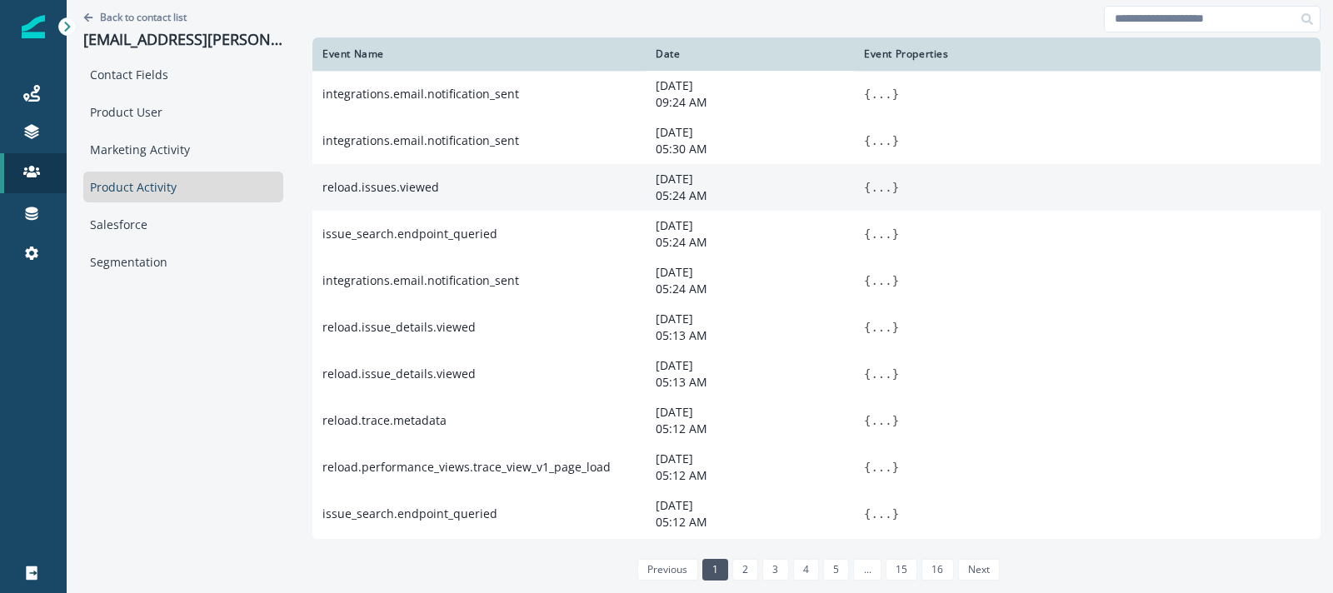
click at [882, 191] on button "..." at bounding box center [880, 187] width 21 height 17
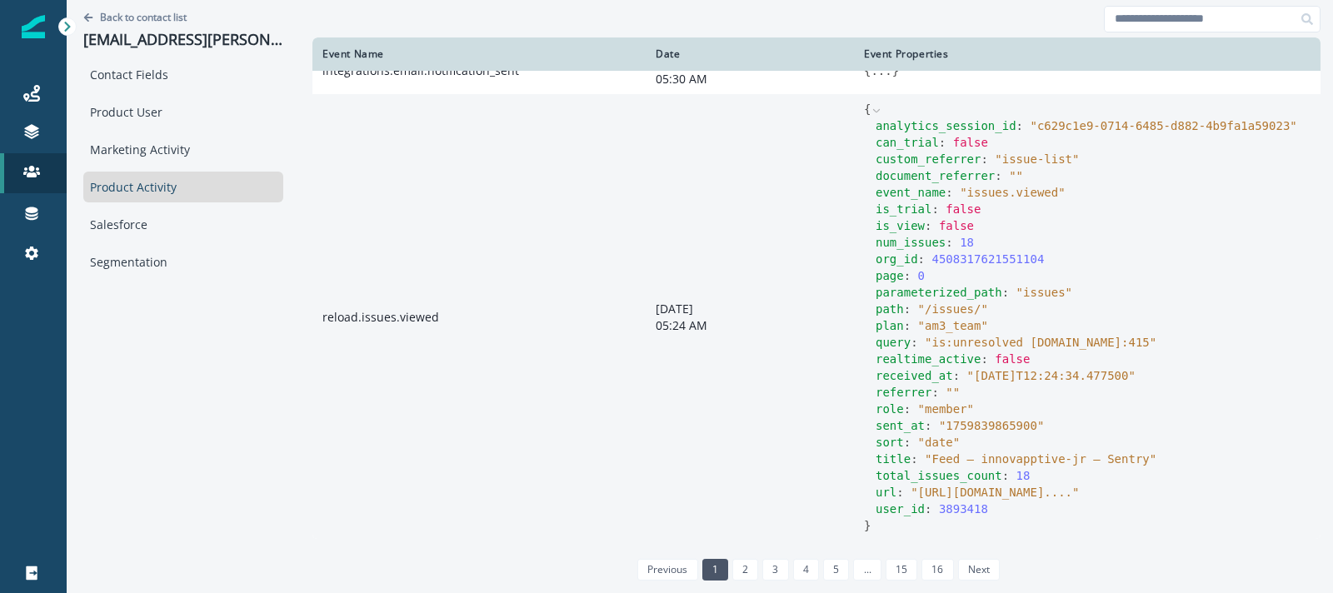
scroll to position [34, 0]
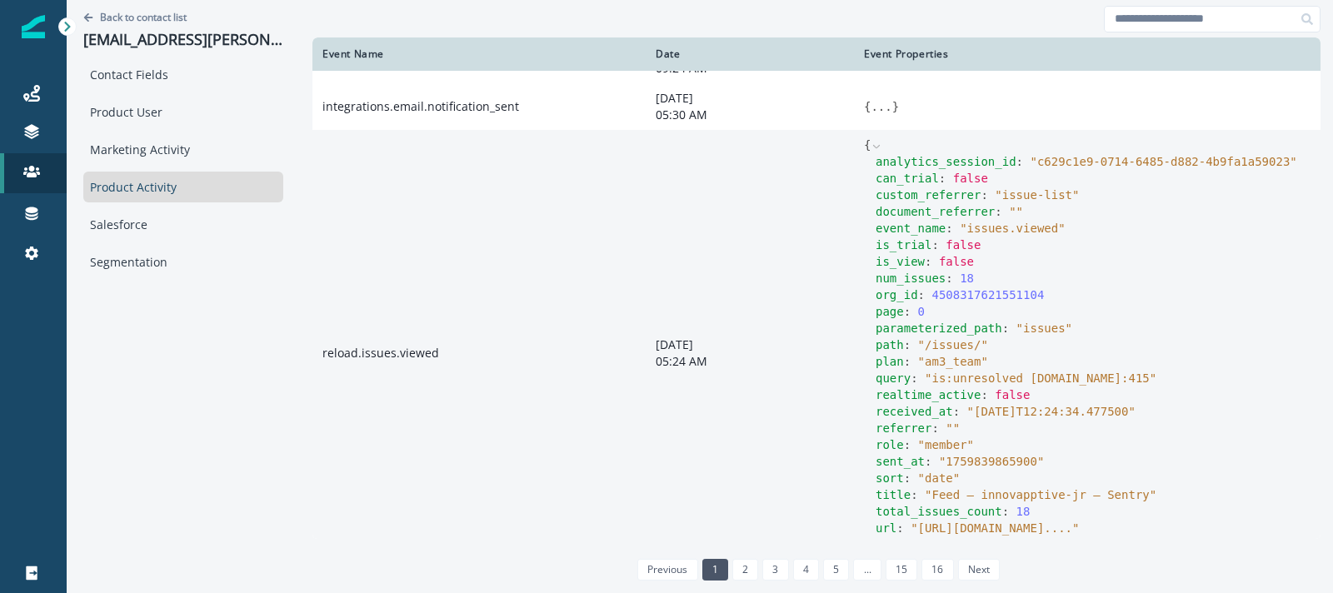
click at [876, 147] on icon at bounding box center [876, 146] width 7 height 3
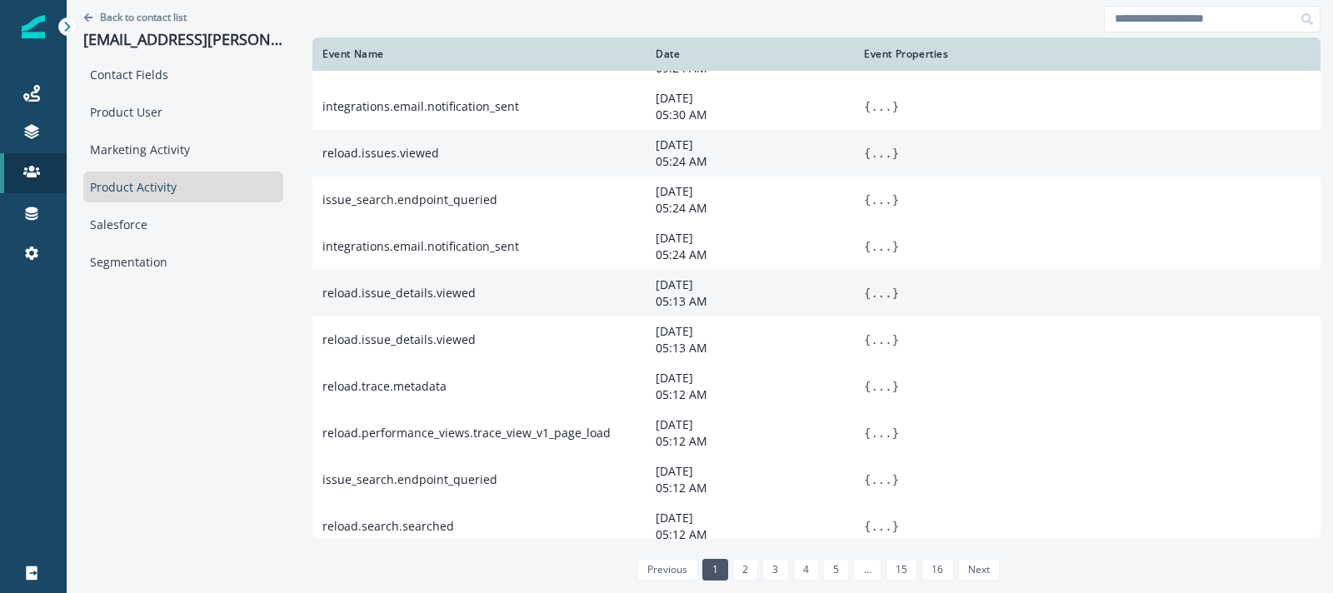
click at [880, 300] on button "..." at bounding box center [880, 293] width 21 height 17
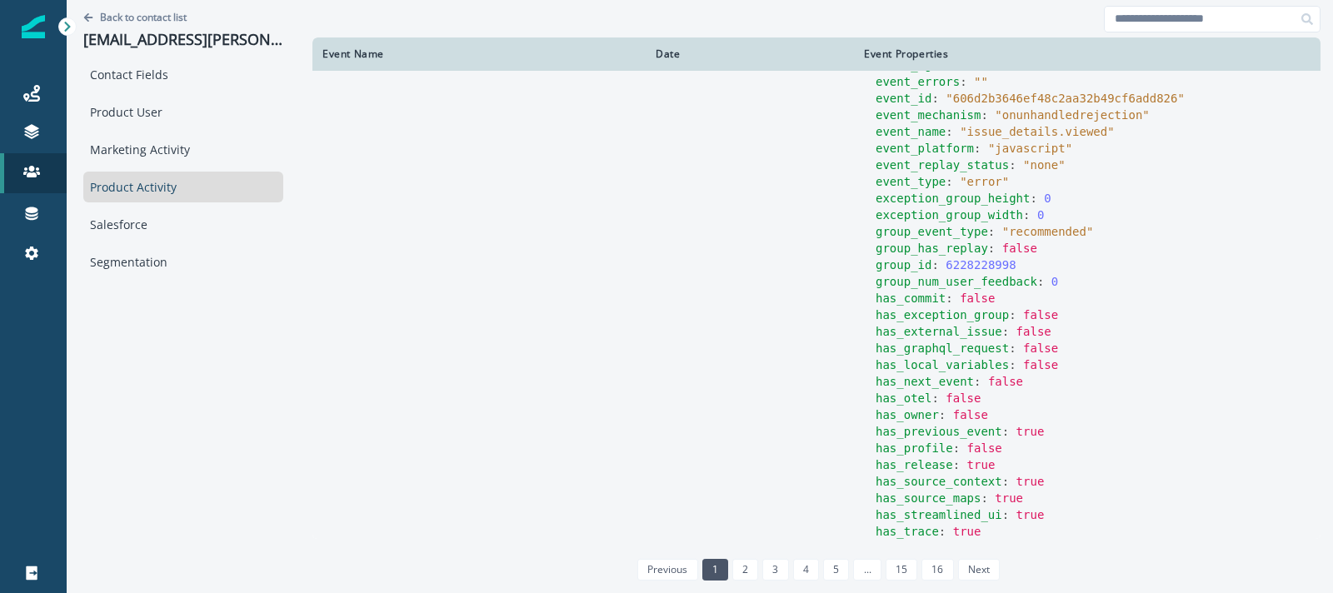
scroll to position [443, 0]
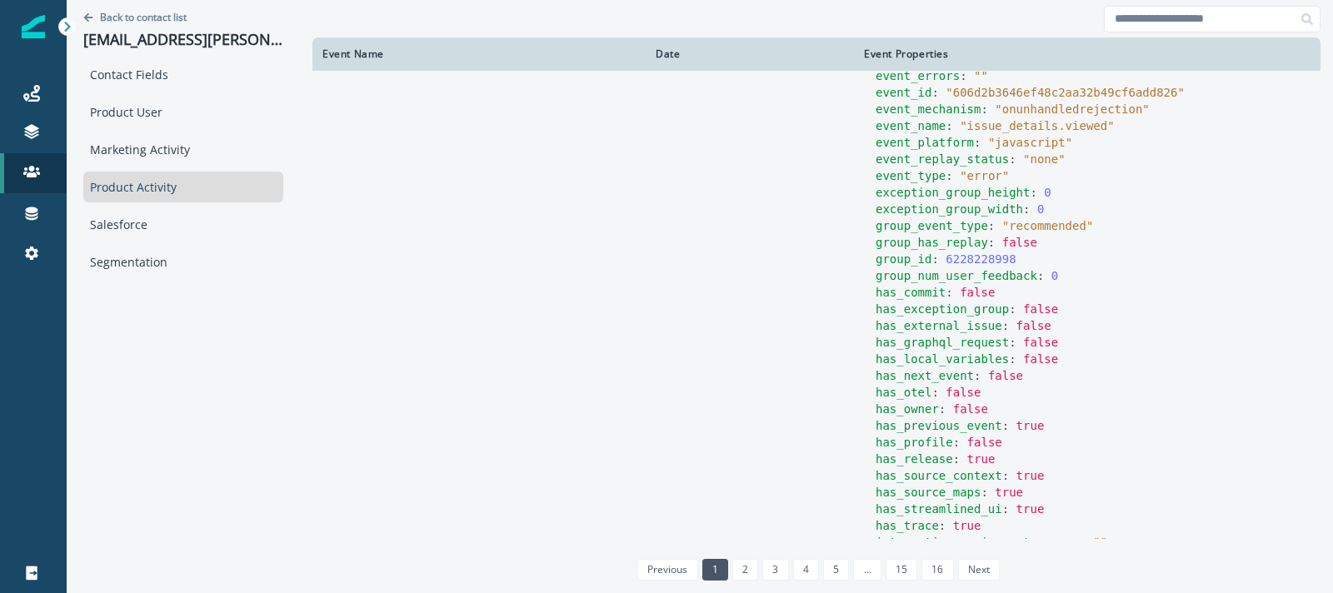
drag, startPoint x: 995, startPoint y: 178, endPoint x: 1064, endPoint y: 177, distance: 68.3
click at [1064, 149] on span "" javascript "" at bounding box center [1030, 142] width 84 height 13
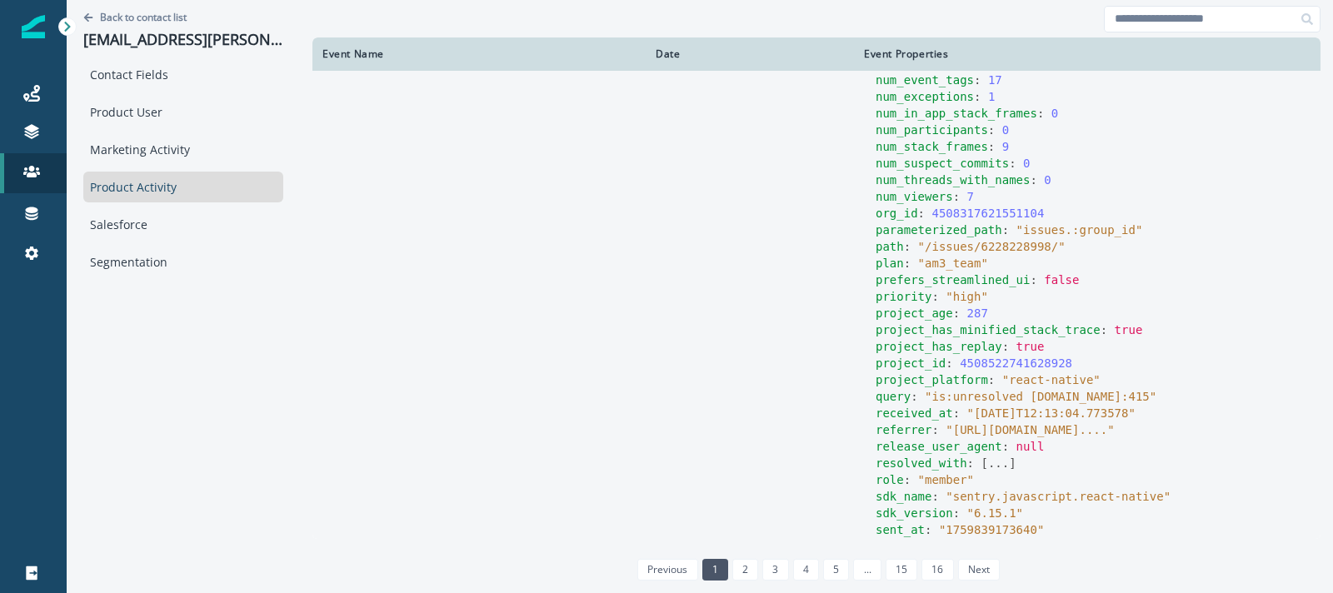
scroll to position [1156, 0]
drag, startPoint x: 1009, startPoint y: 414, endPoint x: 1093, endPoint y: 411, distance: 84.2
click at [1093, 386] on span "" react-native "" at bounding box center [1051, 378] width 98 height 13
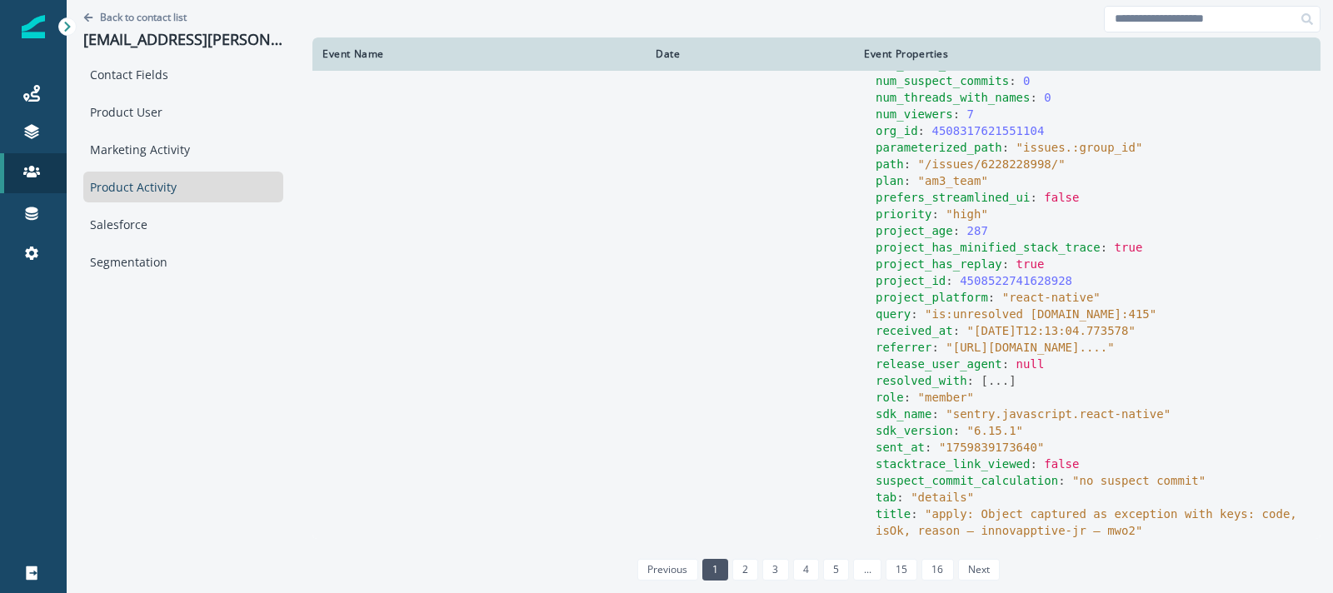
scroll to position [1222, 0]
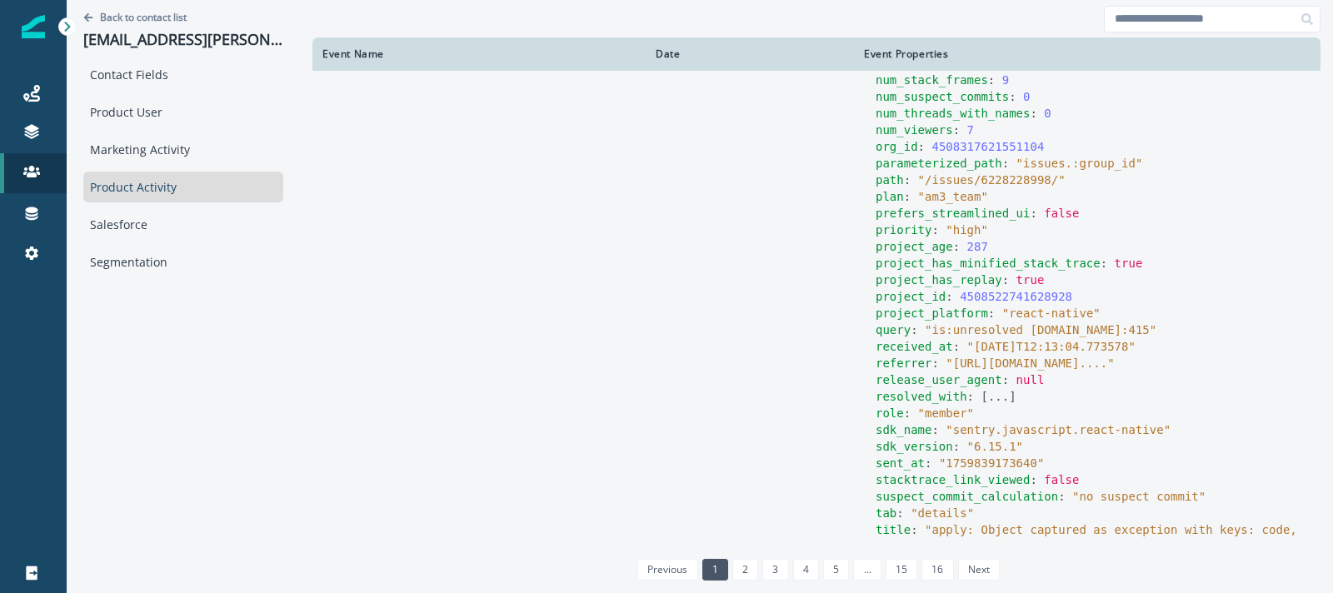
drag, startPoint x: 1012, startPoint y: 314, endPoint x: 1053, endPoint y: 316, distance: 40.8
click at [1053, 288] on div "project_has_replay : true" at bounding box center [1092, 280] width 435 height 17
drag, startPoint x: 1113, startPoint y: 298, endPoint x: 1141, endPoint y: 297, distance: 28.3
click at [1141, 272] on div "project_has_minified_stack_trace : true" at bounding box center [1092, 263] width 435 height 17
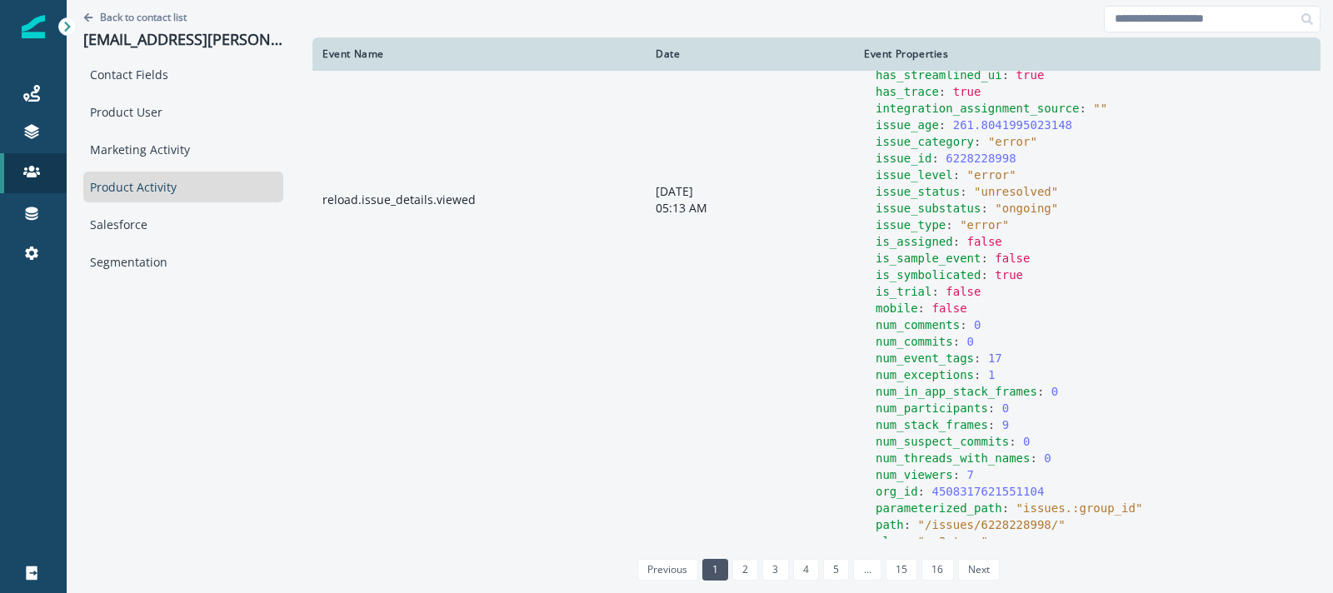
scroll to position [867, 0]
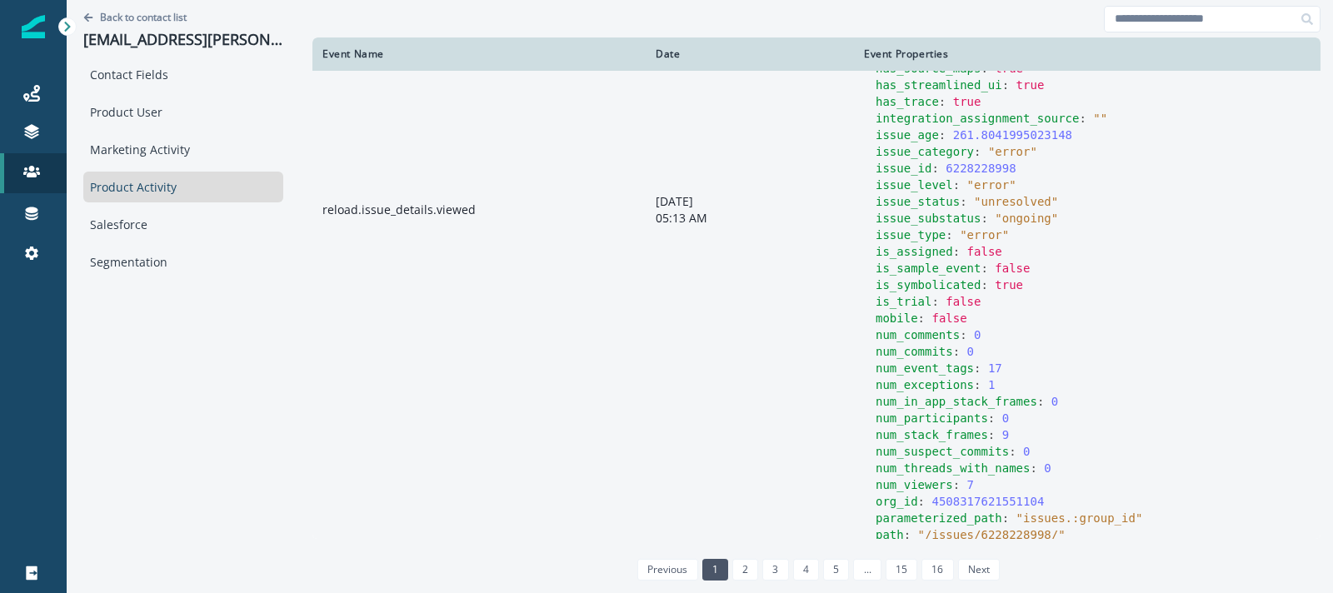
click at [985, 242] on span "" error "" at bounding box center [984, 234] width 49 height 13
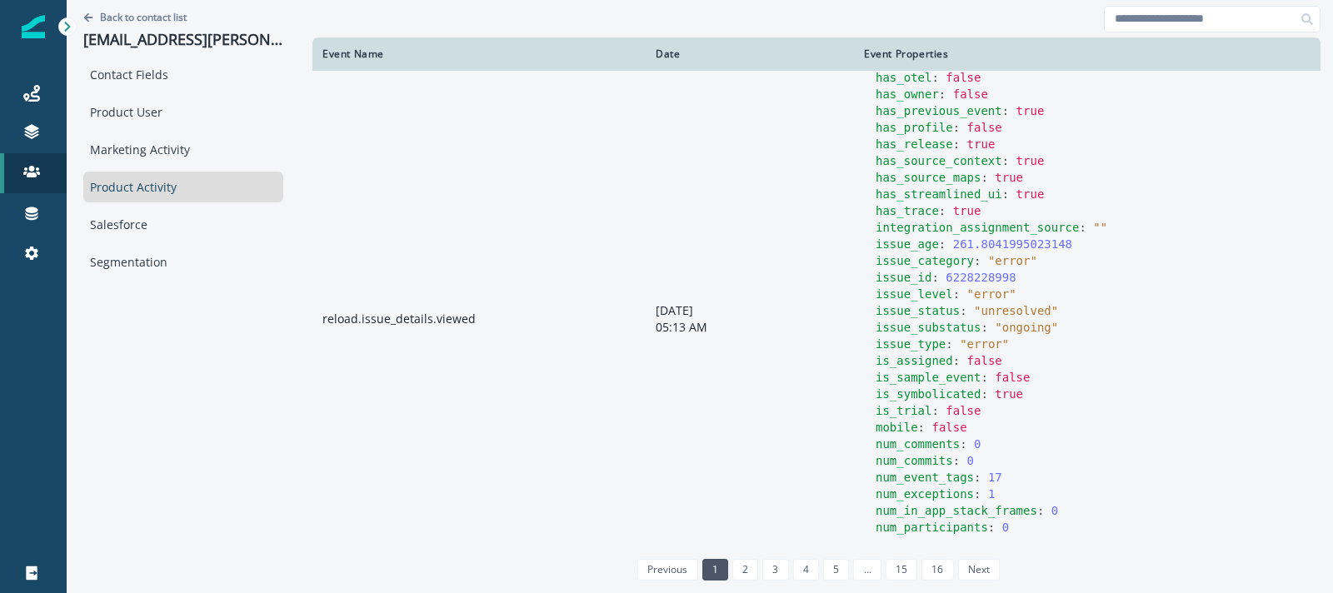
scroll to position [727, 0]
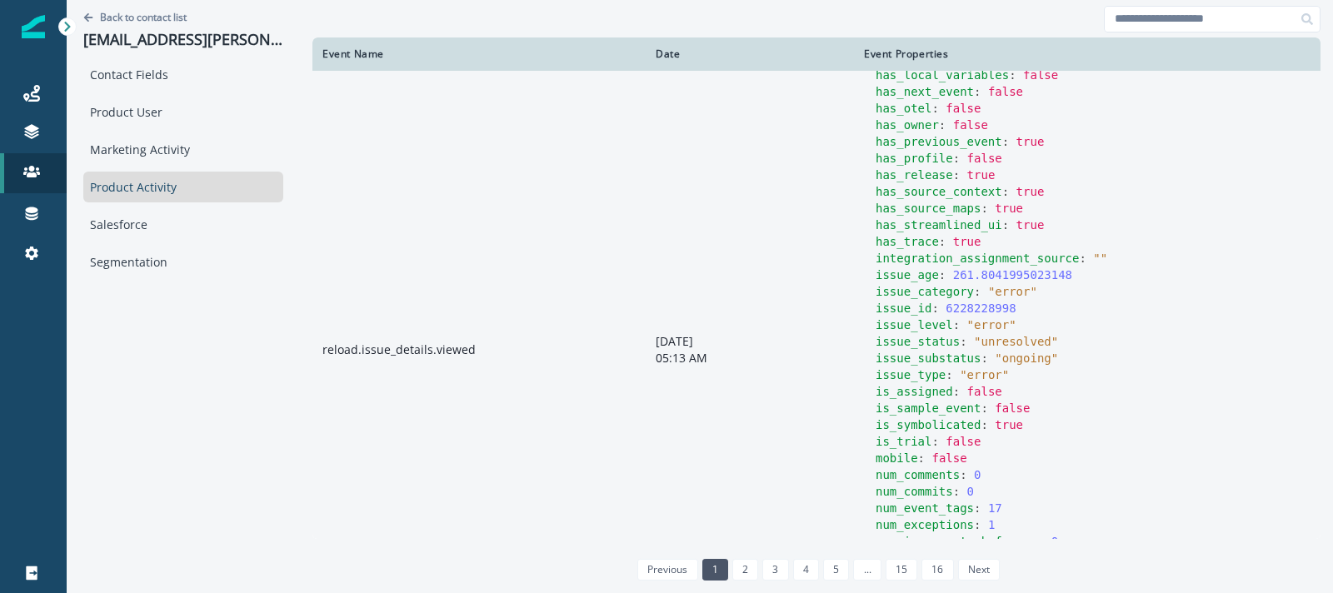
drag, startPoint x: 991, startPoint y: 239, endPoint x: 1045, endPoint y: 240, distance: 54.1
click at [1045, 217] on div "has_source_maps : true" at bounding box center [1092, 208] width 435 height 17
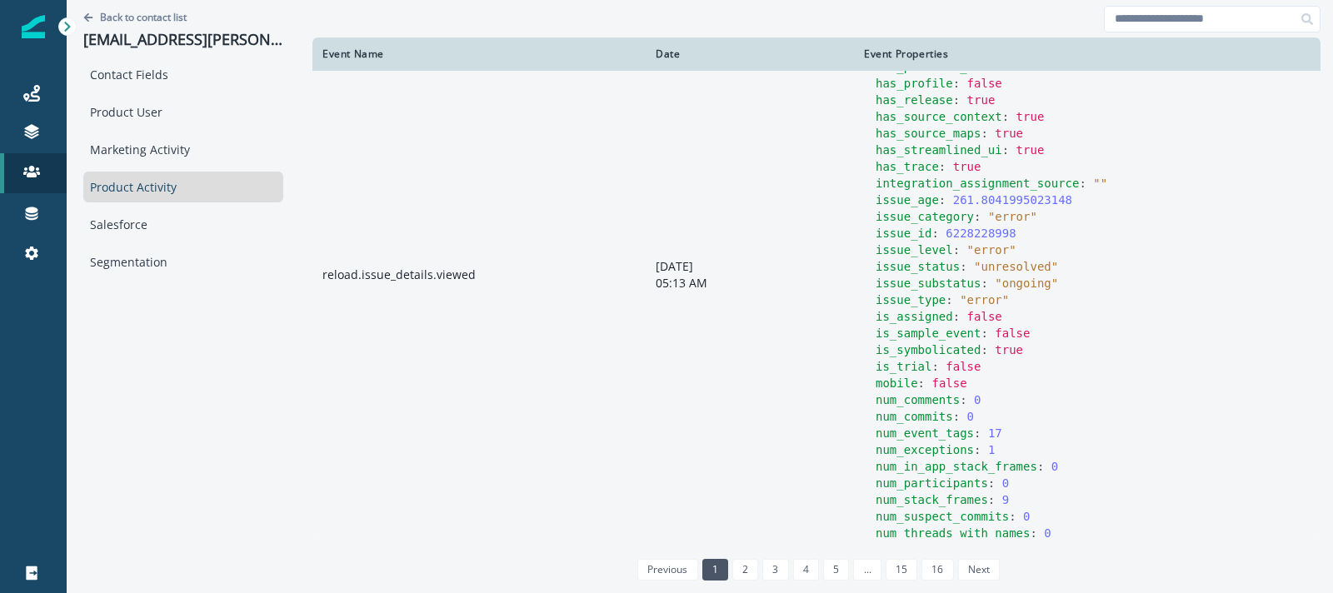
scroll to position [801, 0]
drag, startPoint x: 357, startPoint y: 315, endPoint x: 470, endPoint y: 312, distance: 112.5
click at [470, 312] on td "reload.issue_details.viewed" at bounding box center [478, 276] width 333 height 1546
click at [483, 313] on td "reload.issue_details.viewed" at bounding box center [478, 276] width 333 height 1546
drag, startPoint x: 360, startPoint y: 312, endPoint x: 486, endPoint y: 312, distance: 125.8
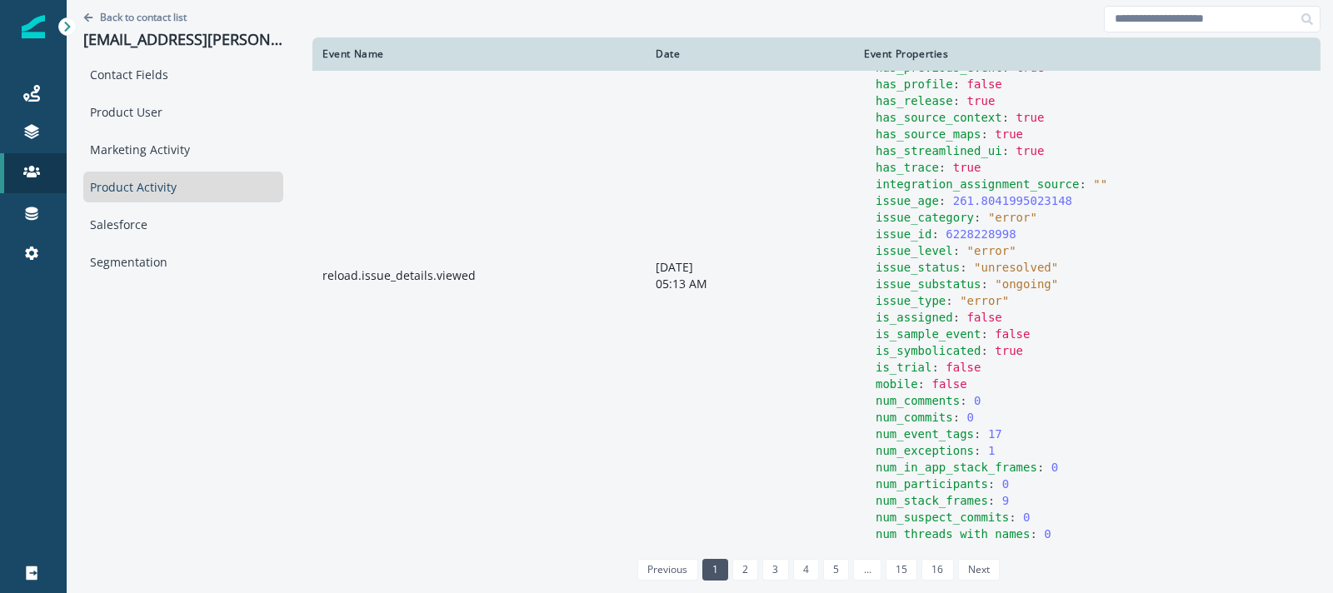
click at [486, 312] on td "reload.issue_details.viewed" at bounding box center [478, 276] width 333 height 1546
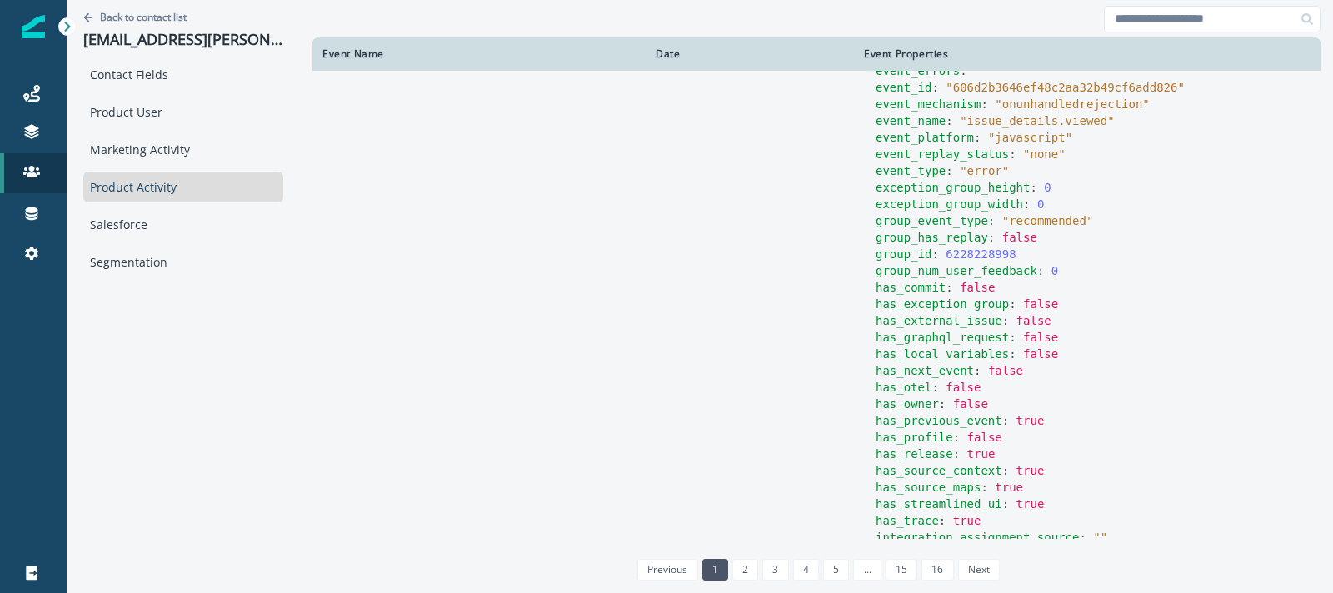
scroll to position [113, 0]
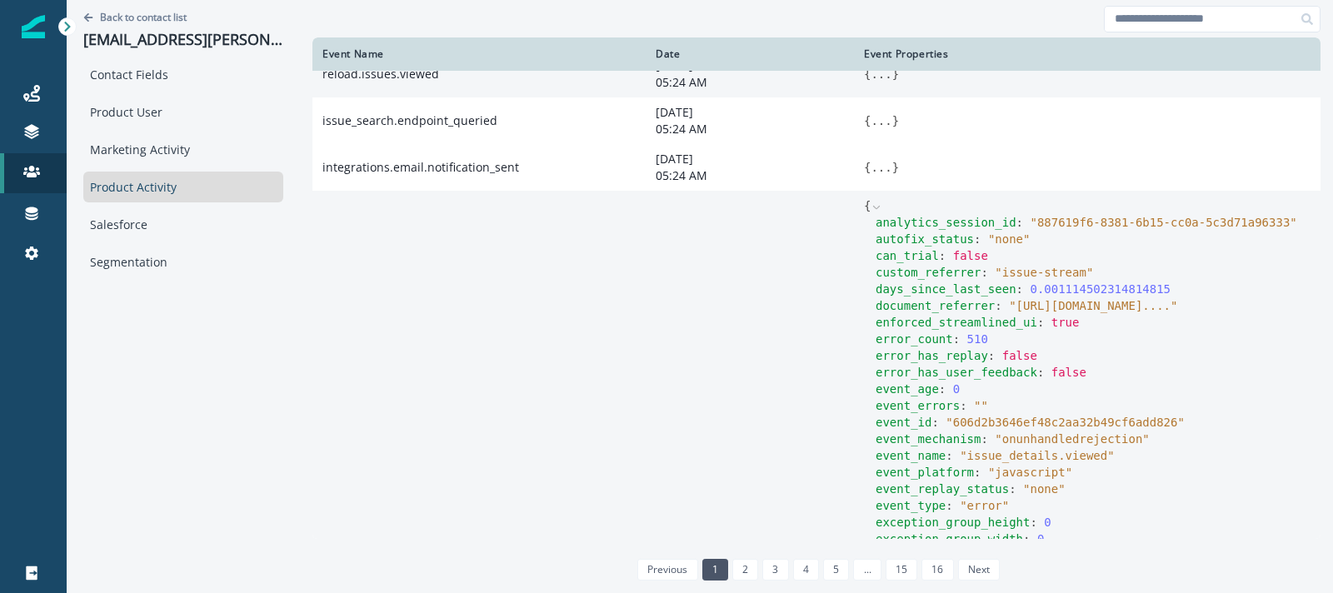
click at [872, 205] on icon at bounding box center [876, 208] width 12 height 12
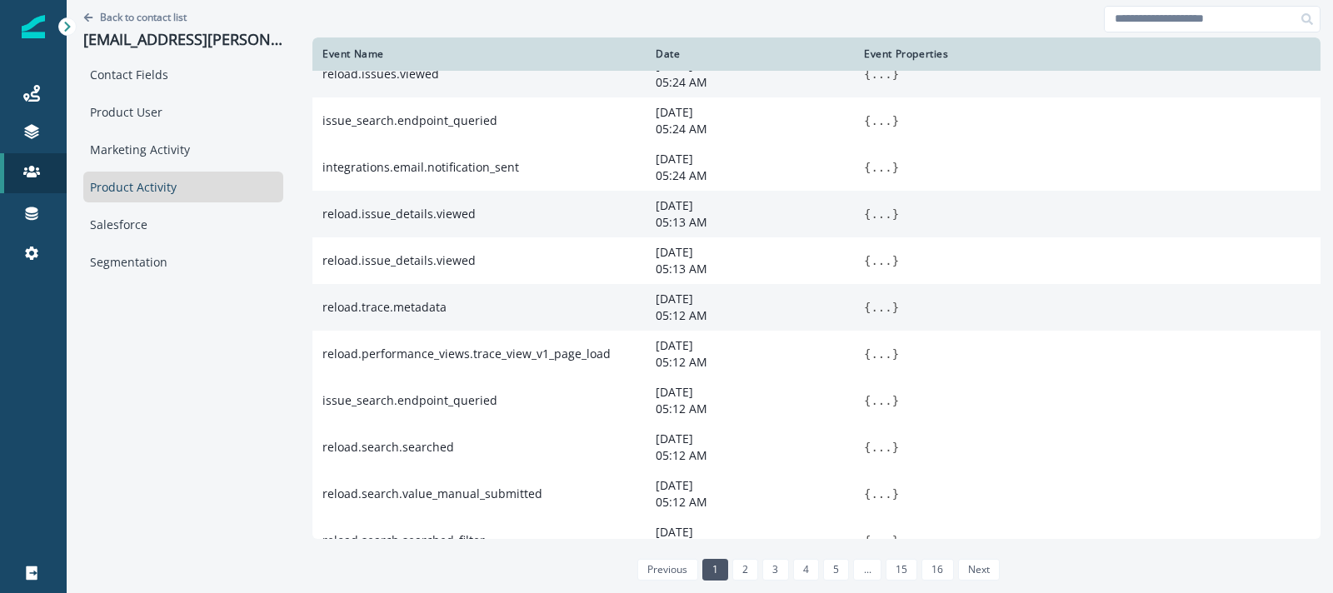
click at [879, 307] on button "..." at bounding box center [880, 307] width 21 height 17
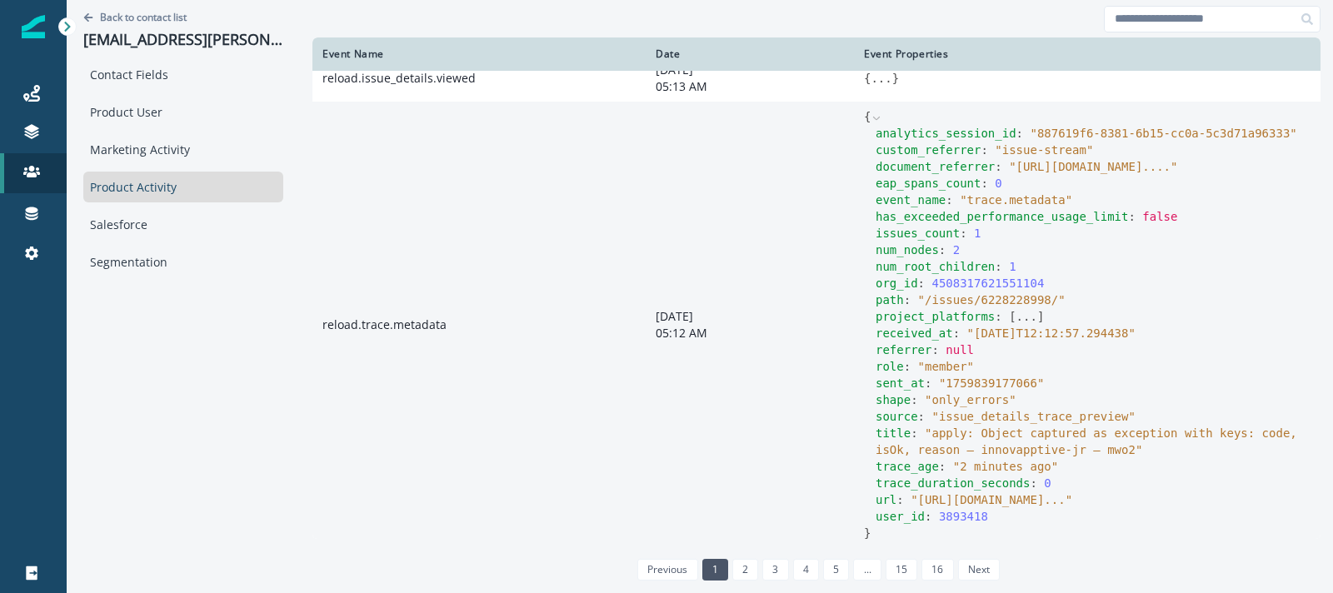
scroll to position [294, 0]
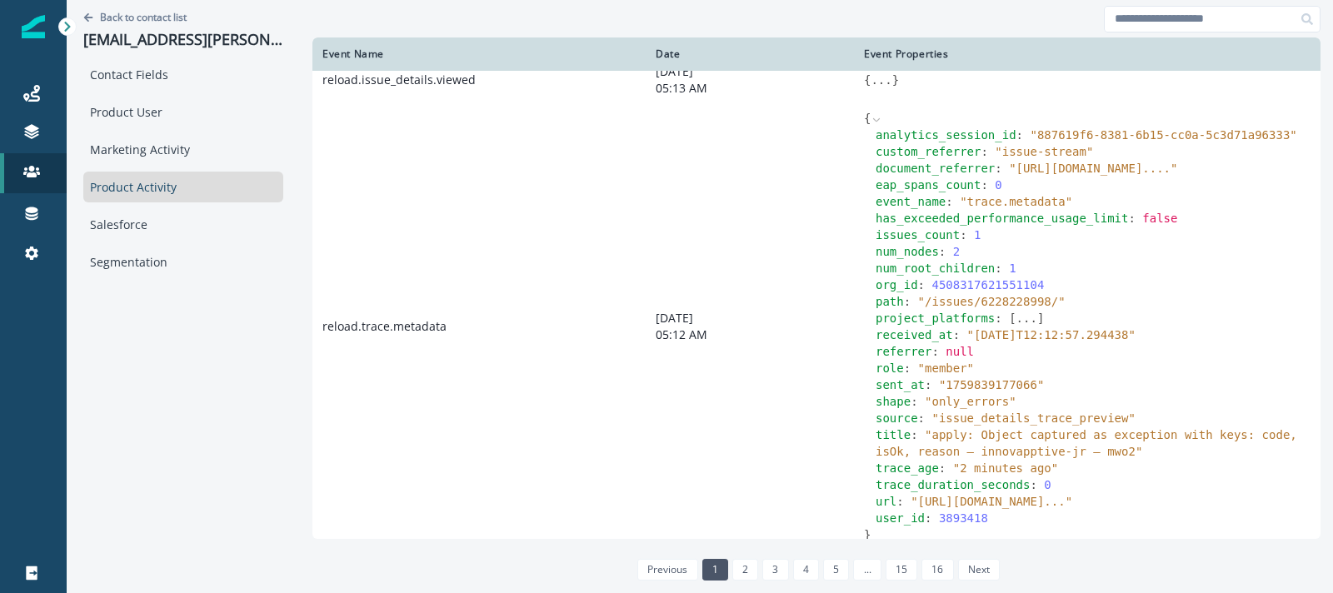
click at [880, 126] on icon at bounding box center [876, 120] width 12 height 12
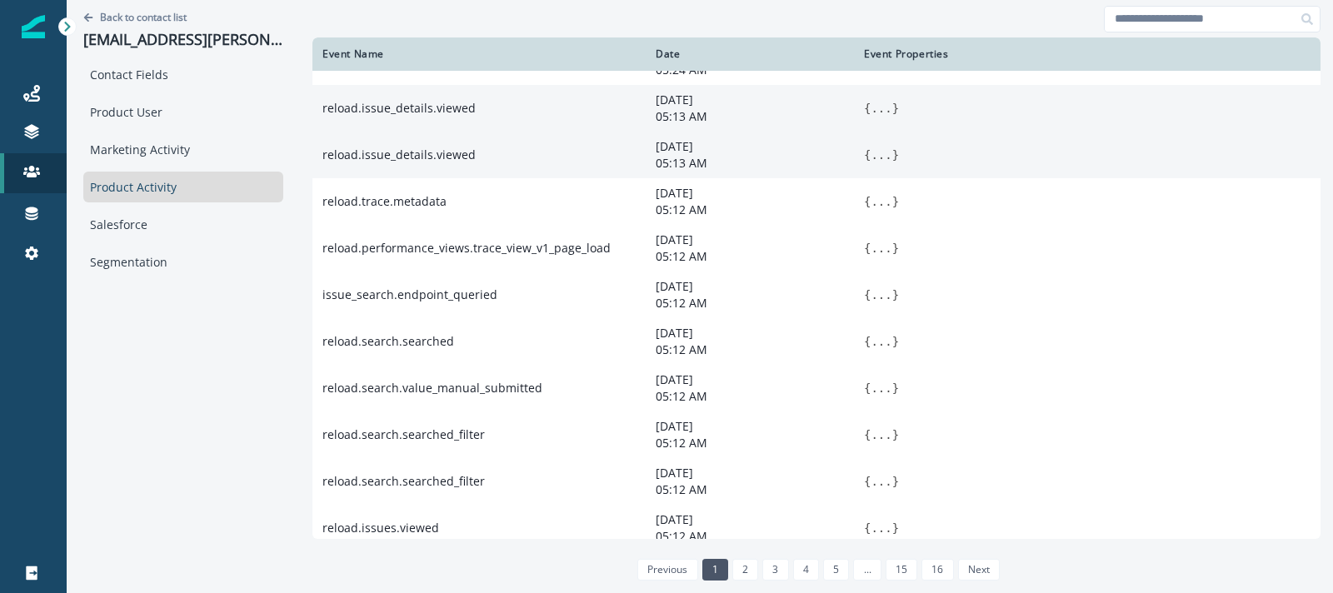
scroll to position [220, 0]
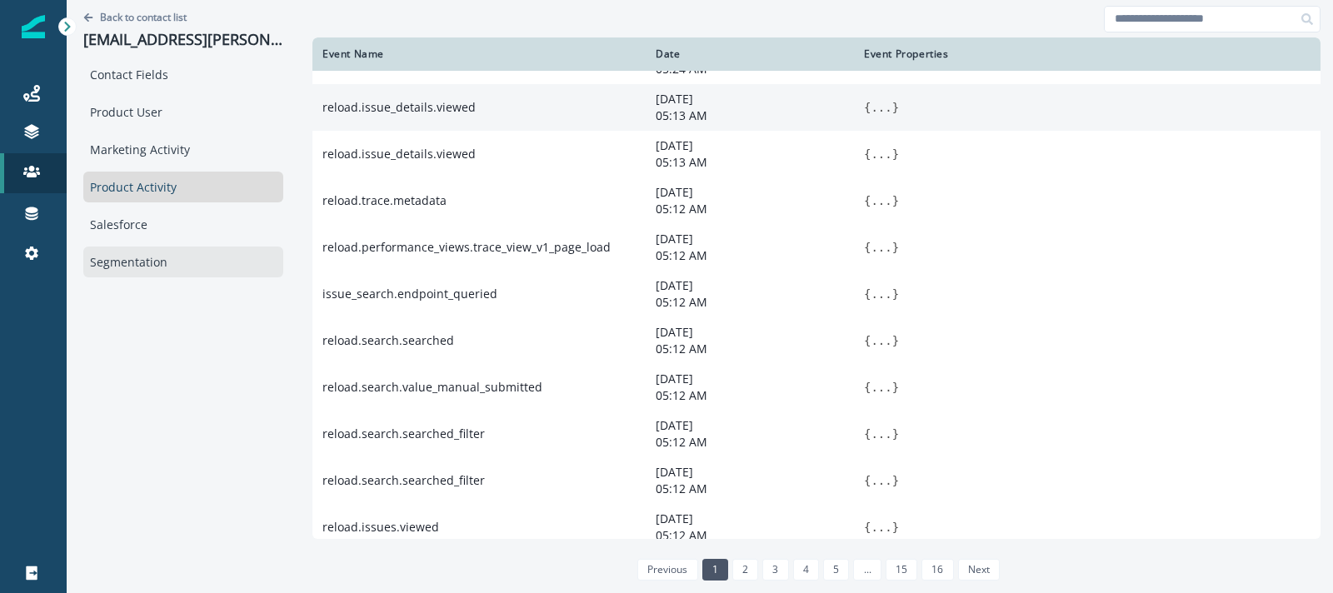
click at [170, 264] on div "Segmentation" at bounding box center [183, 262] width 200 height 31
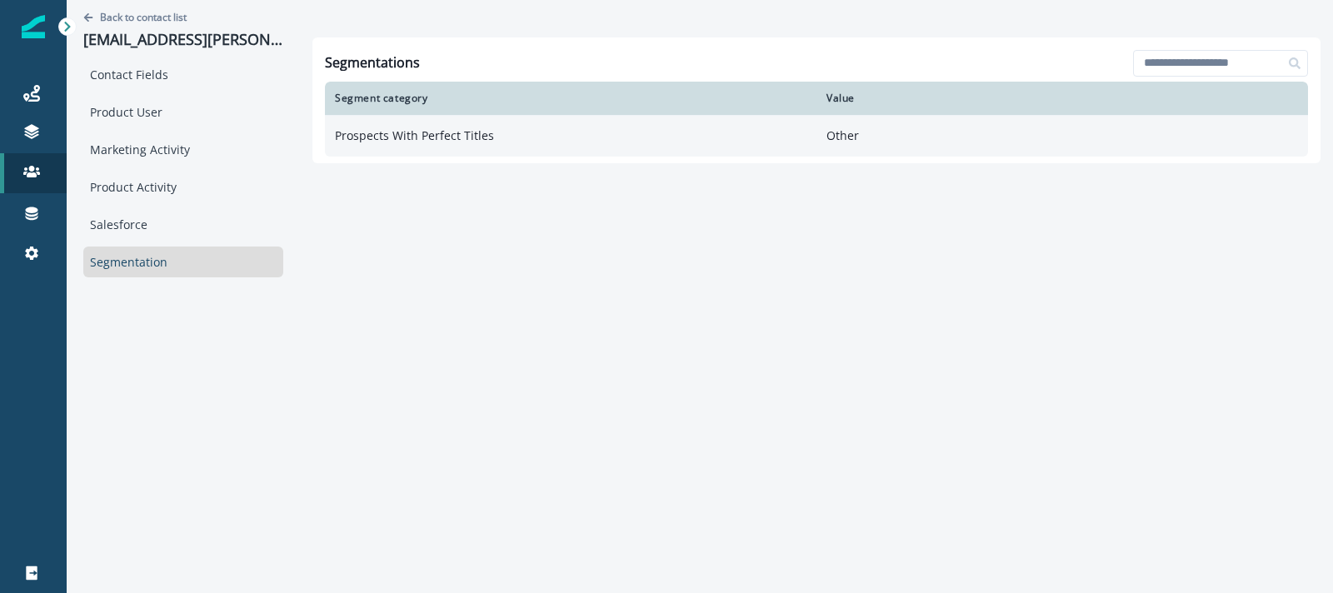
click at [433, 135] on td "Prospects With Perfect Titles" at bounding box center [570, 136] width 491 height 42
click at [379, 134] on td "Prospects With Perfect Titles" at bounding box center [570, 136] width 491 height 42
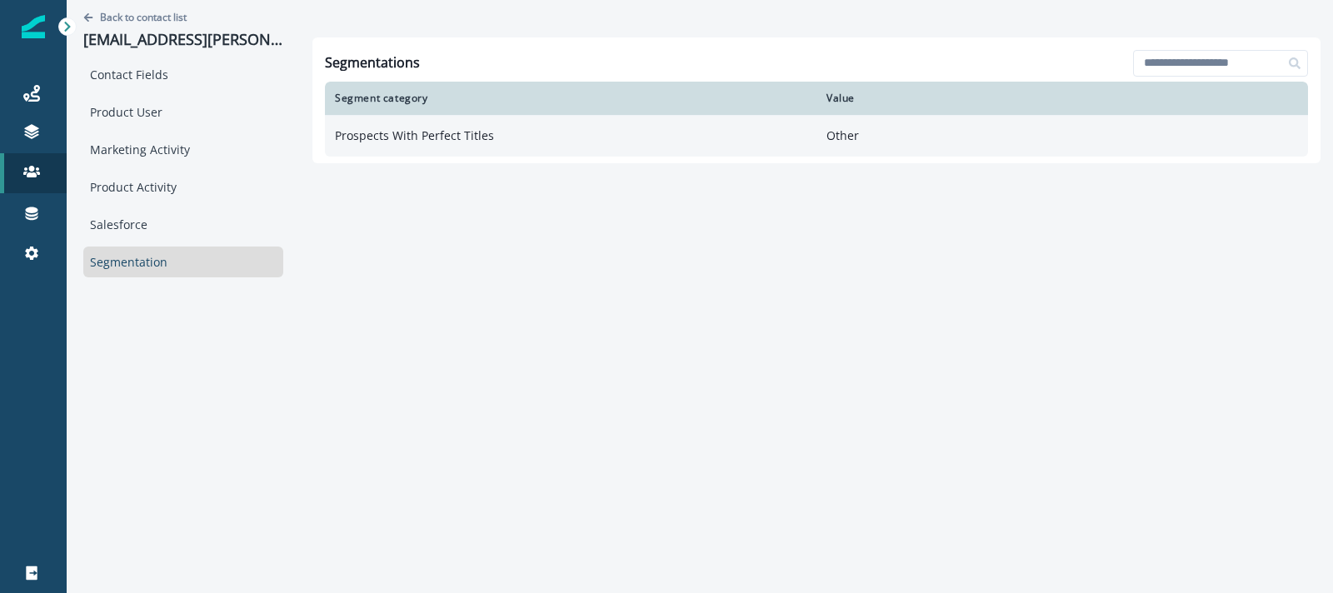
click at [847, 139] on p "Other" at bounding box center [1061, 135] width 471 height 17
click at [454, 133] on td "Prospects With Perfect Titles" at bounding box center [570, 136] width 491 height 42
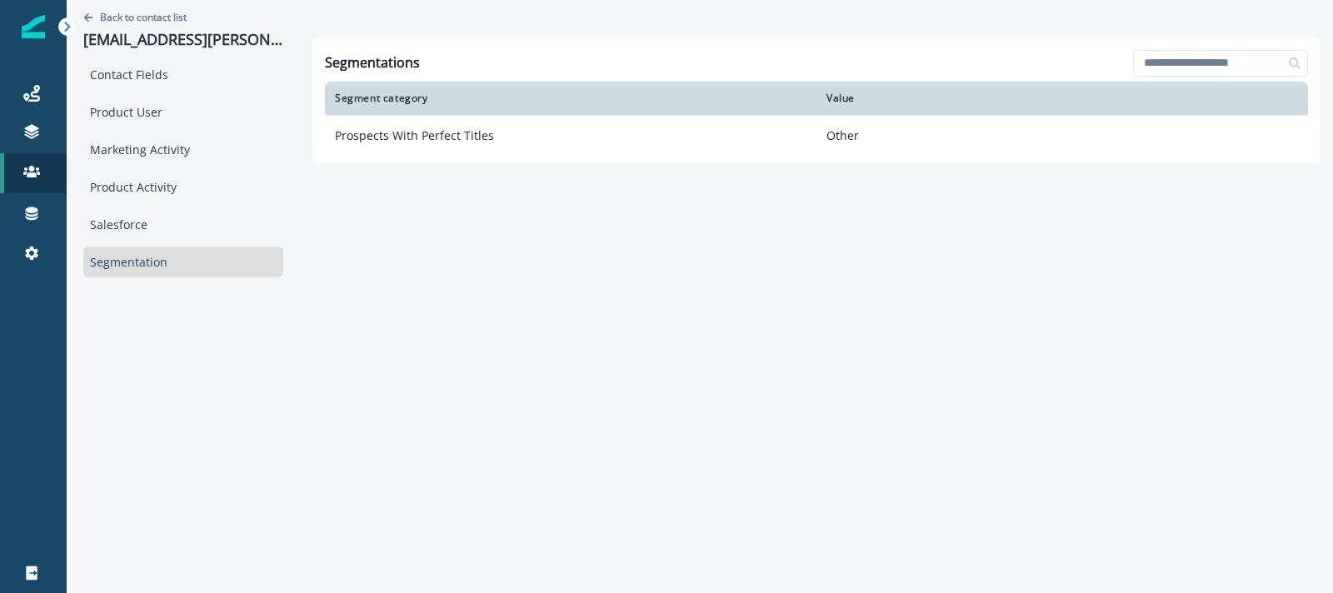
click at [154, 265] on div "Segmentation" at bounding box center [183, 262] width 200 height 31
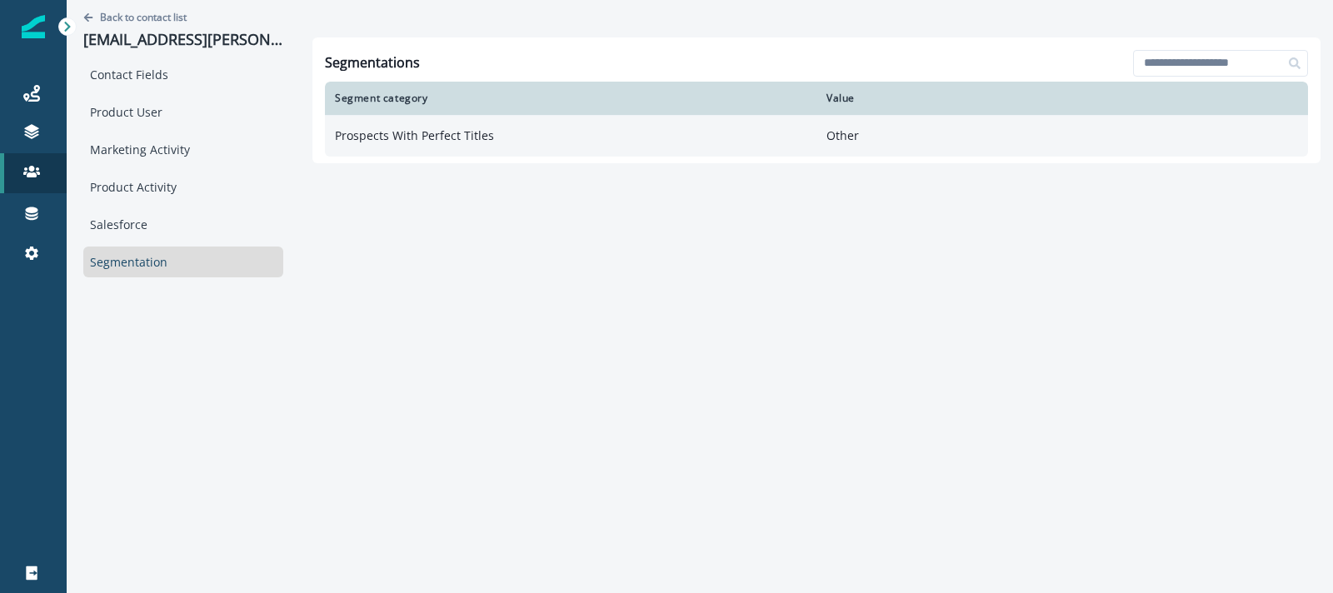
click at [420, 130] on td "Prospects With Perfect Titles" at bounding box center [570, 136] width 491 height 42
click at [400, 135] on td "Prospects With Perfect Titles" at bounding box center [570, 136] width 491 height 42
click at [846, 137] on p "Other" at bounding box center [1061, 135] width 471 height 17
click at [633, 128] on td "Prospects With Perfect Titles" at bounding box center [570, 136] width 491 height 42
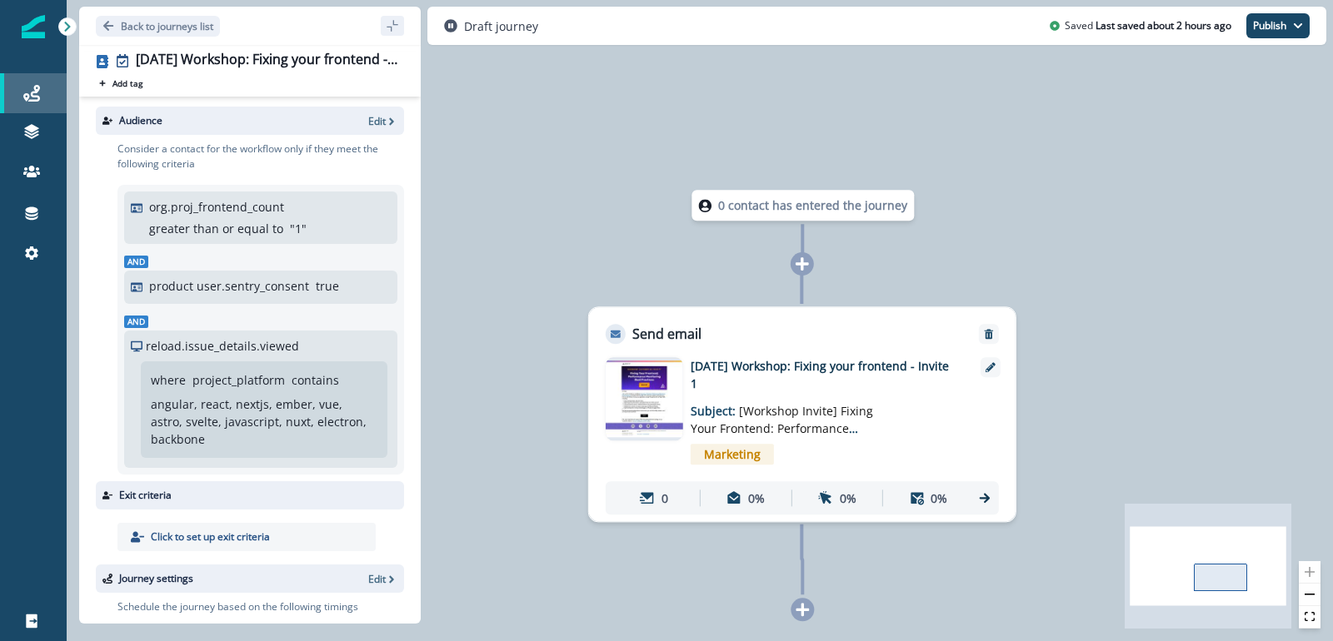
click at [21, 99] on div "Journeys" at bounding box center [33, 93] width 53 height 20
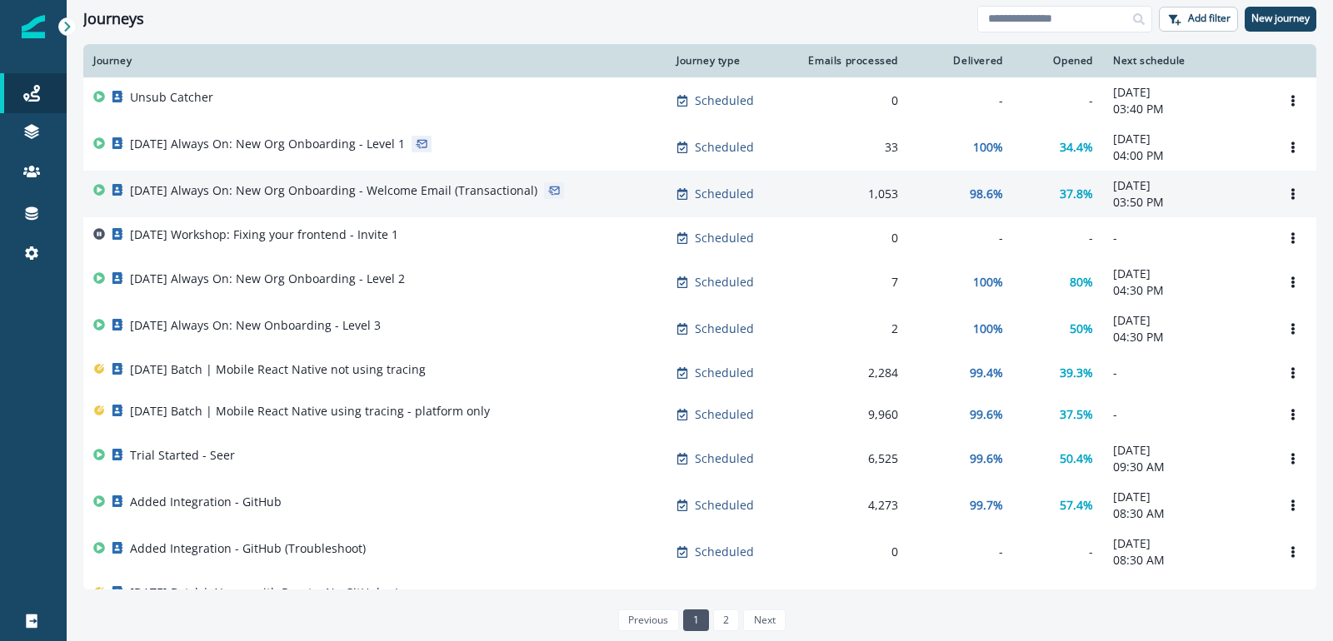
click at [372, 188] on p "[DATE] Always On: New Org Onboarding - Welcome Email (Transactional)" at bounding box center [333, 190] width 407 height 17
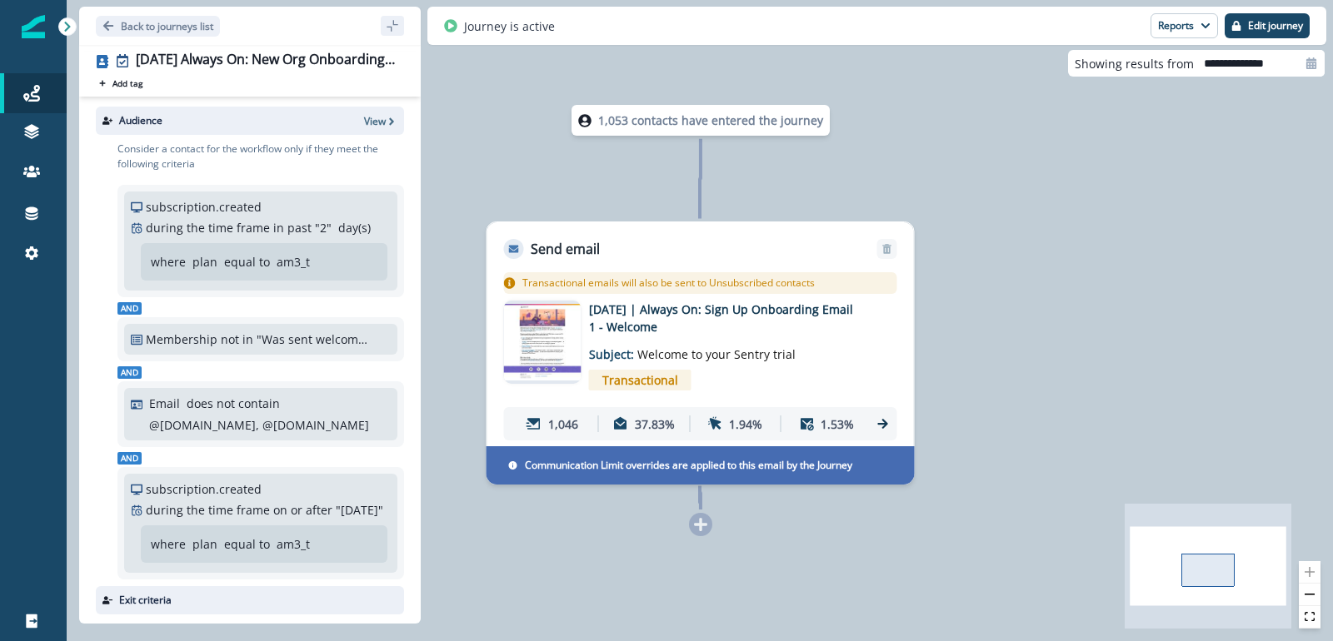
click at [646, 125] on p "1,053 contacts have entered the journey" at bounding box center [710, 120] width 225 height 17
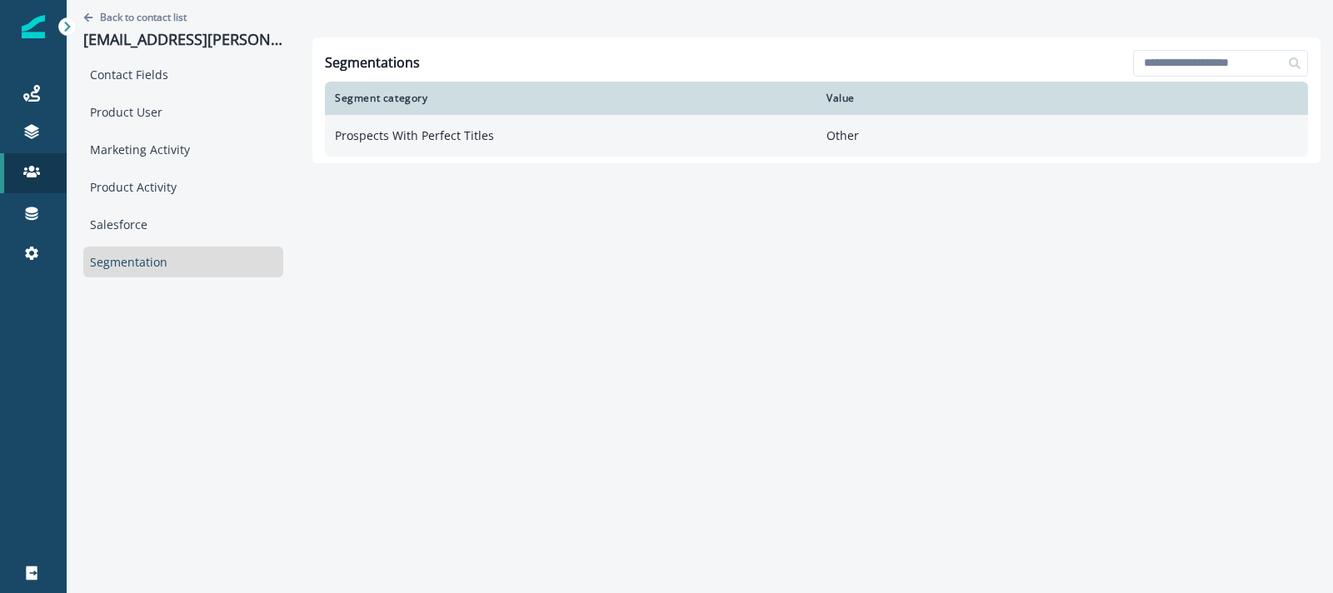
click at [586, 140] on td "Prospects With Perfect Titles" at bounding box center [570, 136] width 491 height 42
click at [448, 142] on td "Prospects With Perfect Titles" at bounding box center [570, 136] width 491 height 42
click at [451, 145] on td "Prospects With Perfect Titles" at bounding box center [570, 136] width 491 height 42
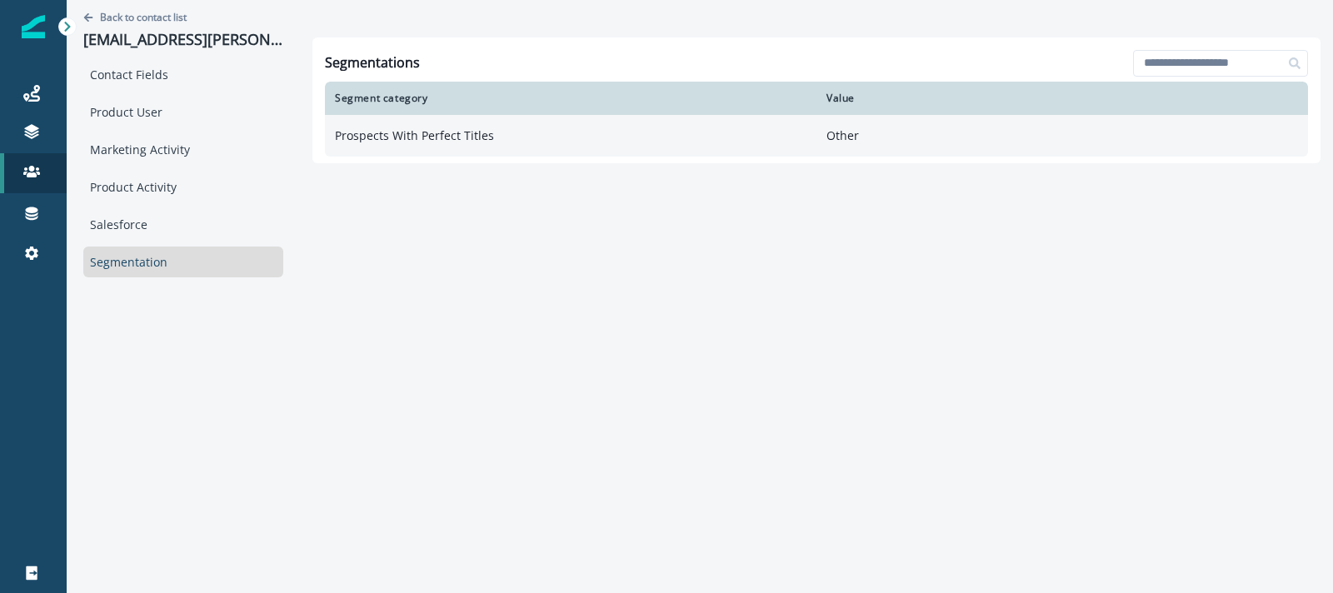
click at [451, 145] on td "Prospects With Perfect Titles" at bounding box center [570, 136] width 491 height 42
click at [833, 142] on p "Other" at bounding box center [1061, 135] width 471 height 17
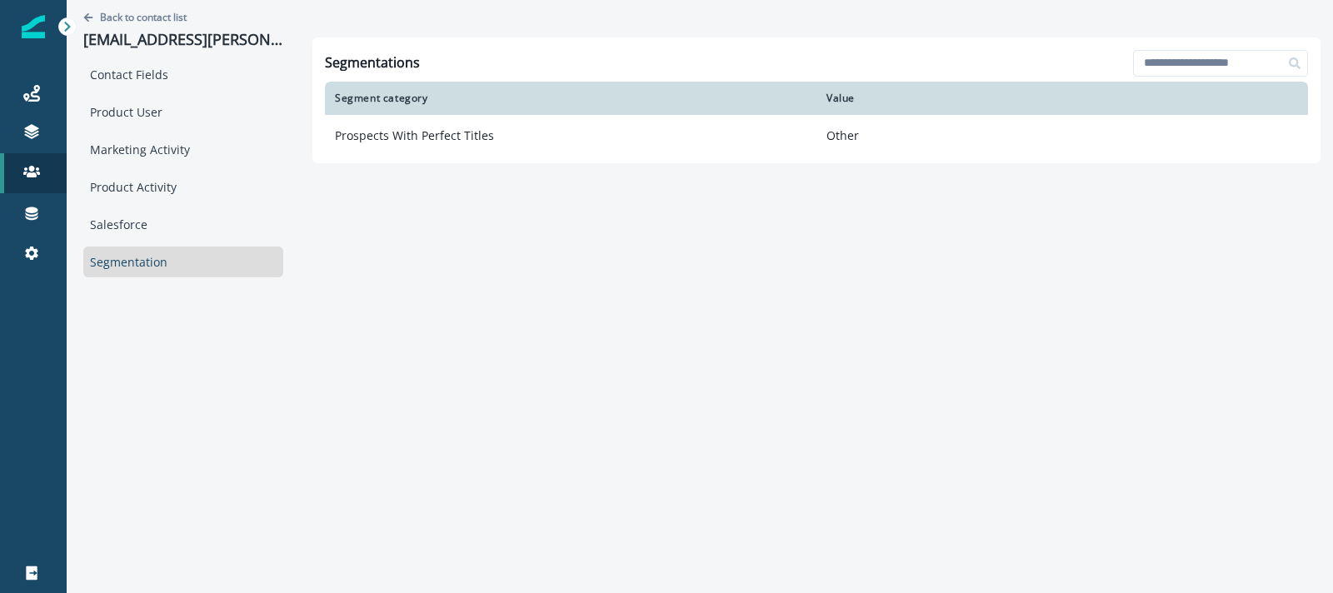
click at [844, 100] on div "Value" at bounding box center [1061, 98] width 471 height 13
click at [121, 14] on p "Back to contact list" at bounding box center [143, 17] width 87 height 14
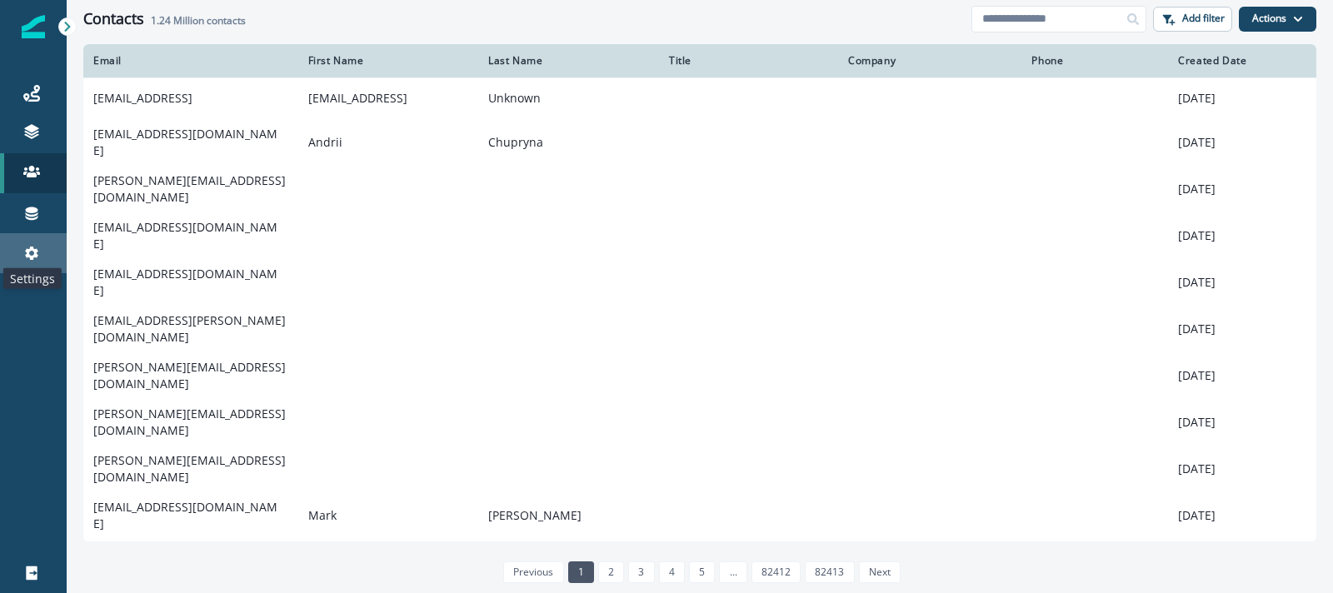
click at [26, 249] on icon at bounding box center [31, 253] width 13 height 13
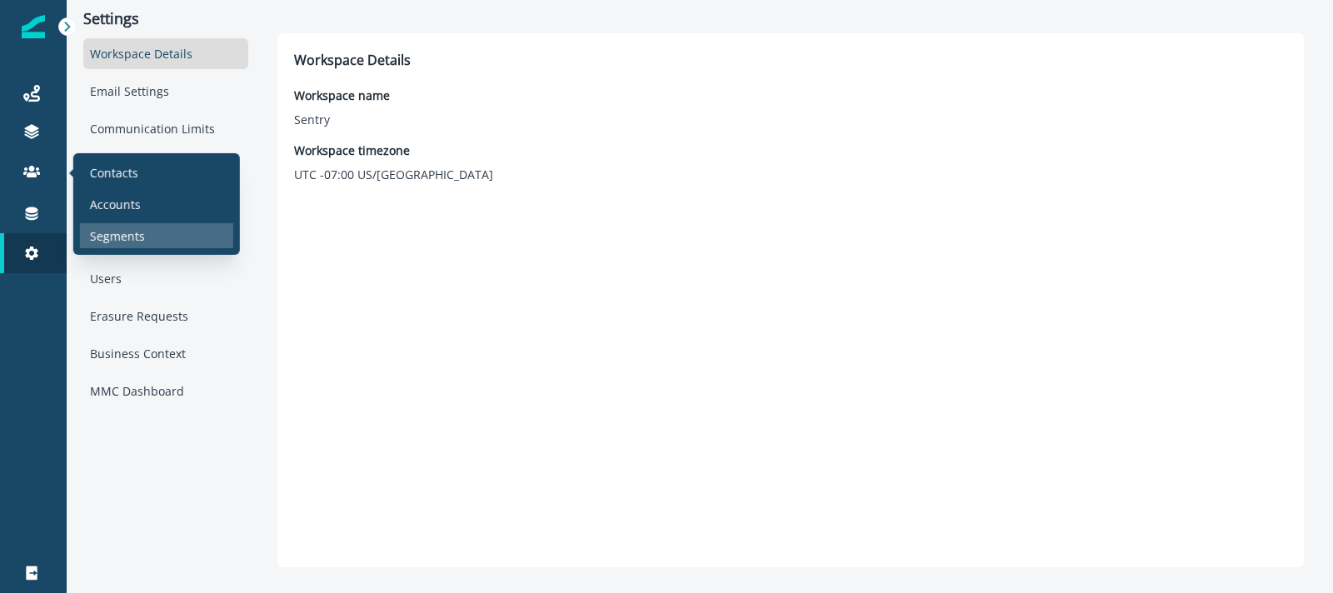
click at [127, 235] on p "Segments" at bounding box center [117, 235] width 55 height 17
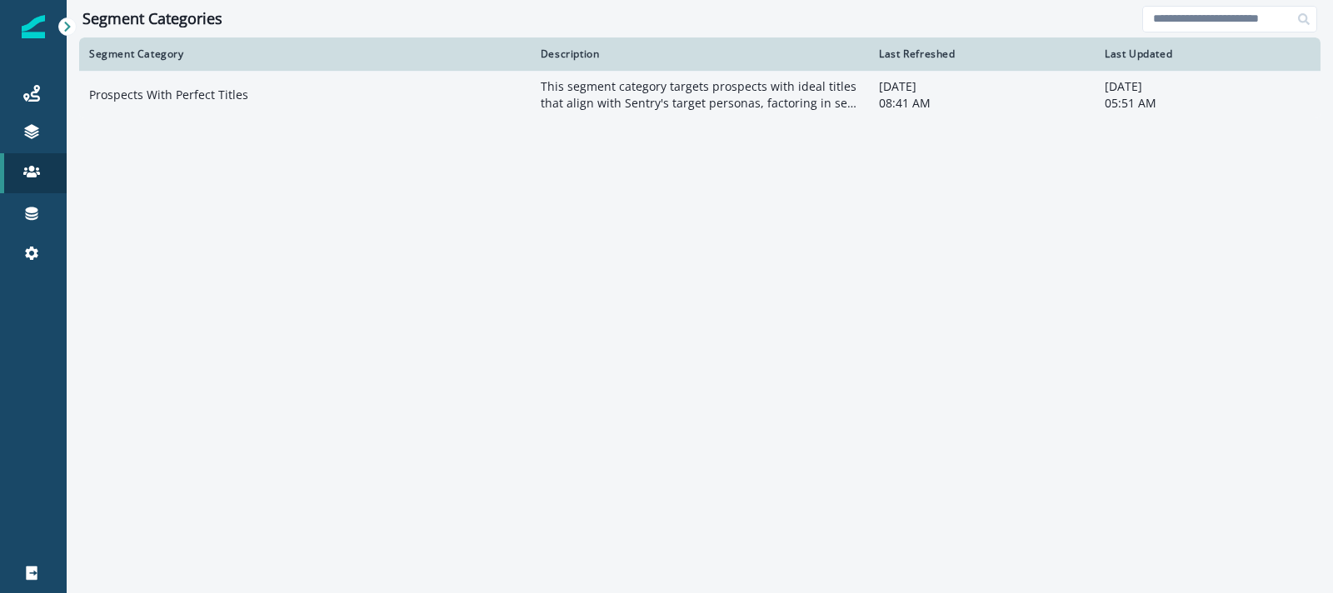
click at [623, 89] on p "This segment category targets prospects with ideal titles that align with Sentr…" at bounding box center [700, 94] width 318 height 33
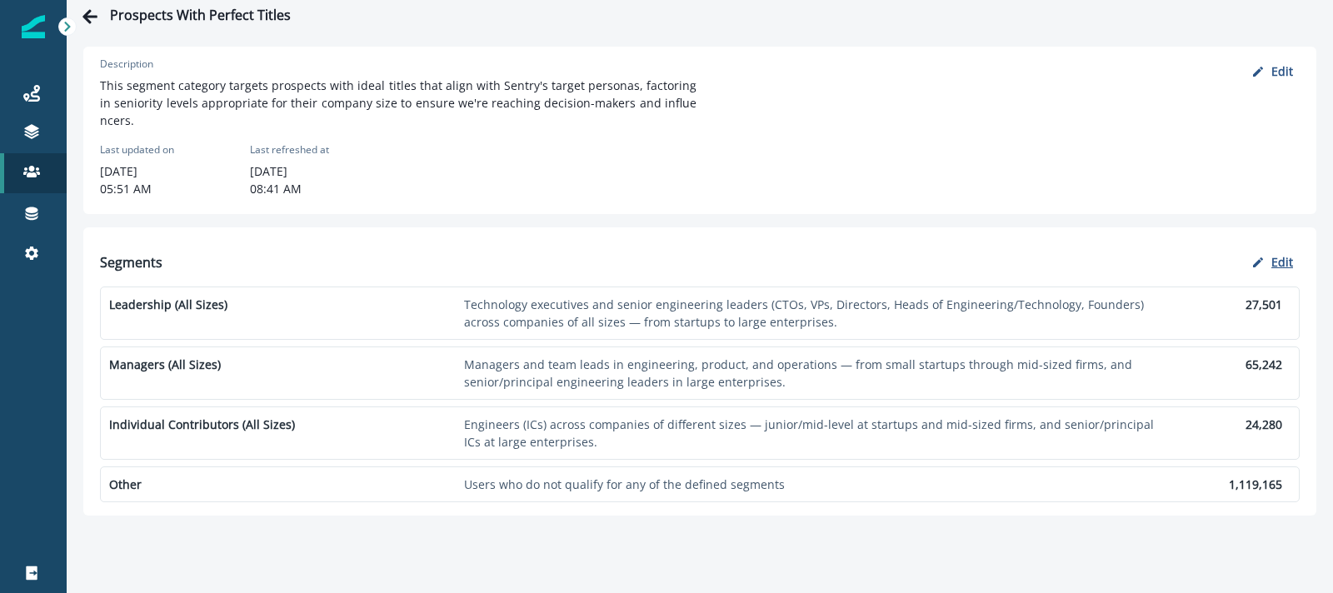
click at [1275, 254] on p "Edit" at bounding box center [1282, 262] width 22 height 16
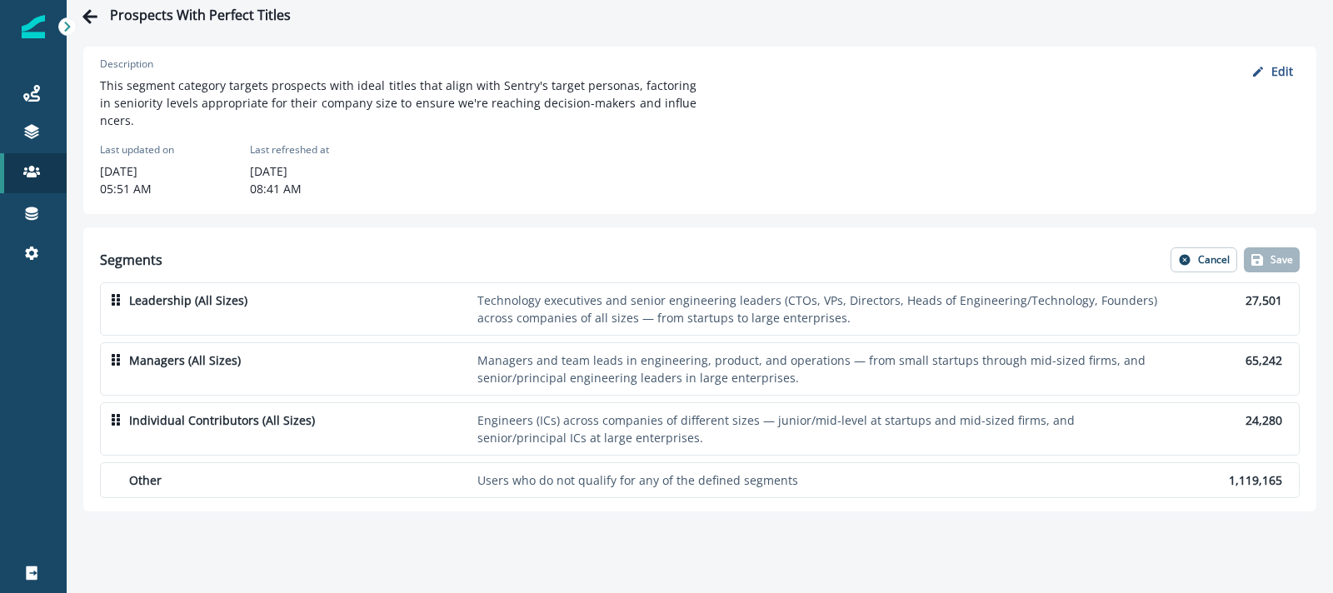
click at [281, 292] on p "Leadership (All Sizes)" at bounding box center [300, 300] width 342 height 17
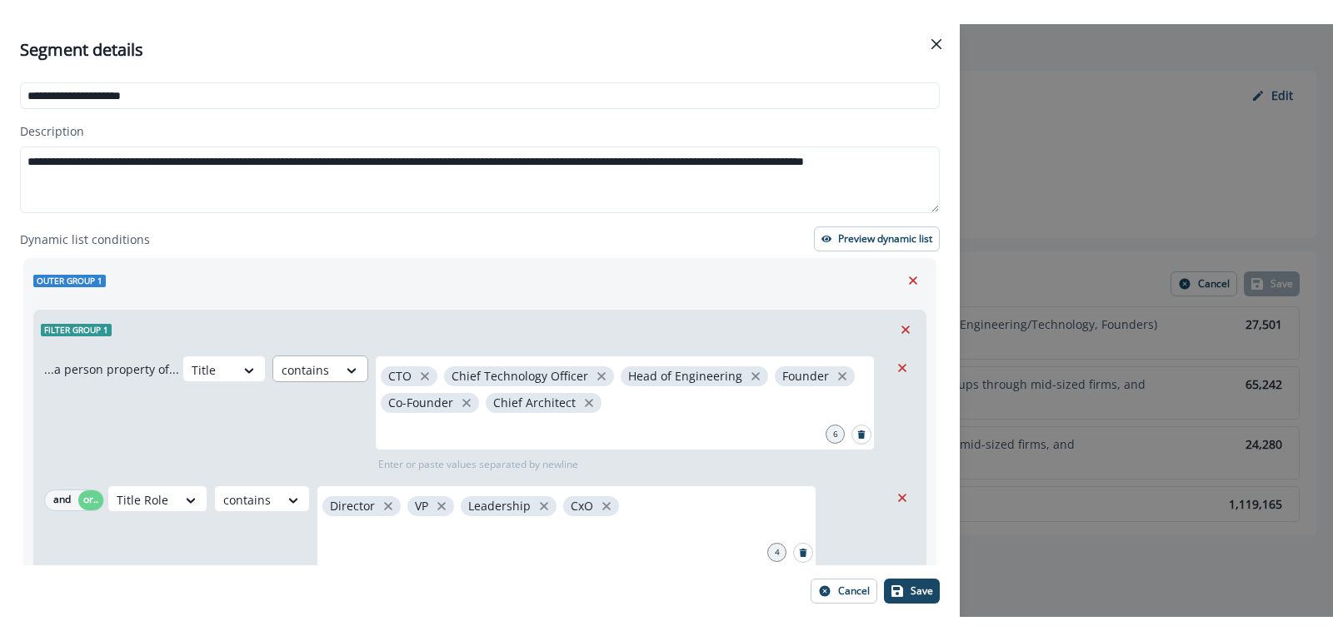
scroll to position [28, 0]
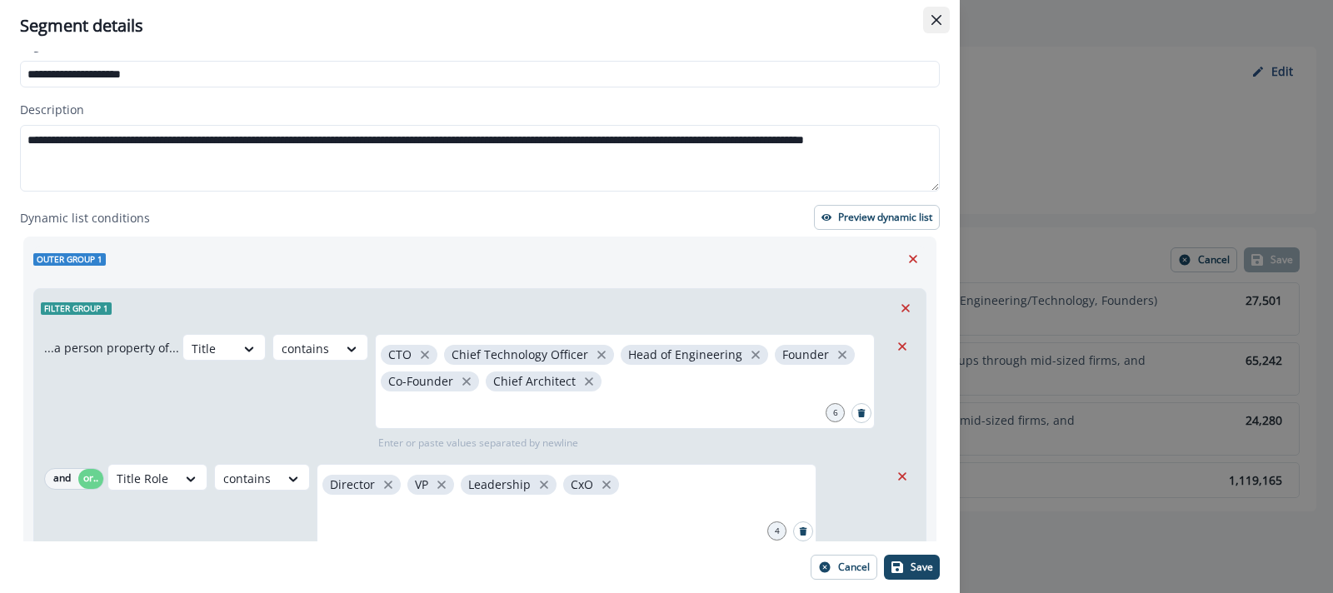
click at [929, 15] on button "Close" at bounding box center [936, 20] width 27 height 27
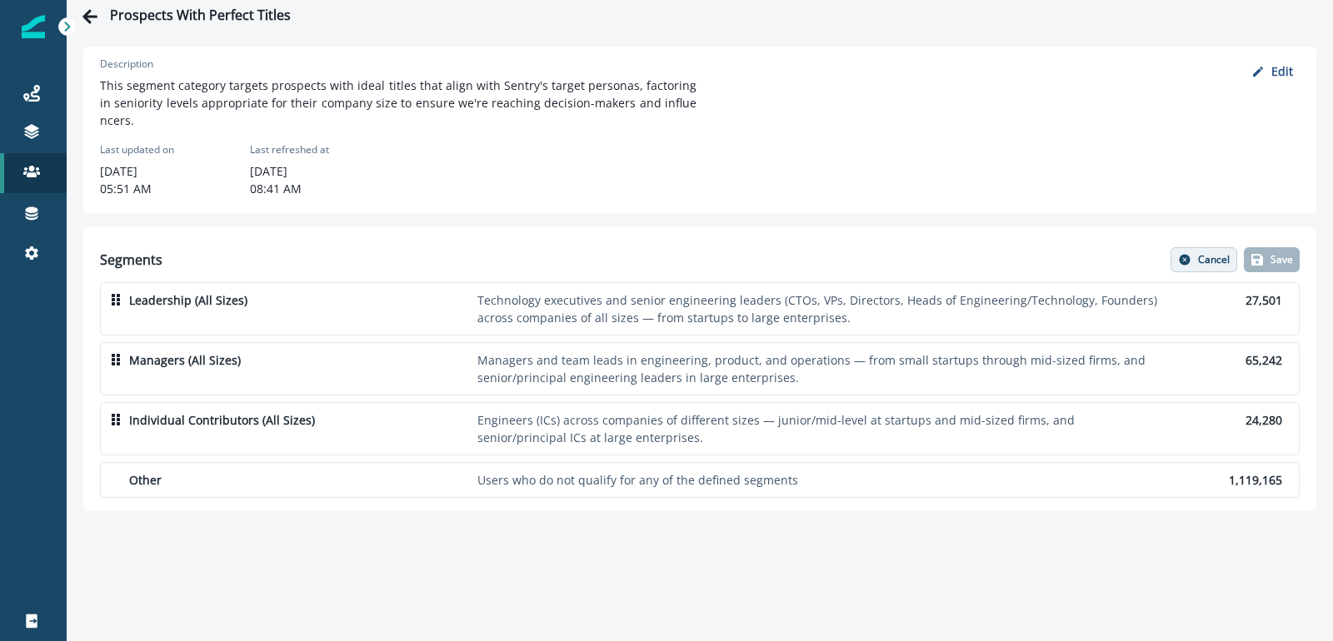
click at [1195, 247] on button "Cancel" at bounding box center [1203, 259] width 67 height 25
